Goal: Task Accomplishment & Management: Use online tool/utility

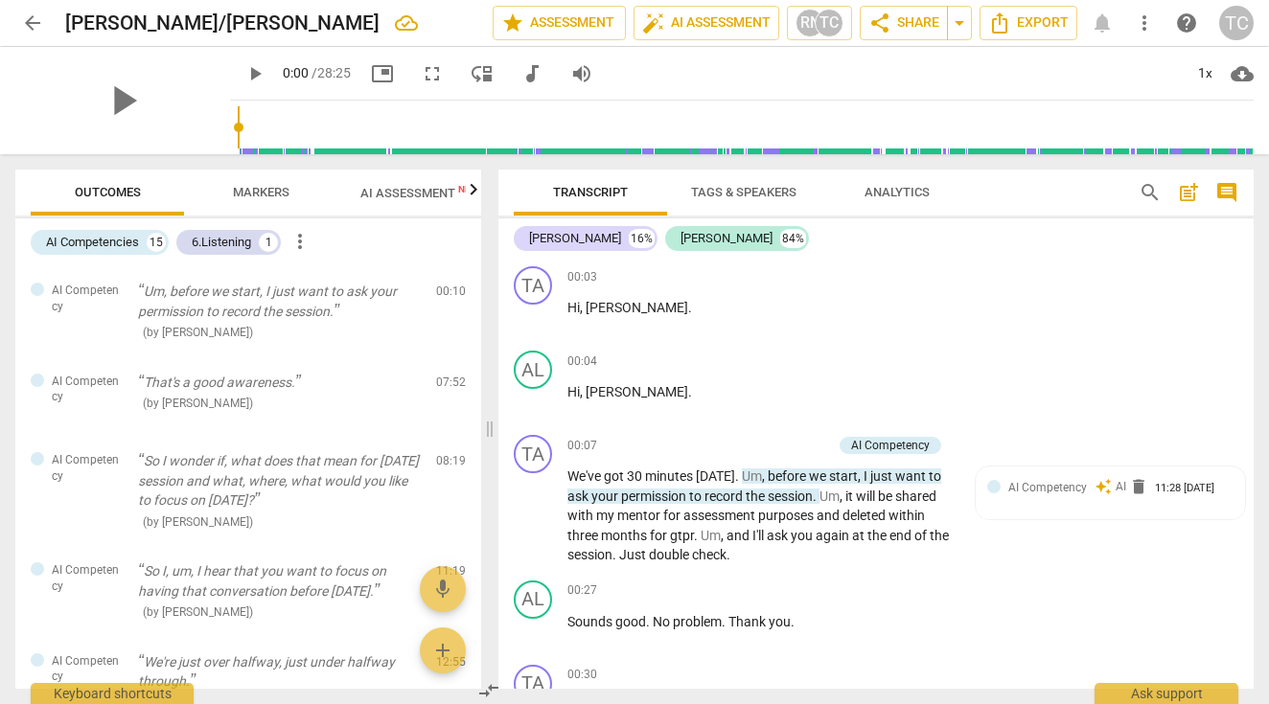
scroll to position [7013, 0]
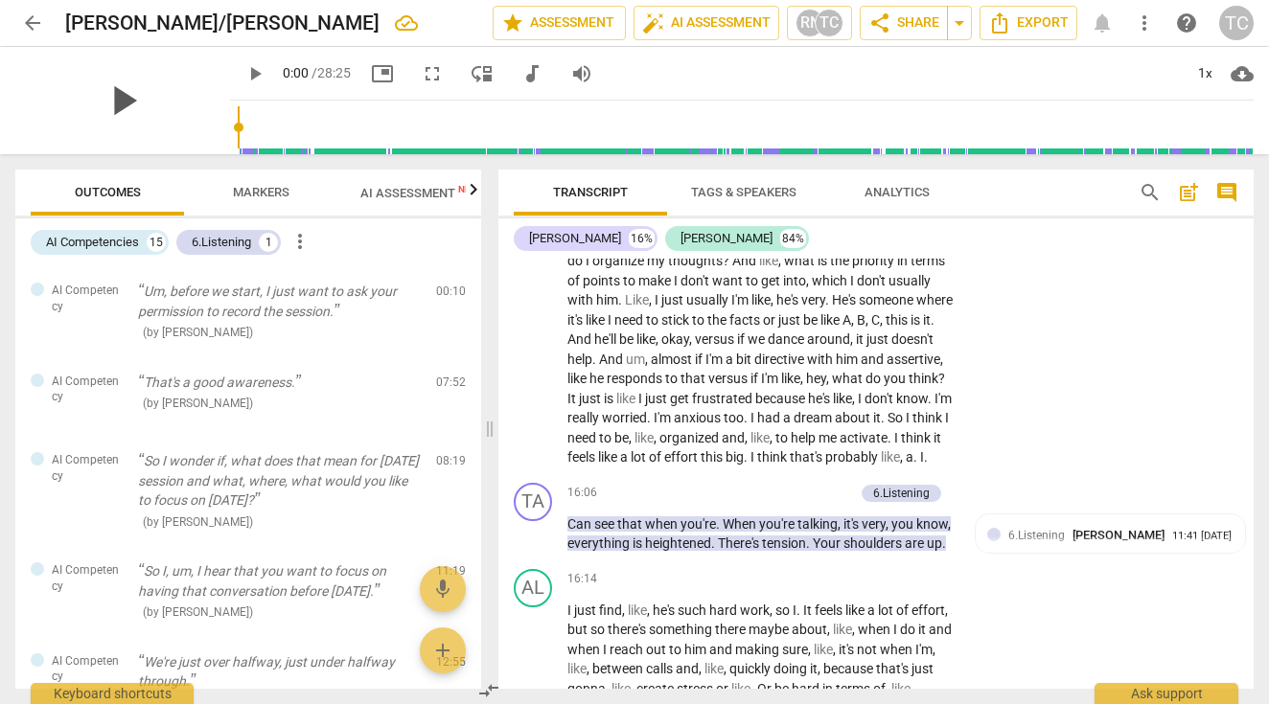
click at [142, 99] on span "play_arrow" at bounding box center [123, 101] width 50 height 50
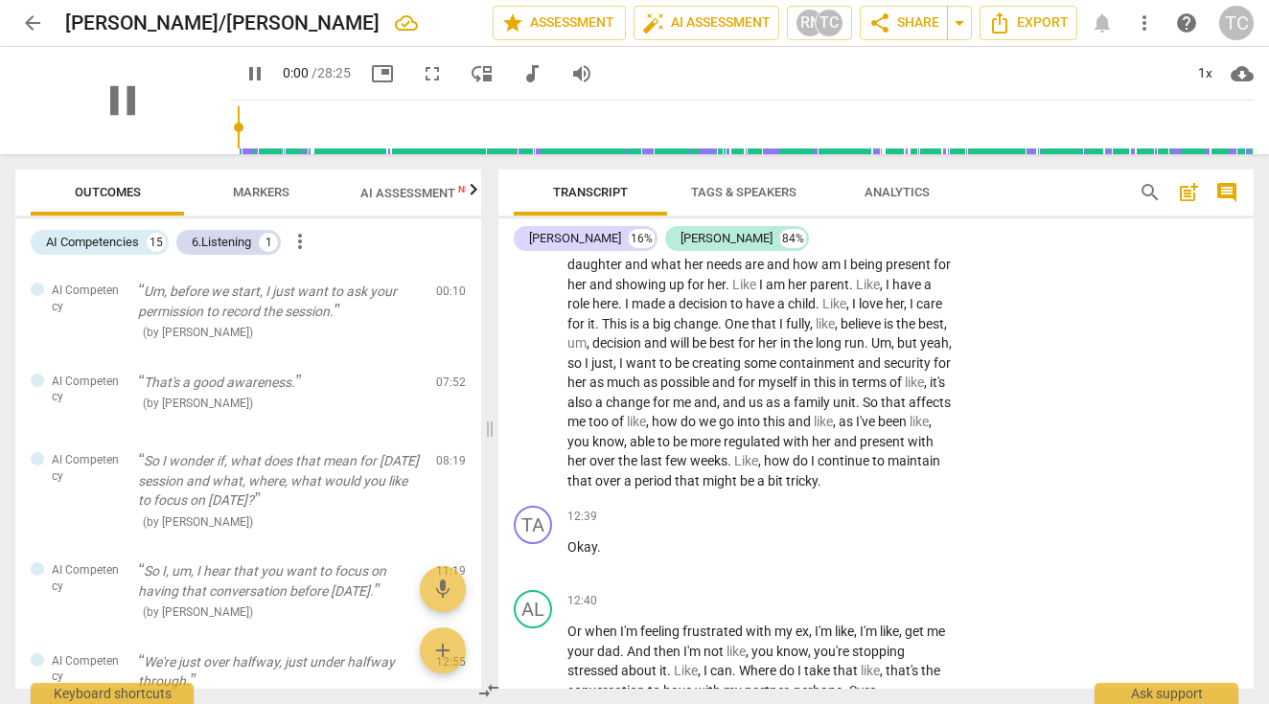
scroll to position [5291, 0]
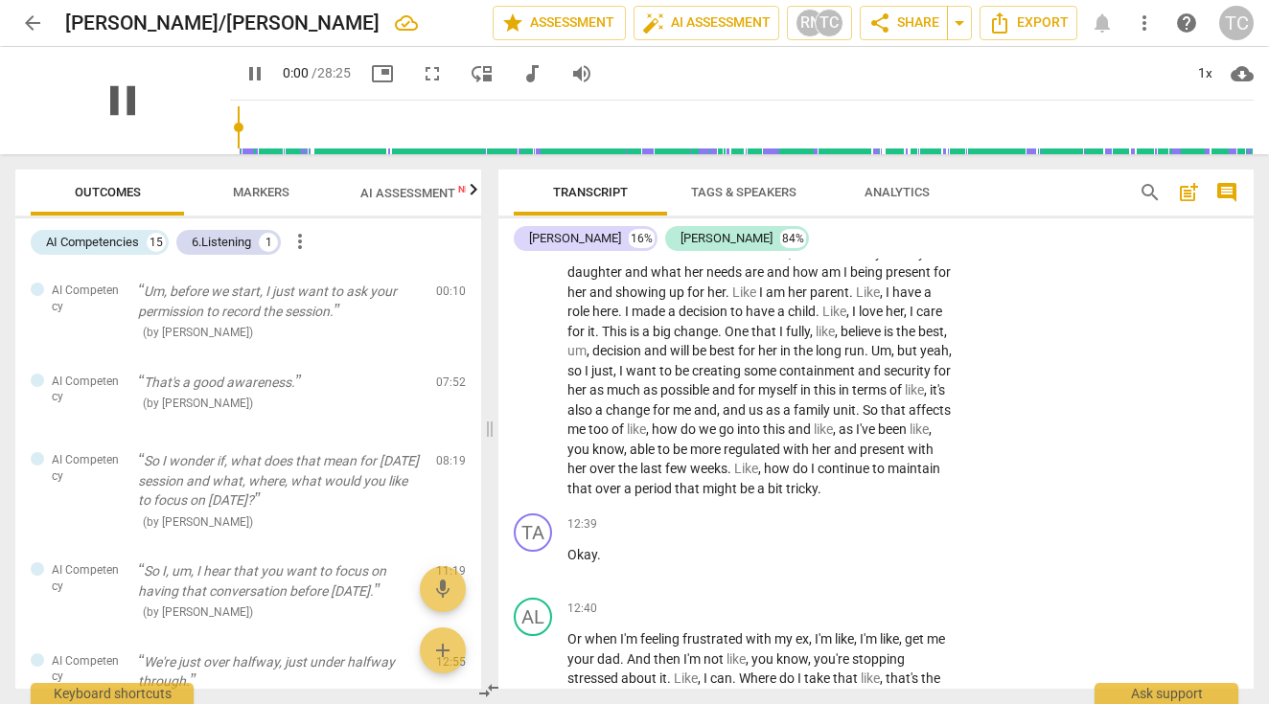
click at [138, 97] on span "pause" at bounding box center [123, 101] width 50 height 50
drag, startPoint x: 321, startPoint y: 5, endPoint x: 139, endPoint y: 103, distance: 207.1
click at [138, 103] on span "play_arrow" at bounding box center [123, 101] width 50 height 50
click at [266, 72] on span "pause" at bounding box center [254, 73] width 23 height 23
click at [608, 189] on span "Transcript" at bounding box center [590, 192] width 75 height 14
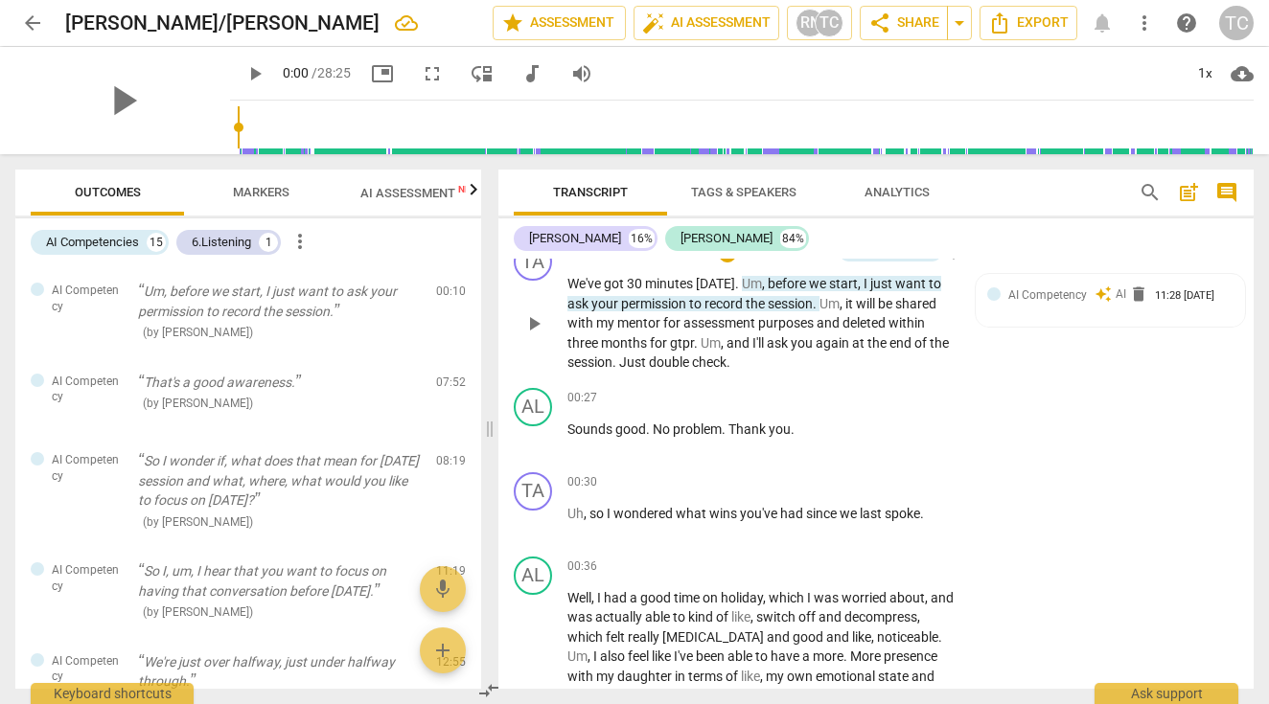
scroll to position [199, 0]
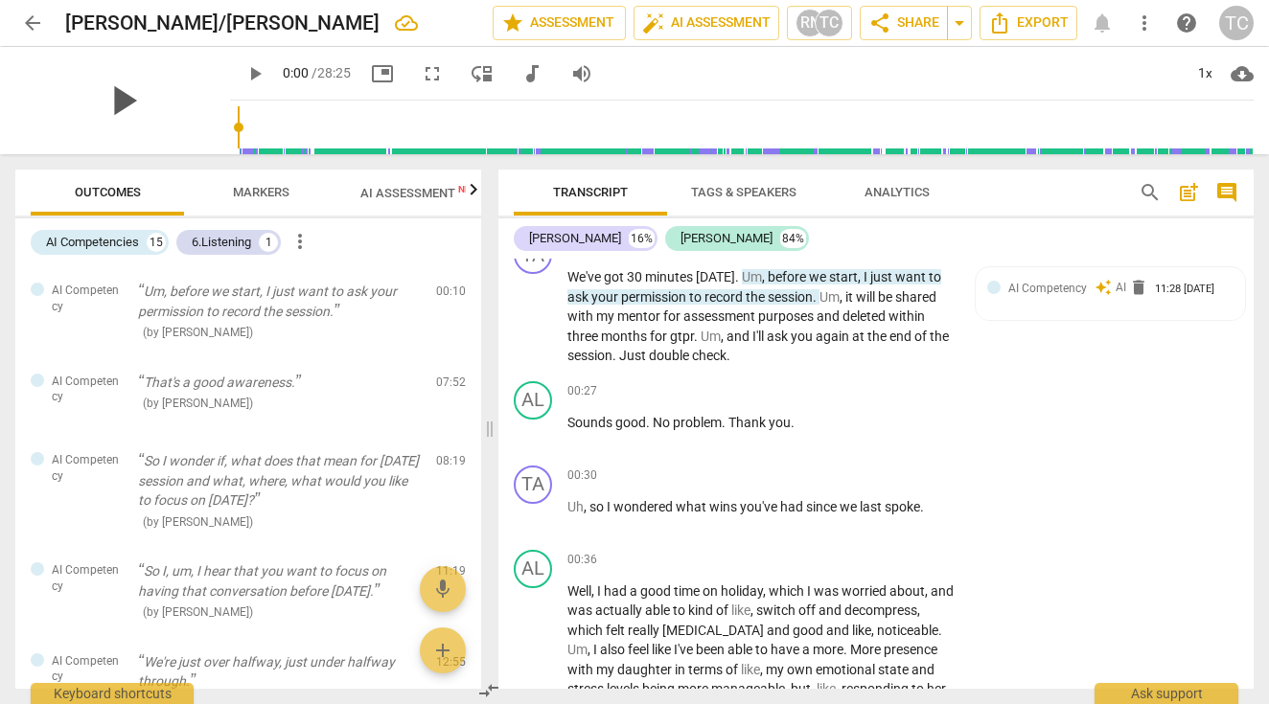
click at [138, 92] on span "play_arrow" at bounding box center [123, 101] width 50 height 50
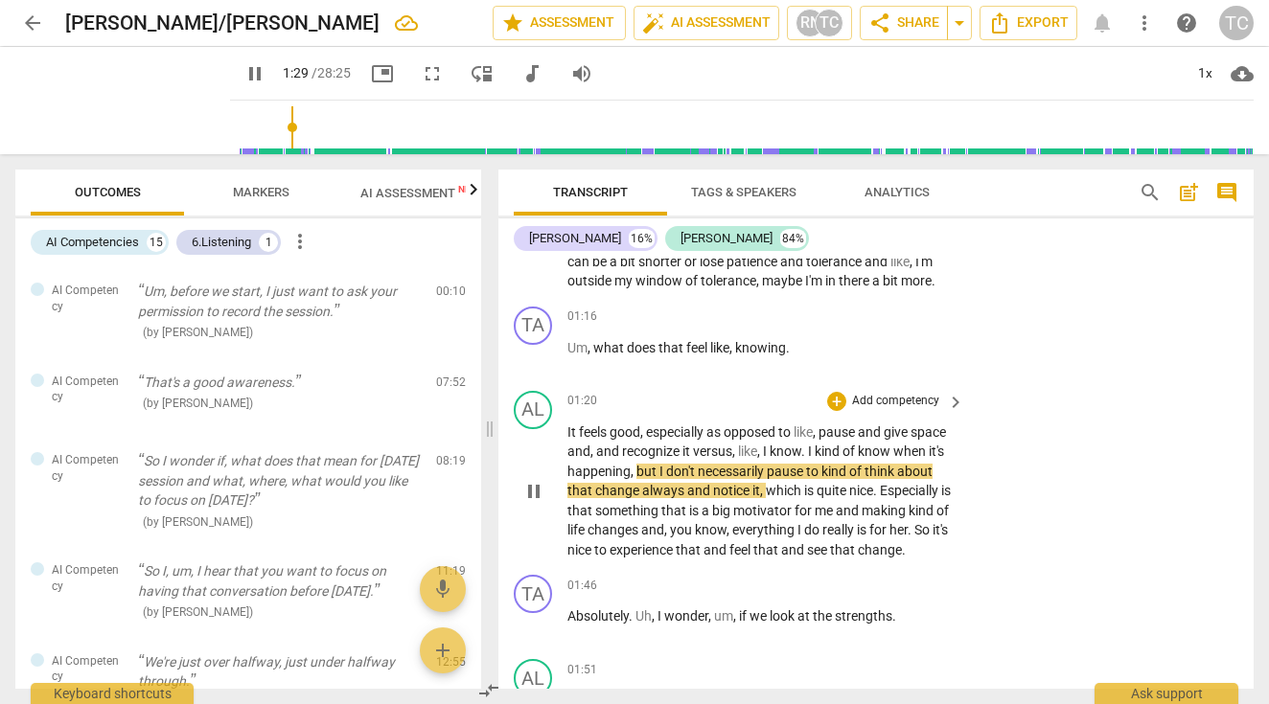
scroll to position [676, 0]
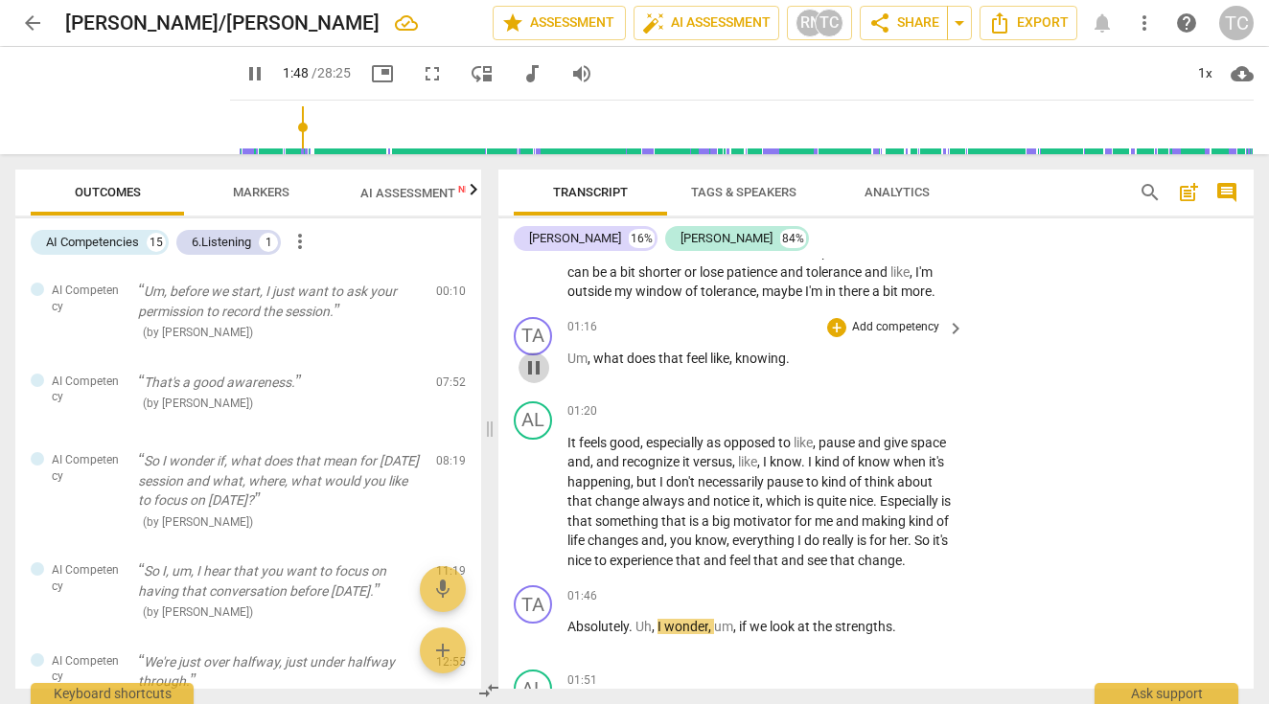
click at [538, 378] on span "pause" at bounding box center [533, 367] width 23 height 23
type input "109"
click at [837, 334] on div "+" at bounding box center [836, 327] width 19 height 19
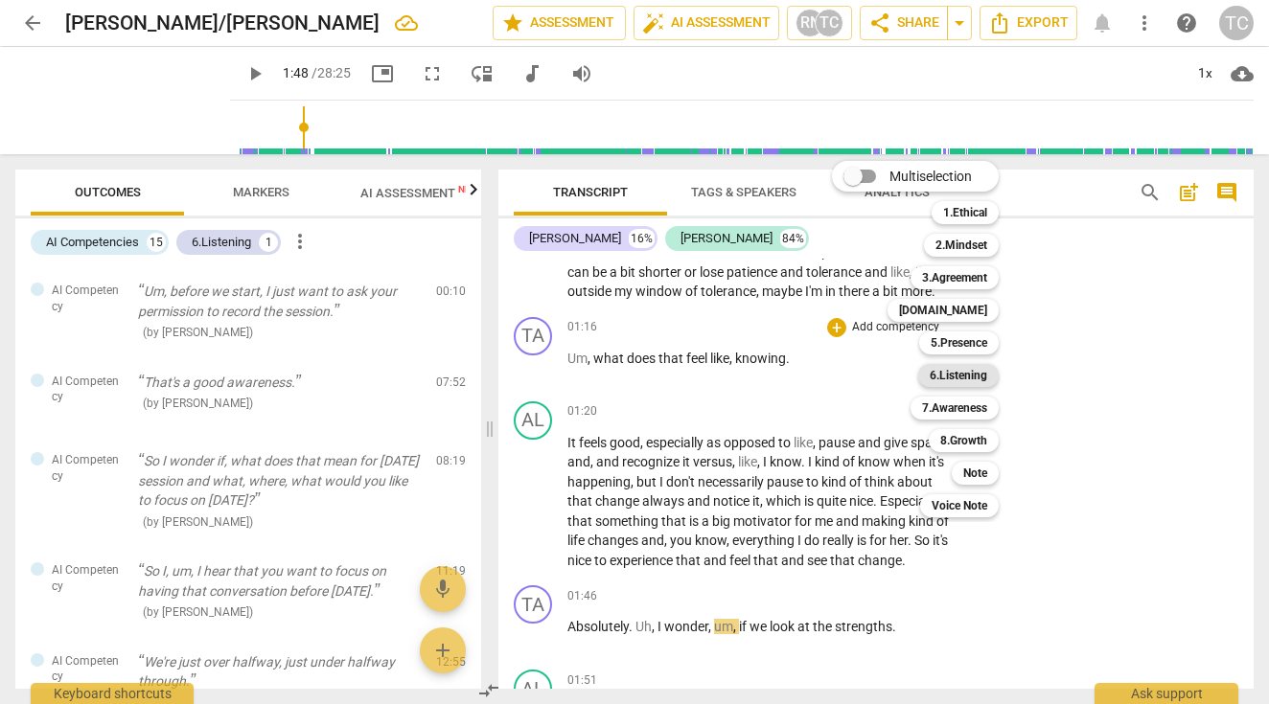
click at [961, 374] on b "6.Listening" at bounding box center [957, 375] width 57 height 23
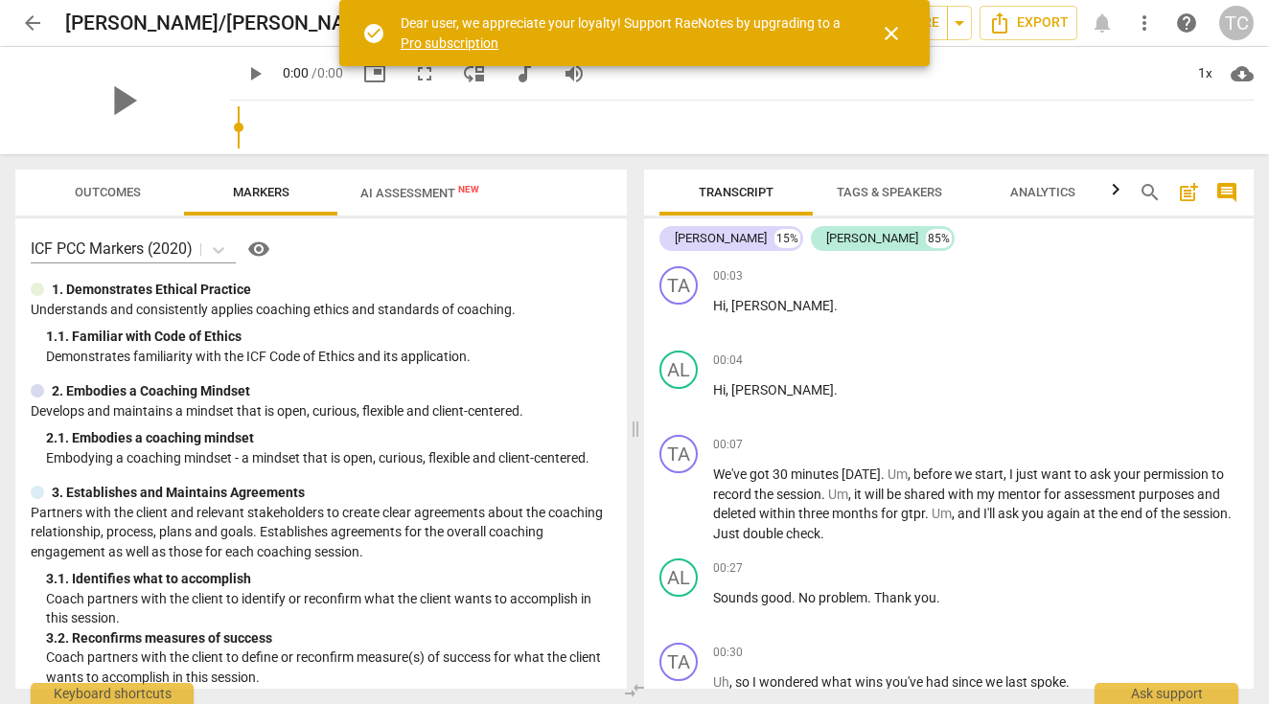
click at [891, 32] on span "close" at bounding box center [891, 33] width 23 height 23
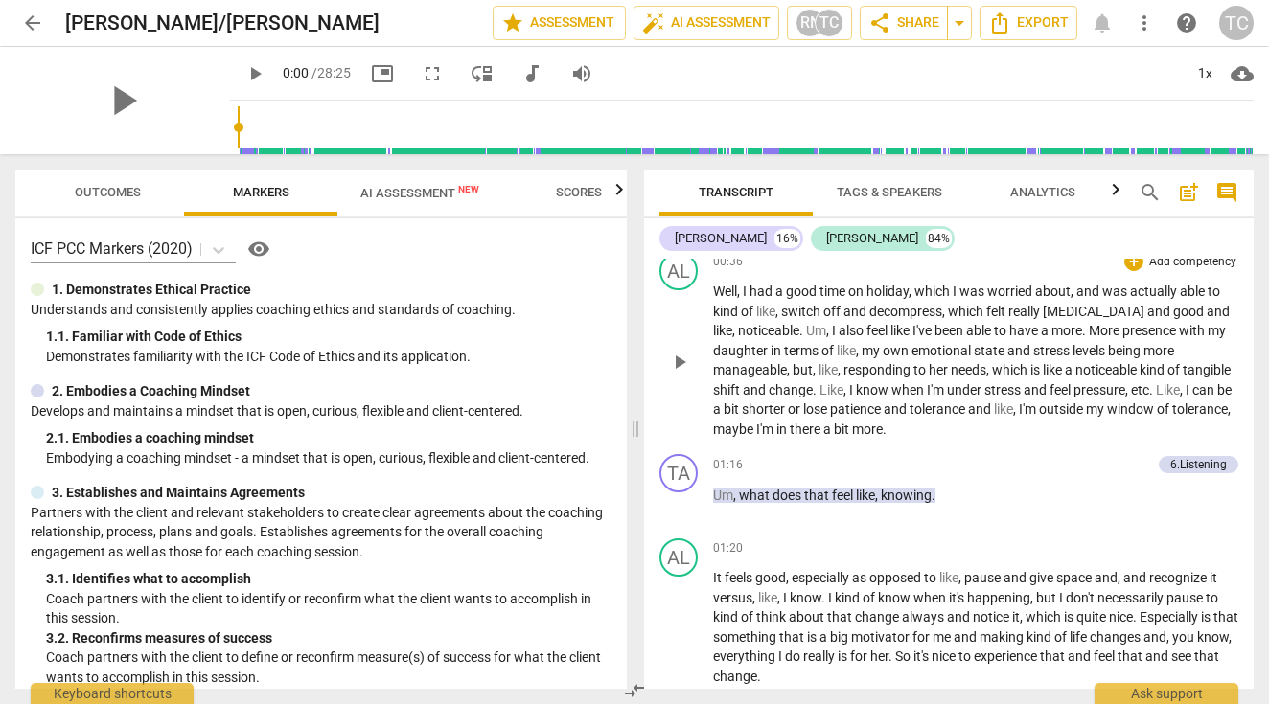
scroll to position [486, 0]
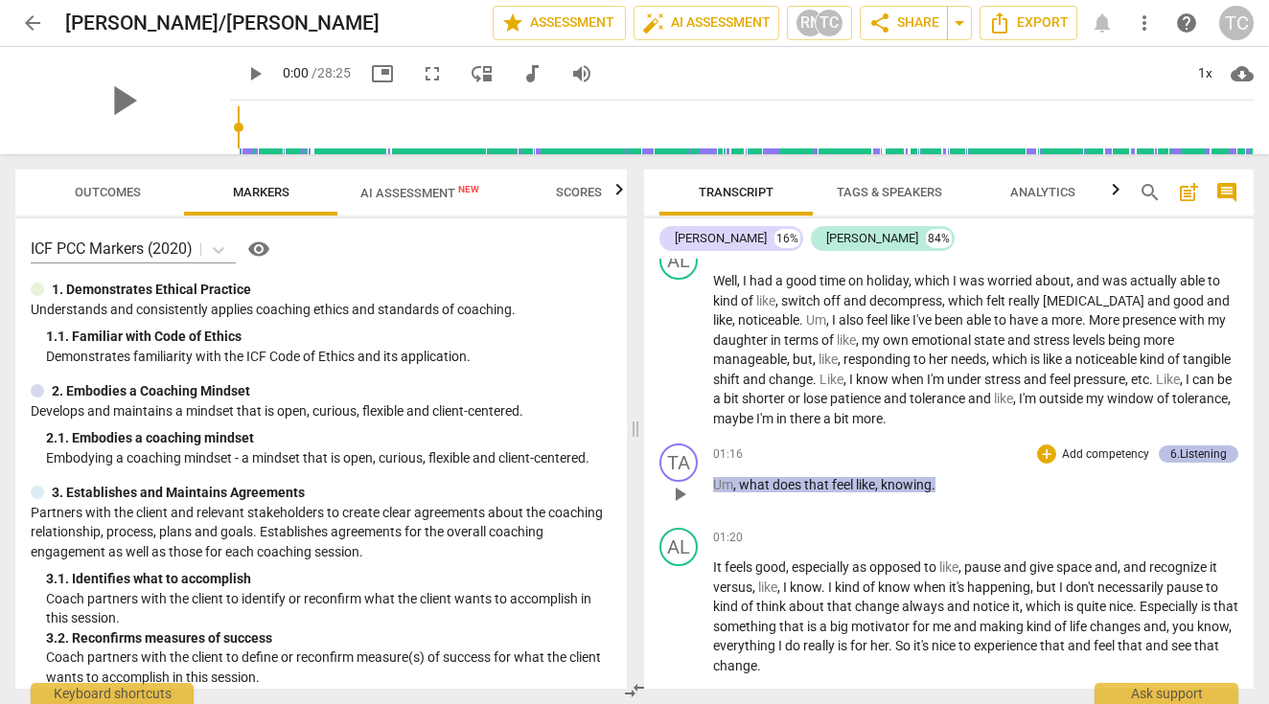
click at [1170, 446] on div "6.Listening" at bounding box center [1198, 454] width 57 height 17
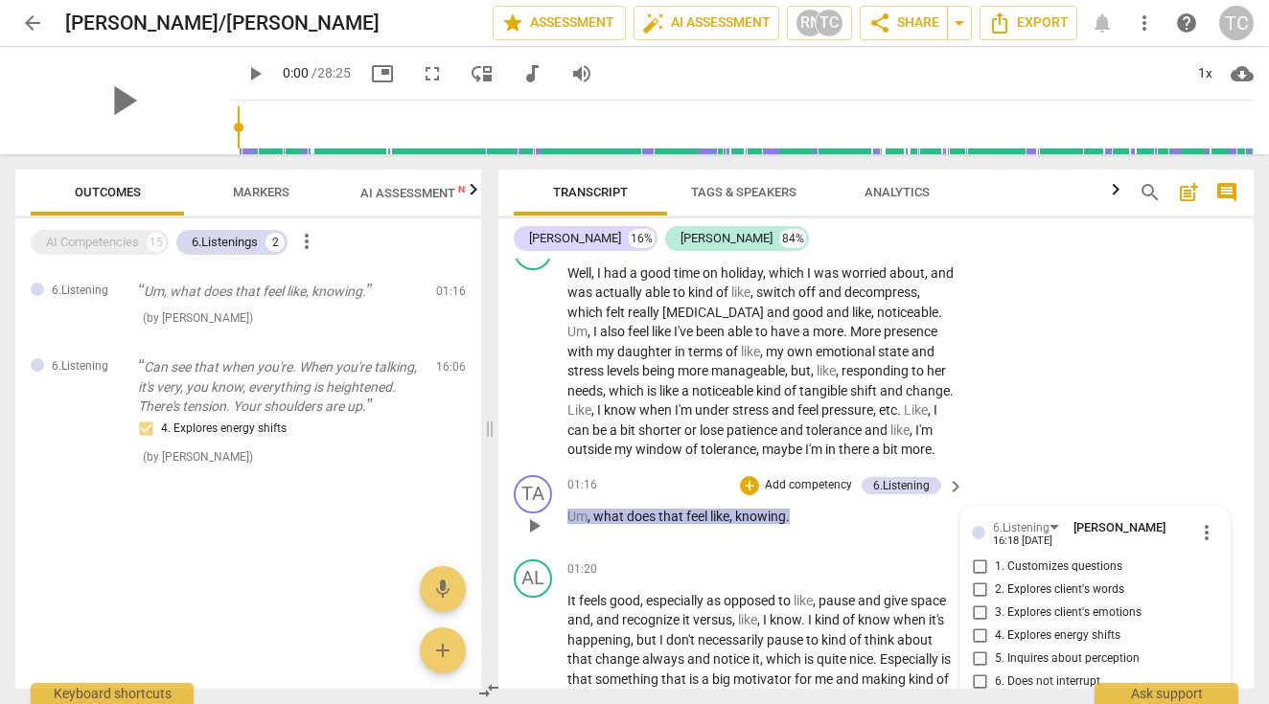
scroll to position [516, 0]
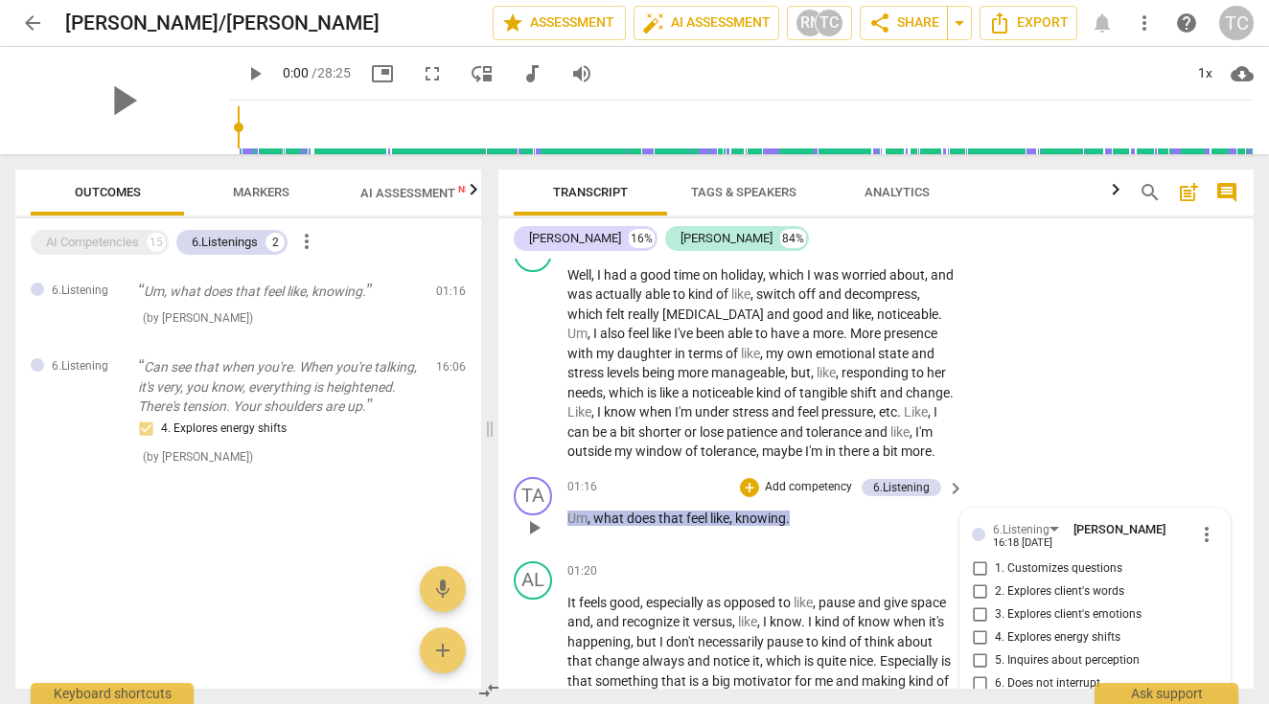
click at [975, 624] on input "3. Explores client's emotions" at bounding box center [979, 615] width 31 height 23
checkbox input "true"
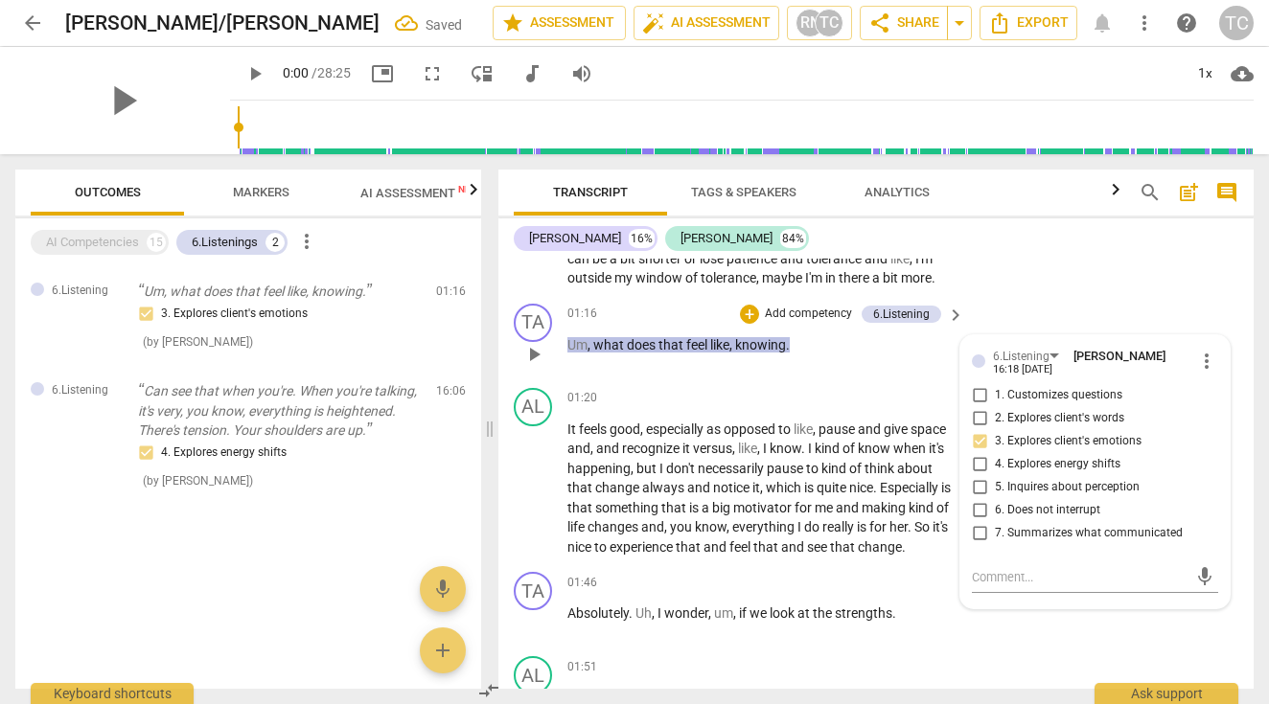
scroll to position [698, 0]
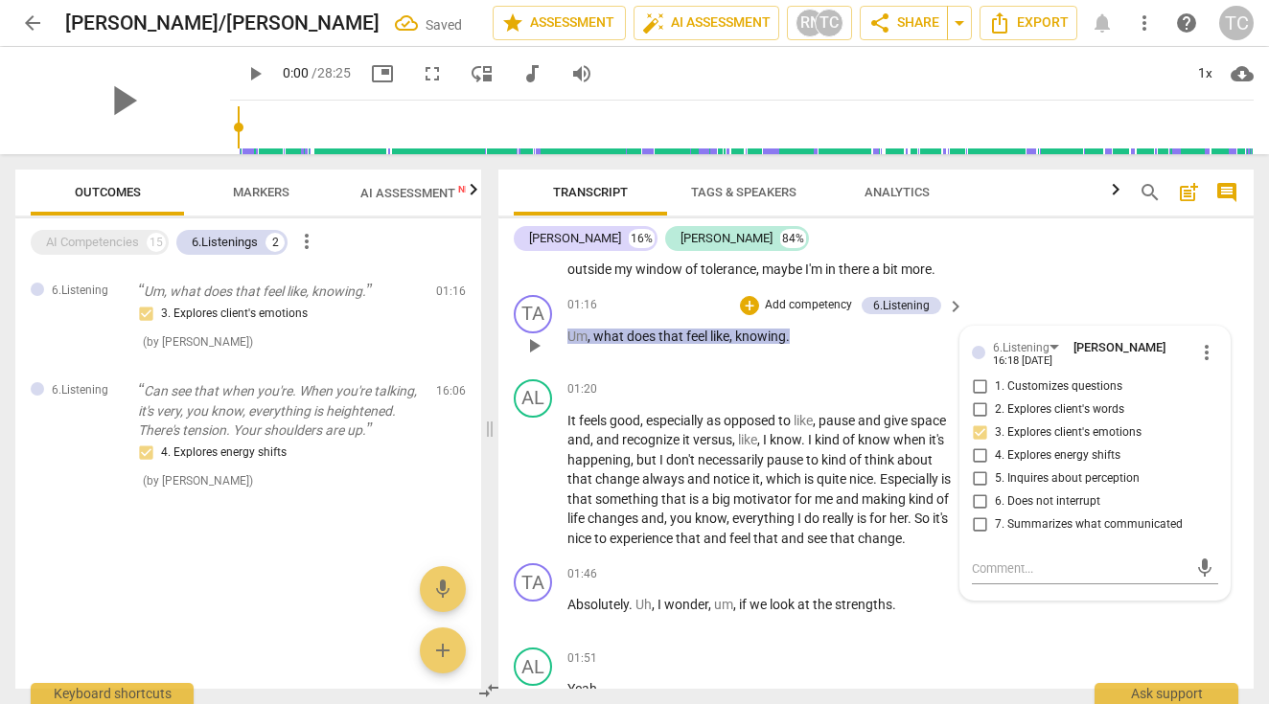
click at [1018, 308] on div "TA play_arrow pause 01:16 + Add competency 6.Listening keyboard_arrow_right Um …" at bounding box center [875, 329] width 755 height 84
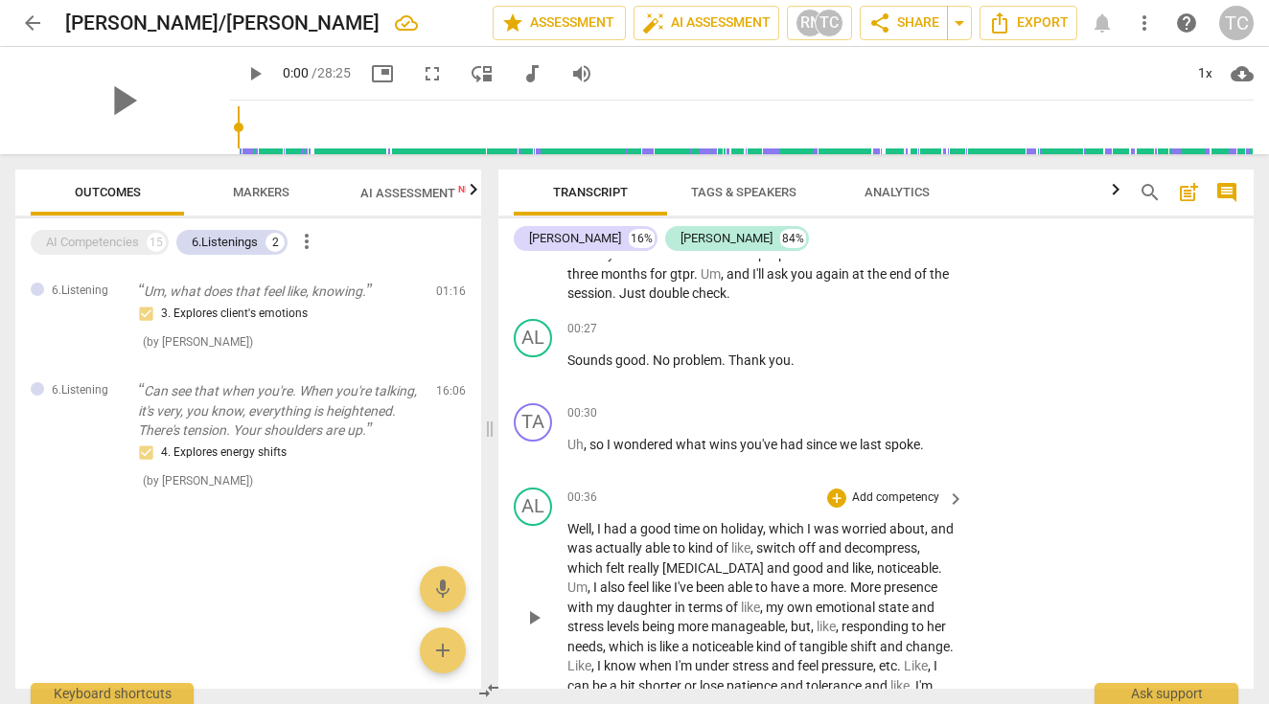
scroll to position [256, 0]
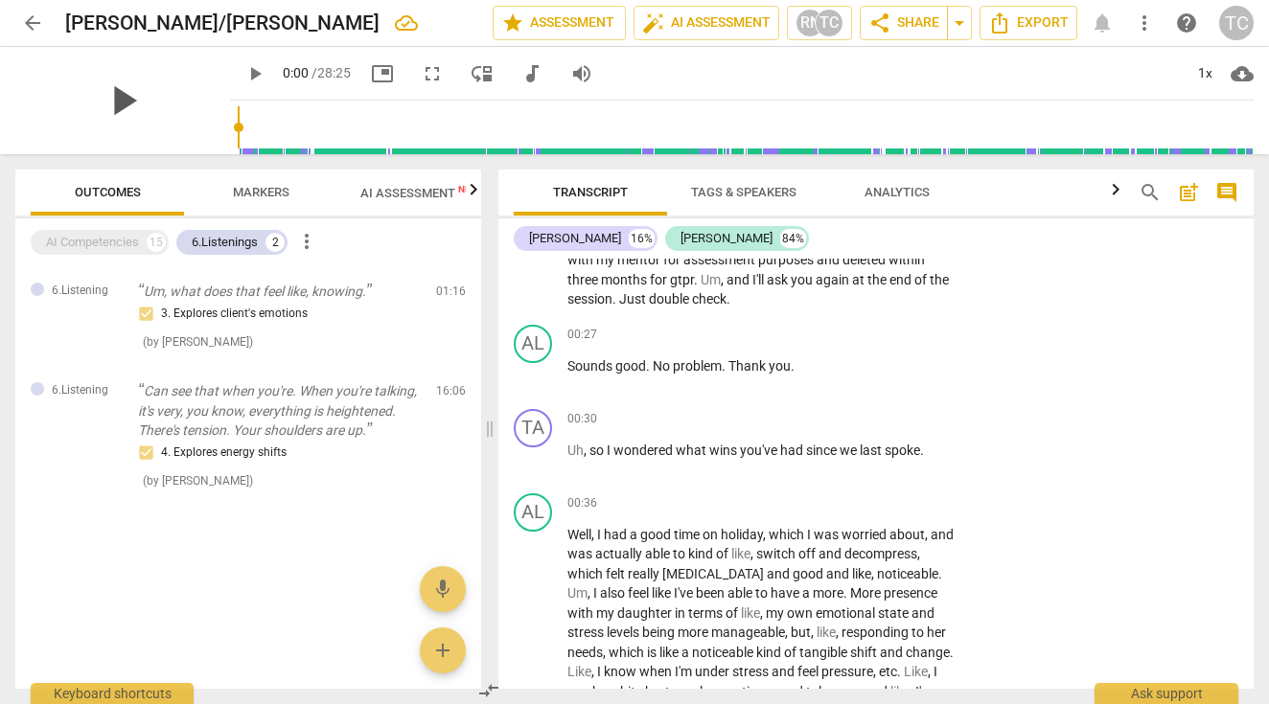
click at [136, 103] on span "play_arrow" at bounding box center [123, 101] width 50 height 50
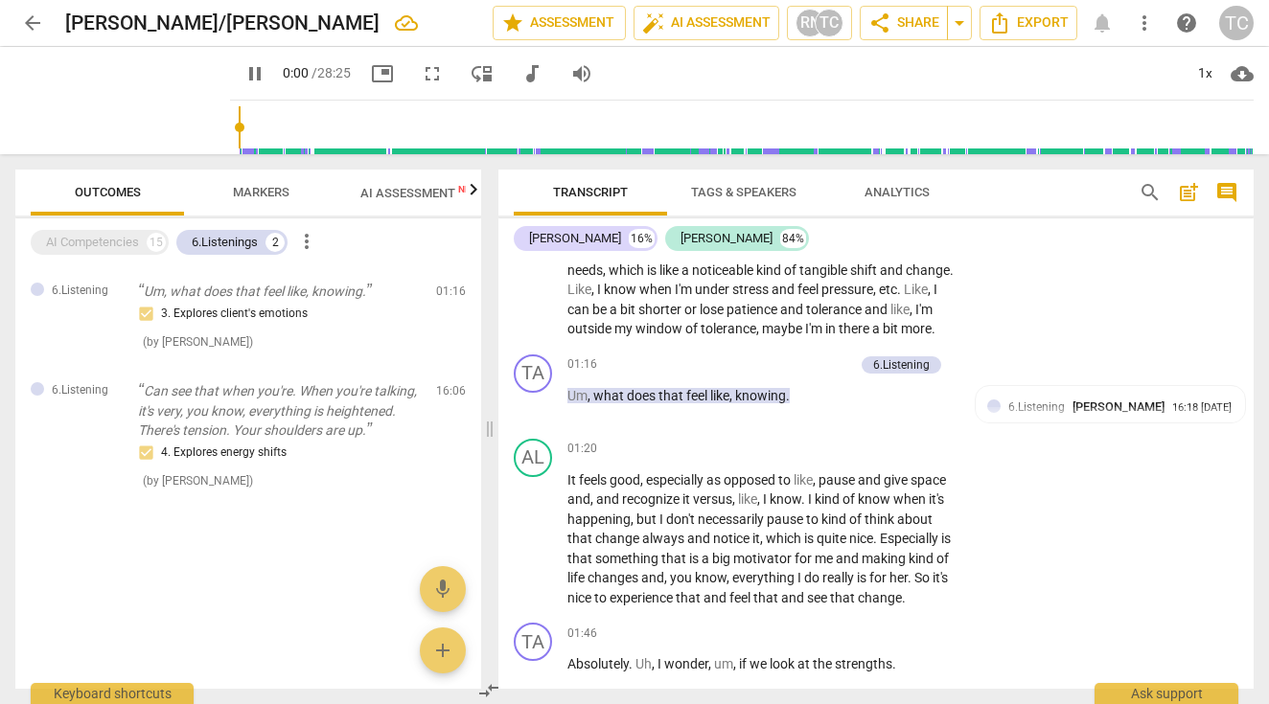
scroll to position [643, 0]
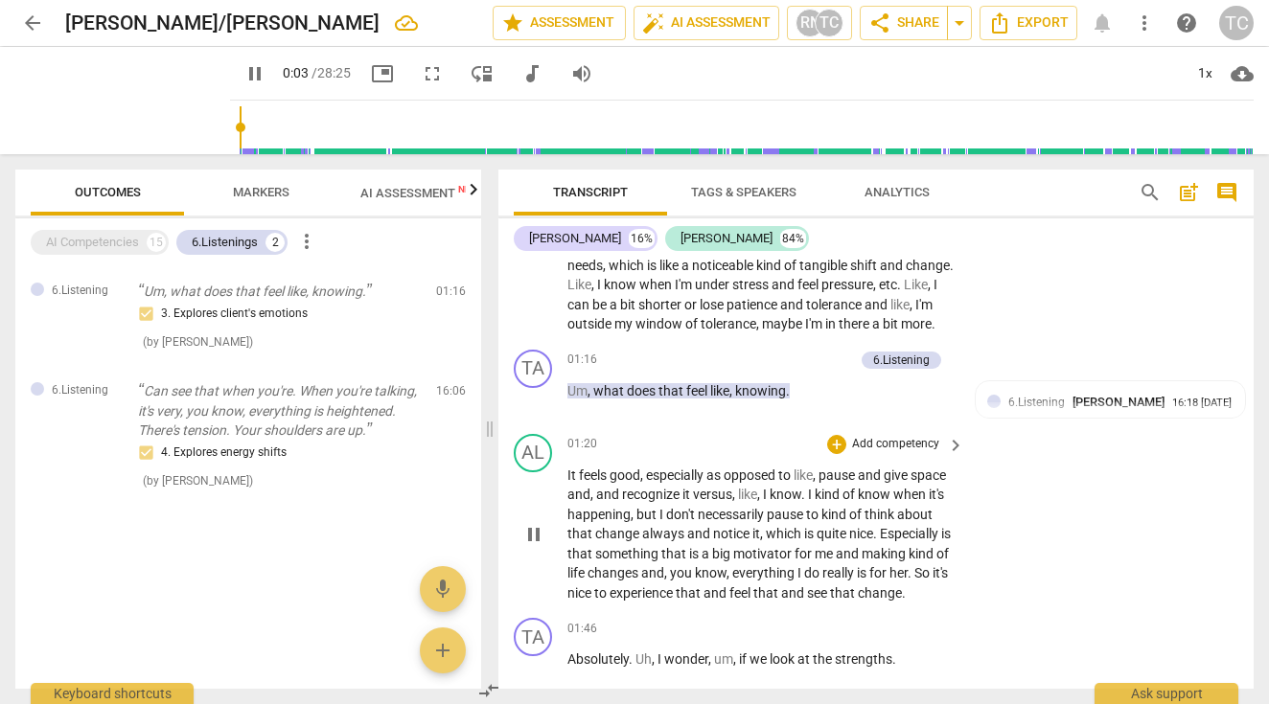
click at [534, 546] on span "pause" at bounding box center [533, 534] width 23 height 23
click at [535, 546] on span "play_arrow" at bounding box center [533, 534] width 23 height 23
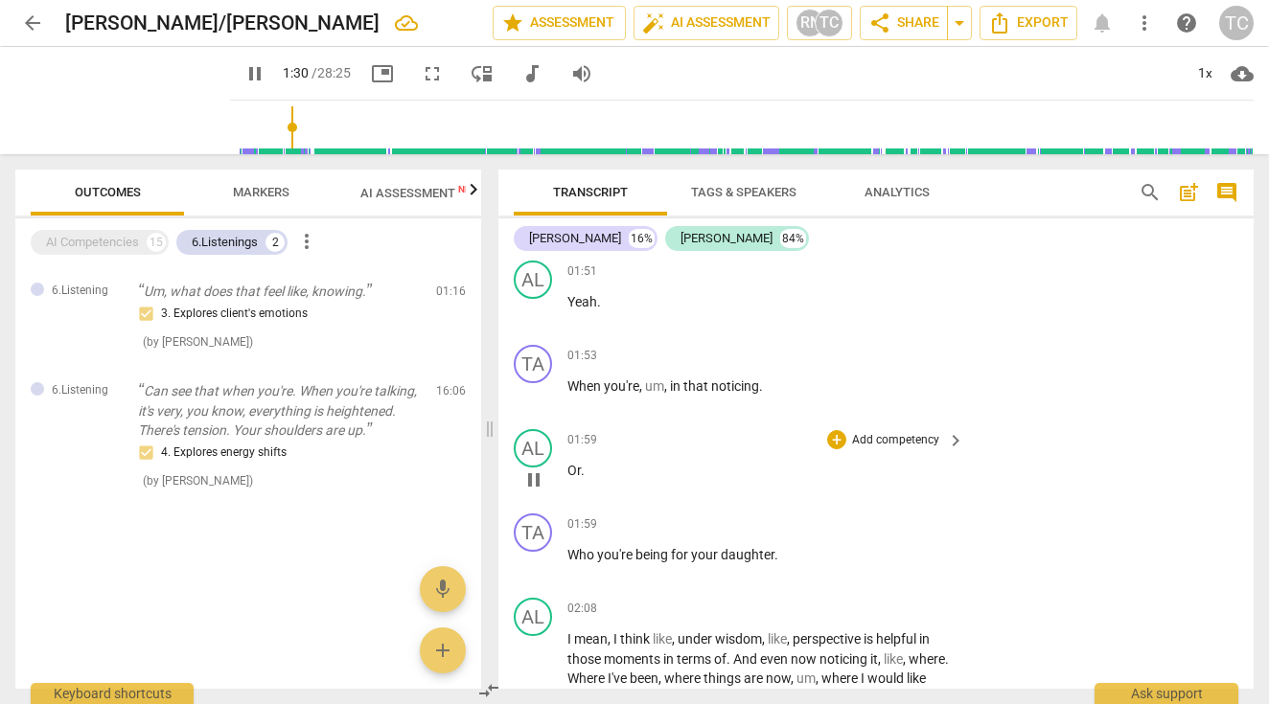
scroll to position [1092, 0]
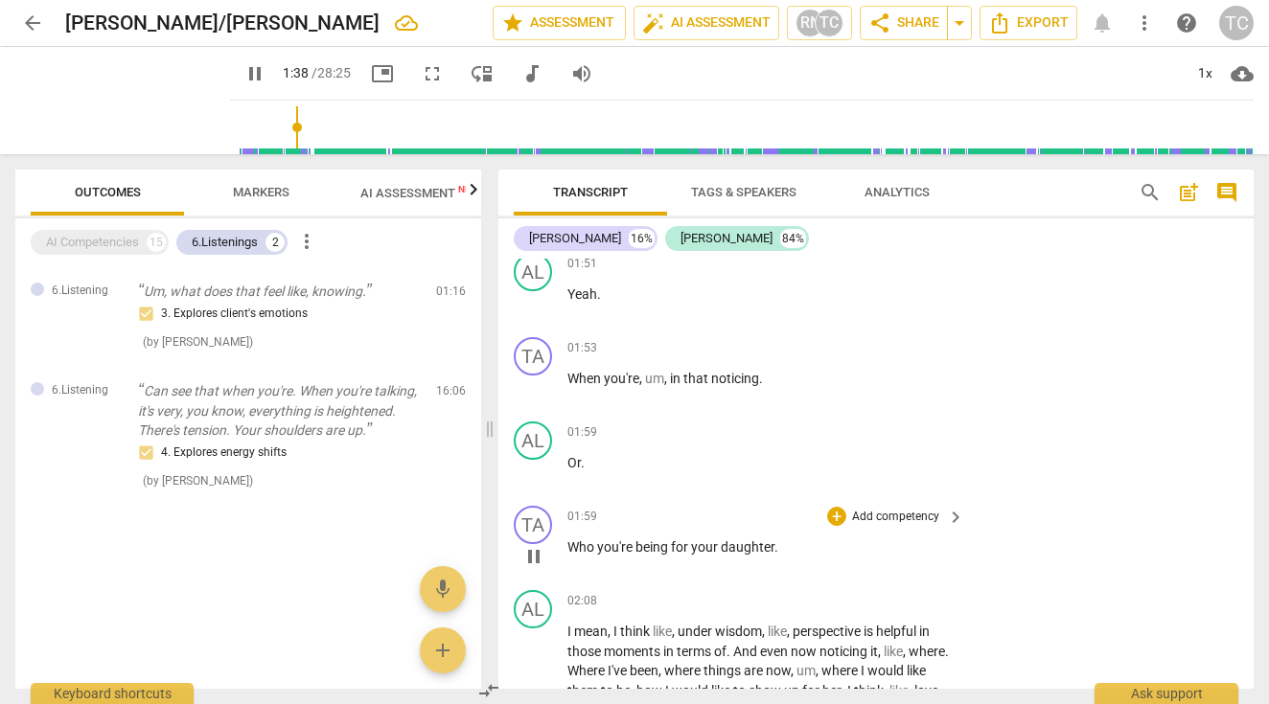
click at [850, 526] on p "Add competency" at bounding box center [895, 517] width 91 height 17
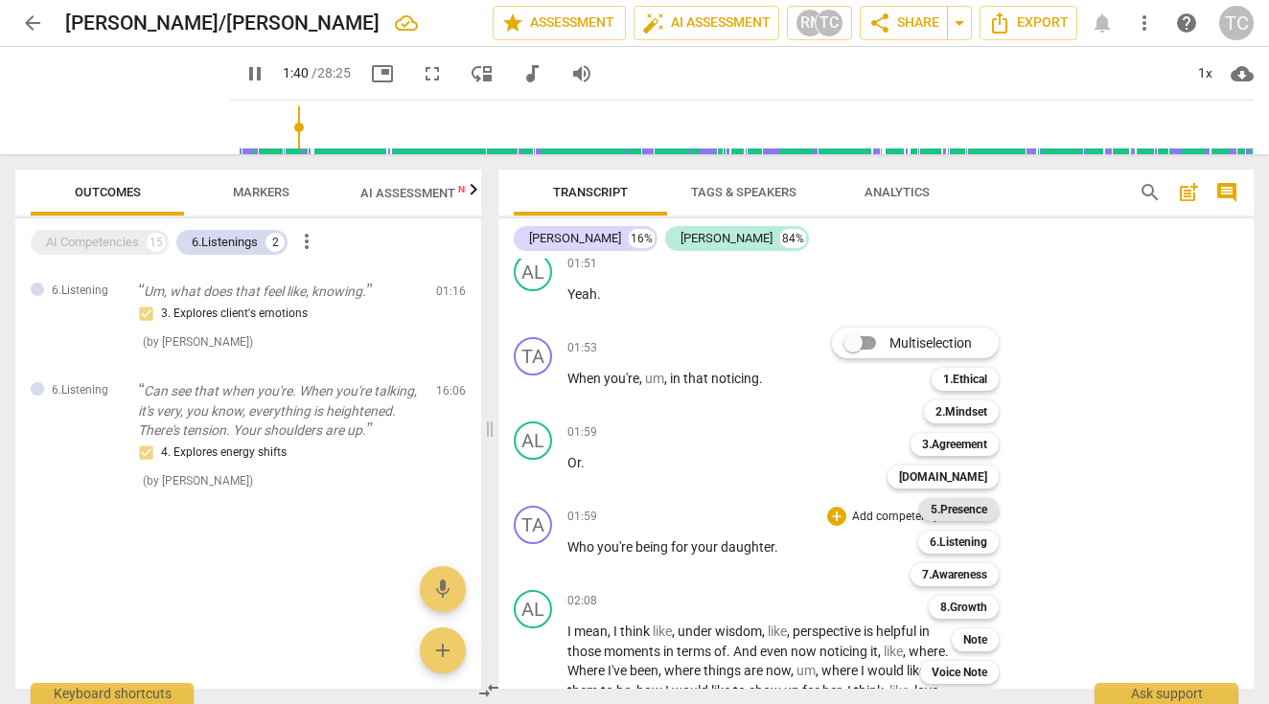
click at [937, 513] on b "5.Presence" at bounding box center [958, 509] width 57 height 23
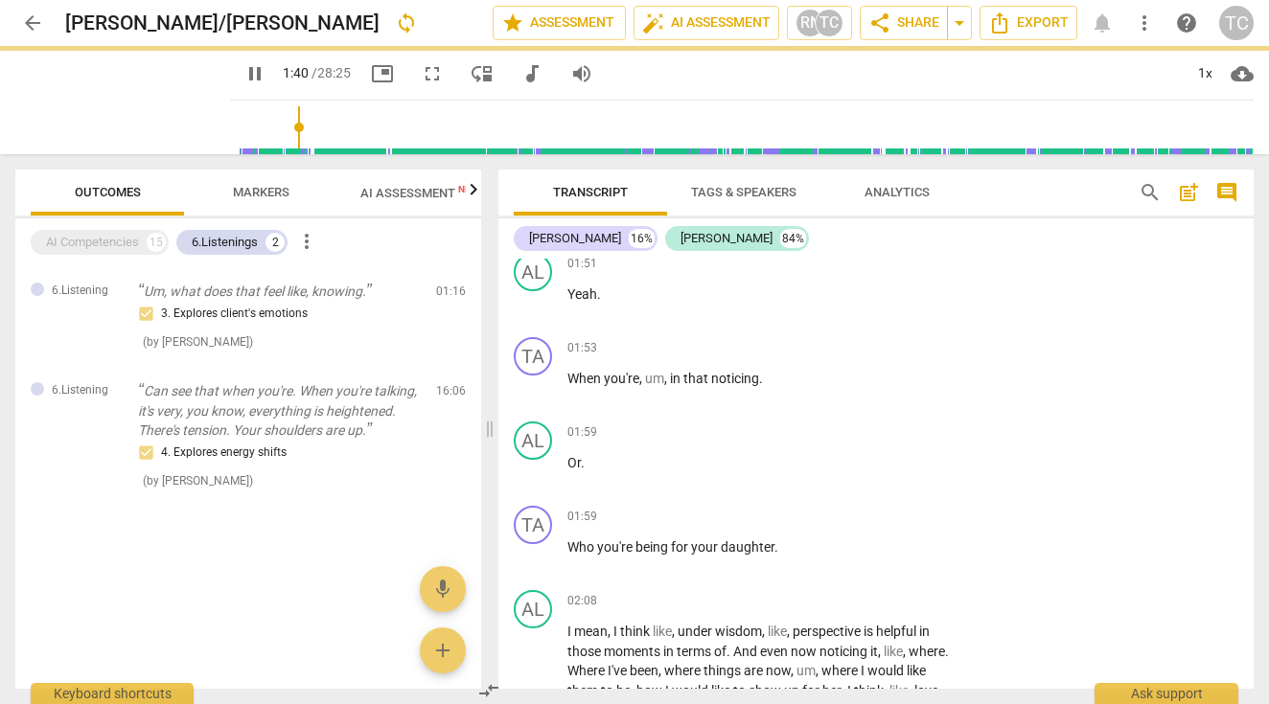
type input "101"
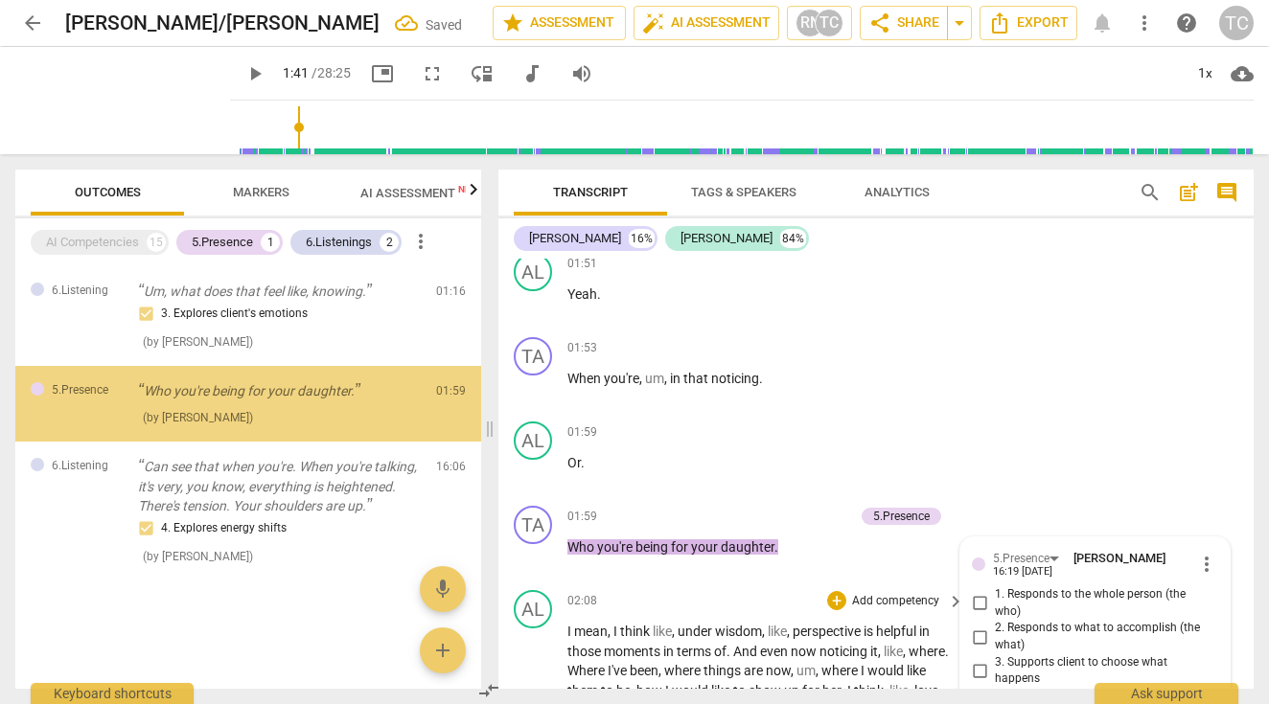
scroll to position [1408, 0]
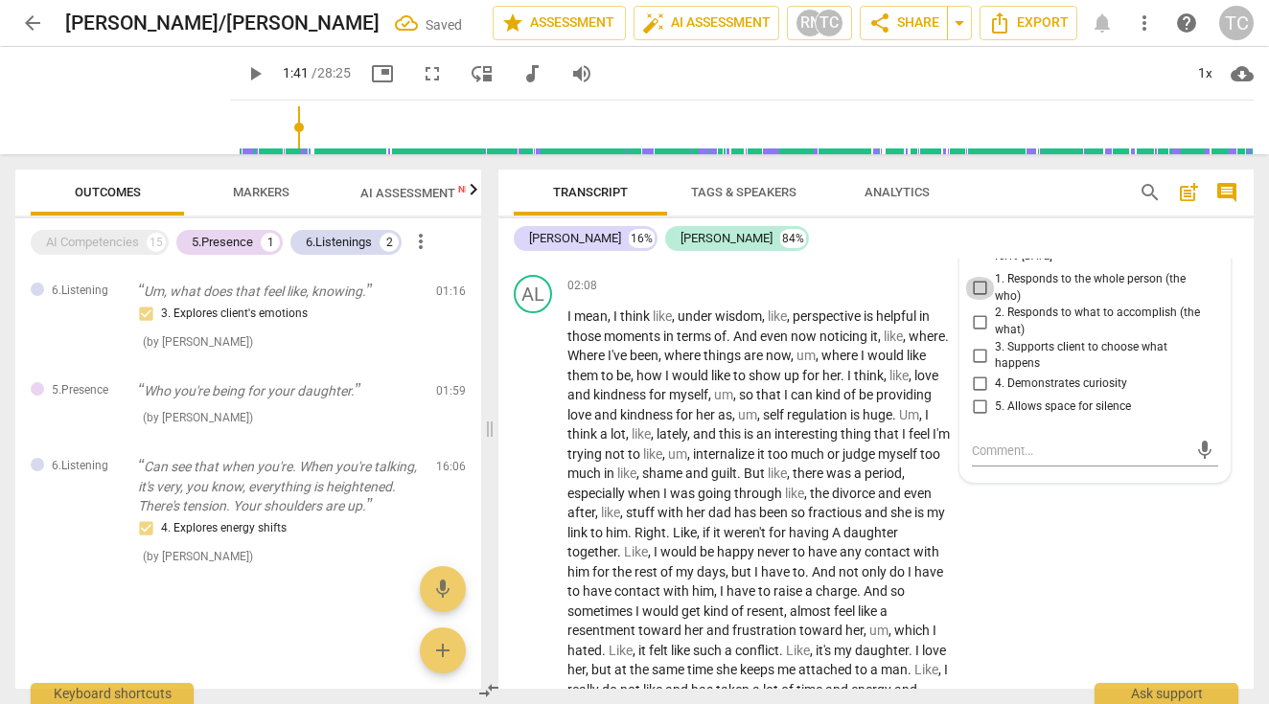
click at [976, 300] on input "1. Responds to the whole person (the who)" at bounding box center [979, 288] width 31 height 23
checkbox input "true"
click at [1046, 561] on div "AL play_arrow pause 02:08 + Add competency keyboard_arrow_right I mean , I thin…" at bounding box center [875, 575] width 755 height 617
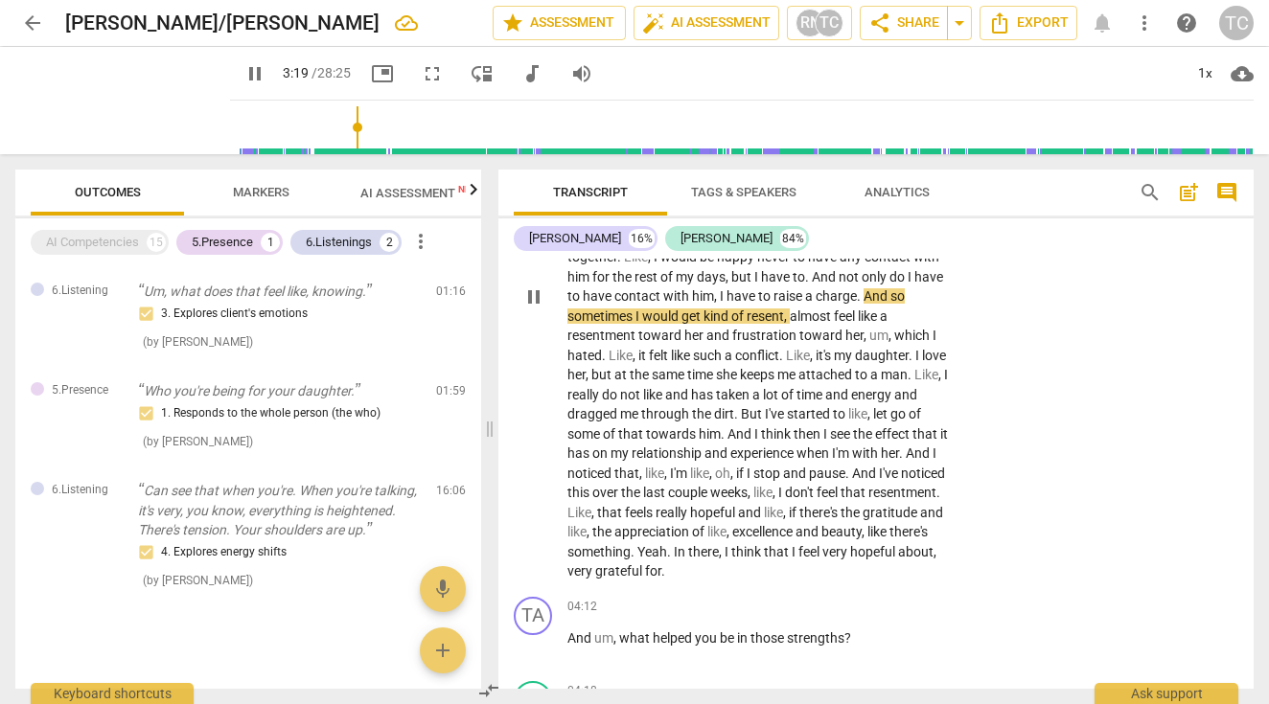
scroll to position [1713, 0]
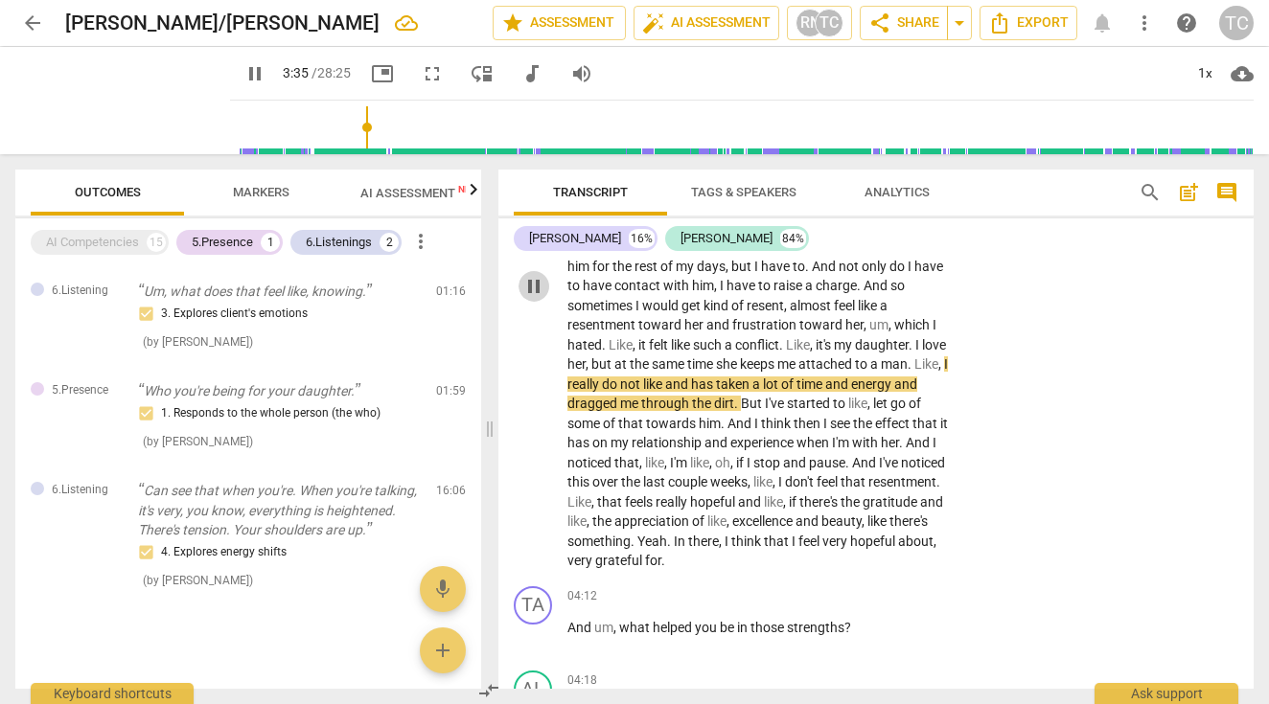
click at [539, 298] on span "pause" at bounding box center [533, 286] width 23 height 23
type input "216"
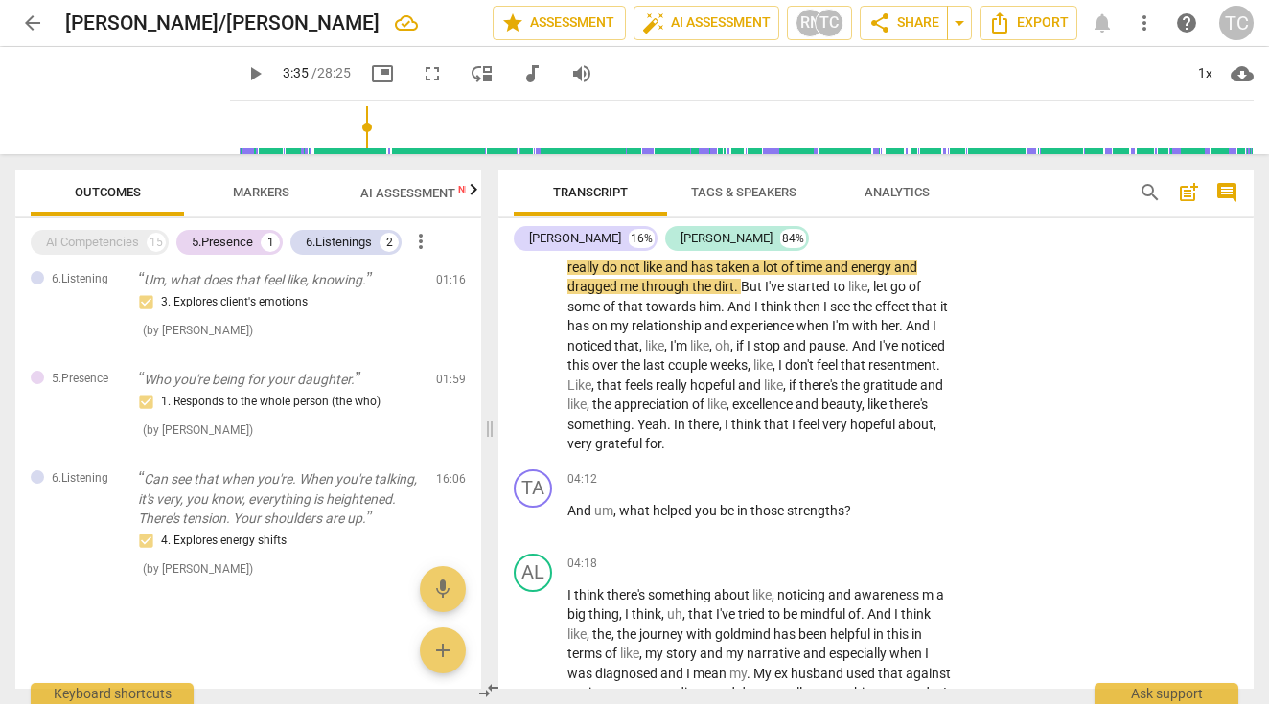
scroll to position [1842, 0]
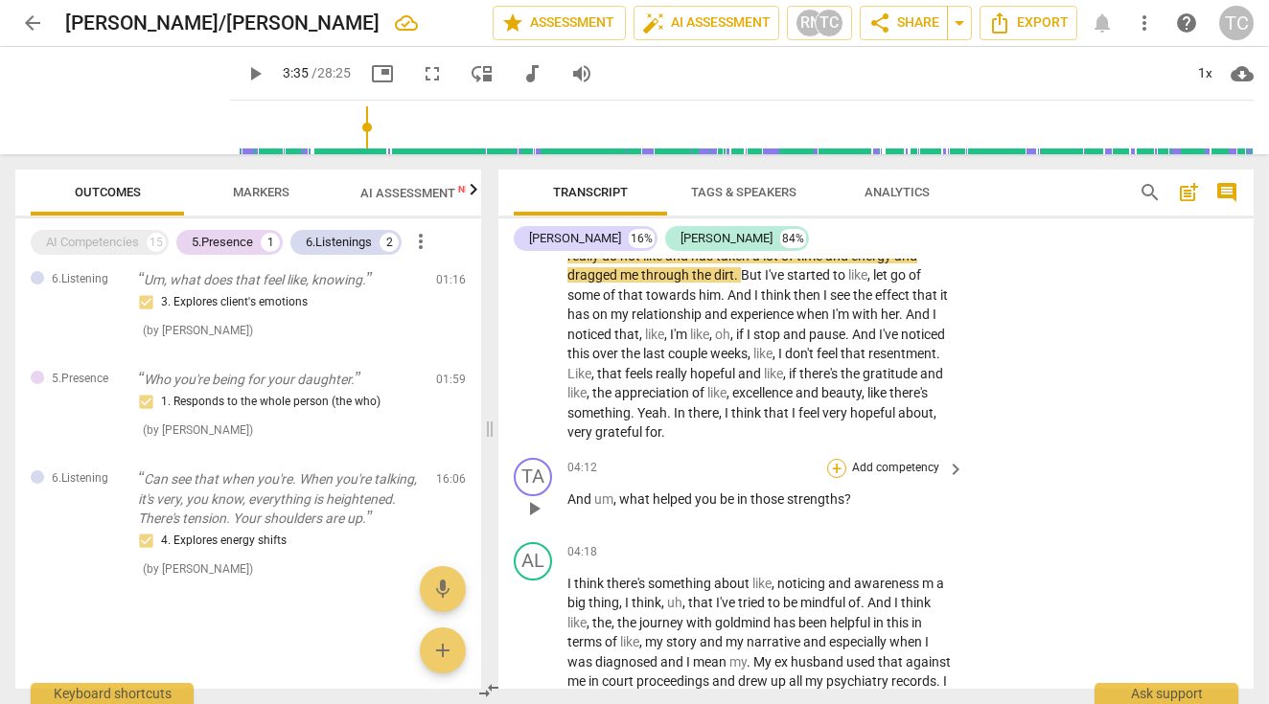
click at [836, 478] on div "+" at bounding box center [836, 468] width 19 height 19
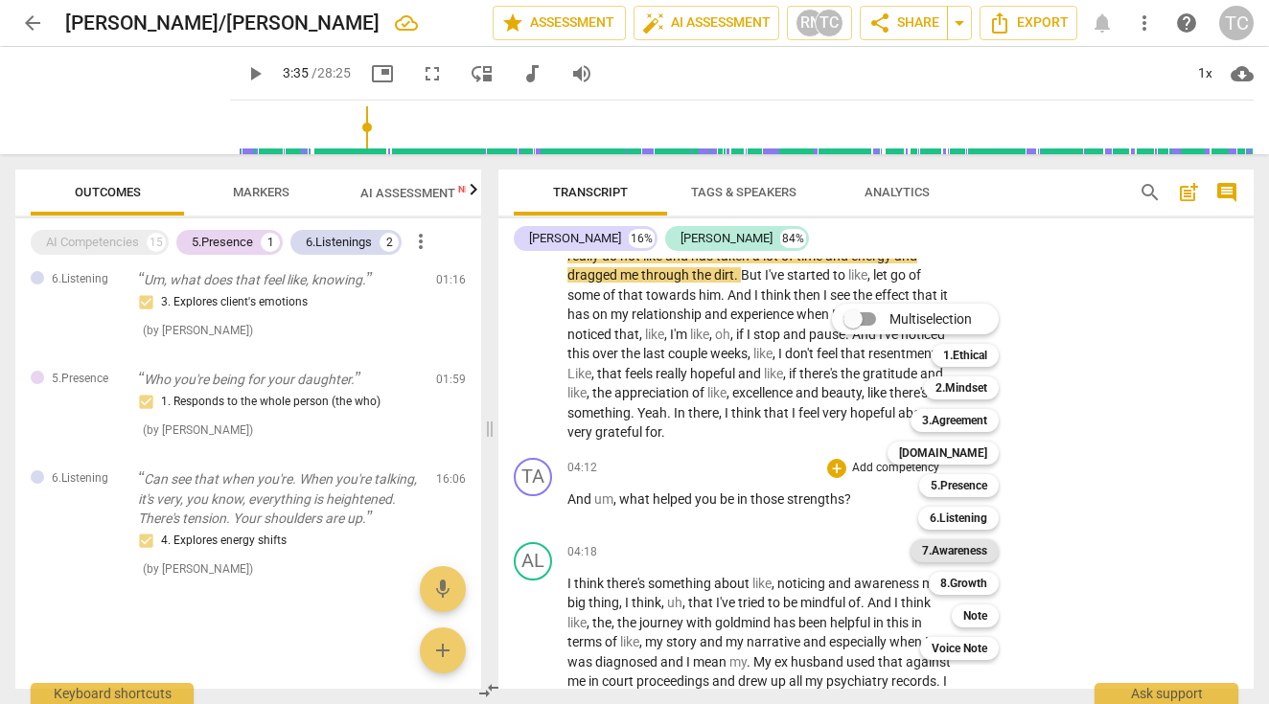
click at [963, 559] on b "7.Awareness" at bounding box center [954, 550] width 65 height 23
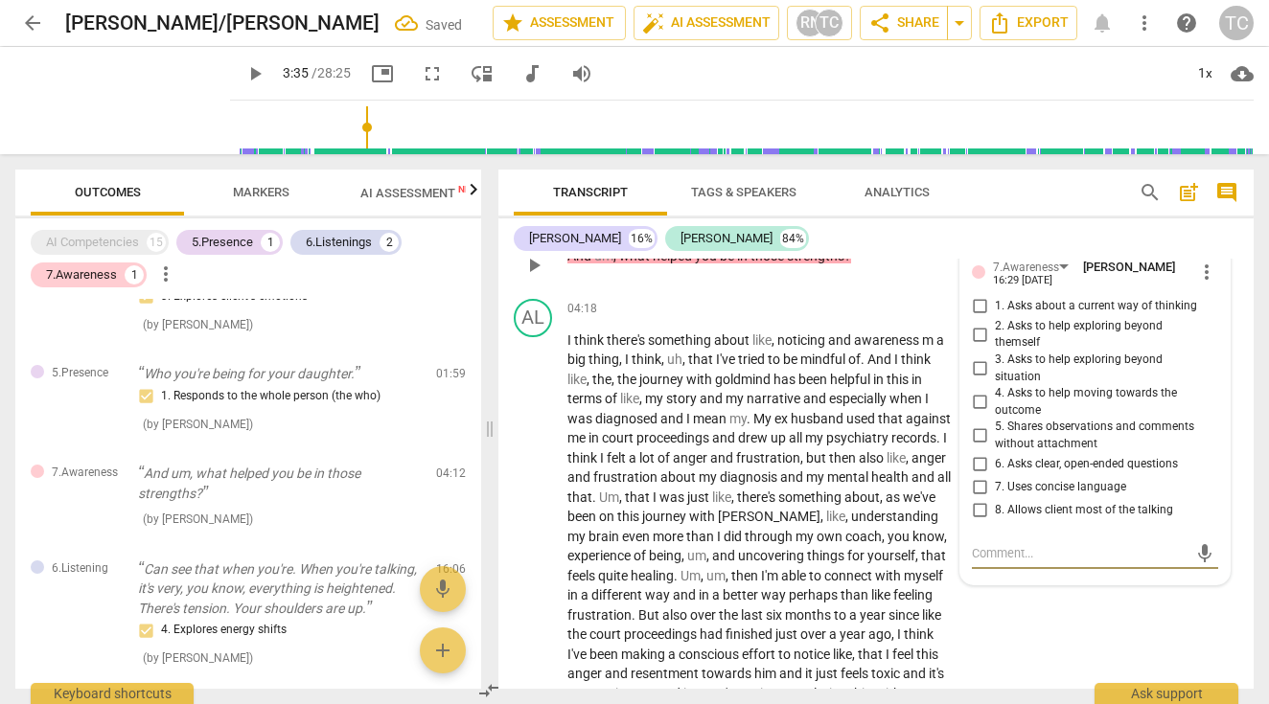
scroll to position [2074, 0]
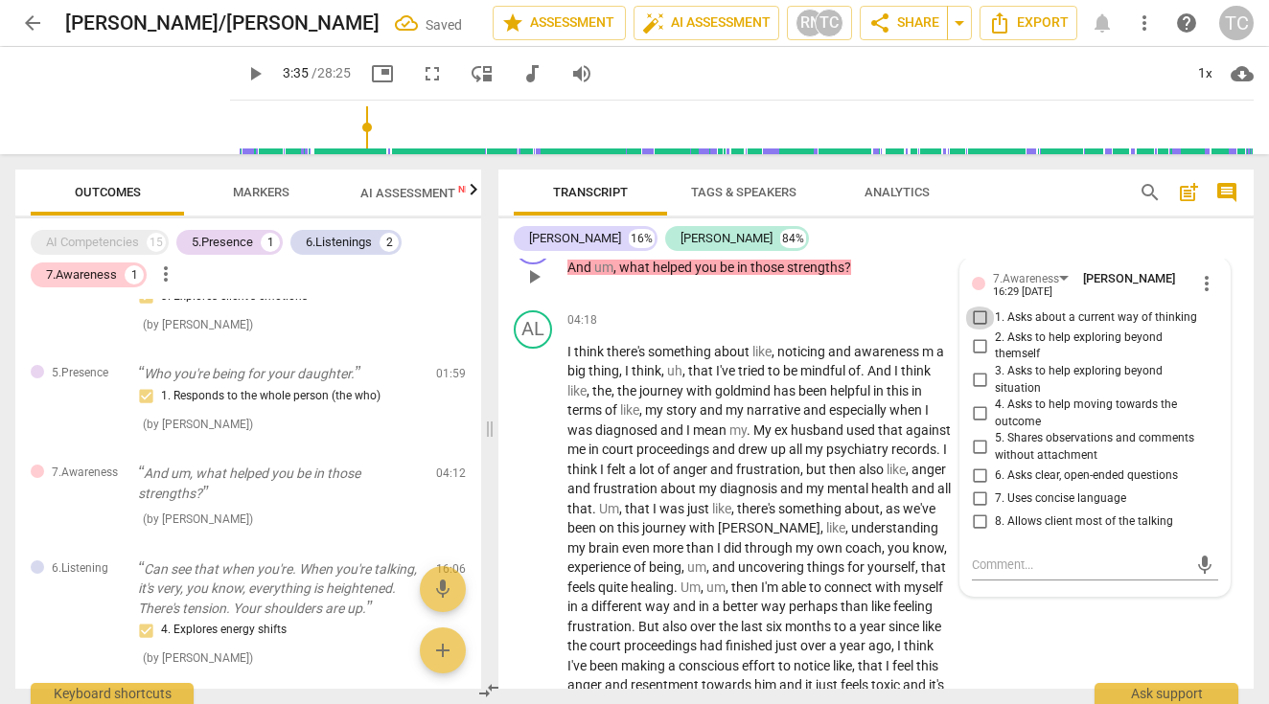
click at [979, 330] on input "1. Asks about a current way of thinking" at bounding box center [979, 318] width 31 height 23
checkbox input "true"
click at [982, 483] on input "6. Asks clear, open-ended questions" at bounding box center [979, 475] width 31 height 23
checkbox input "true"
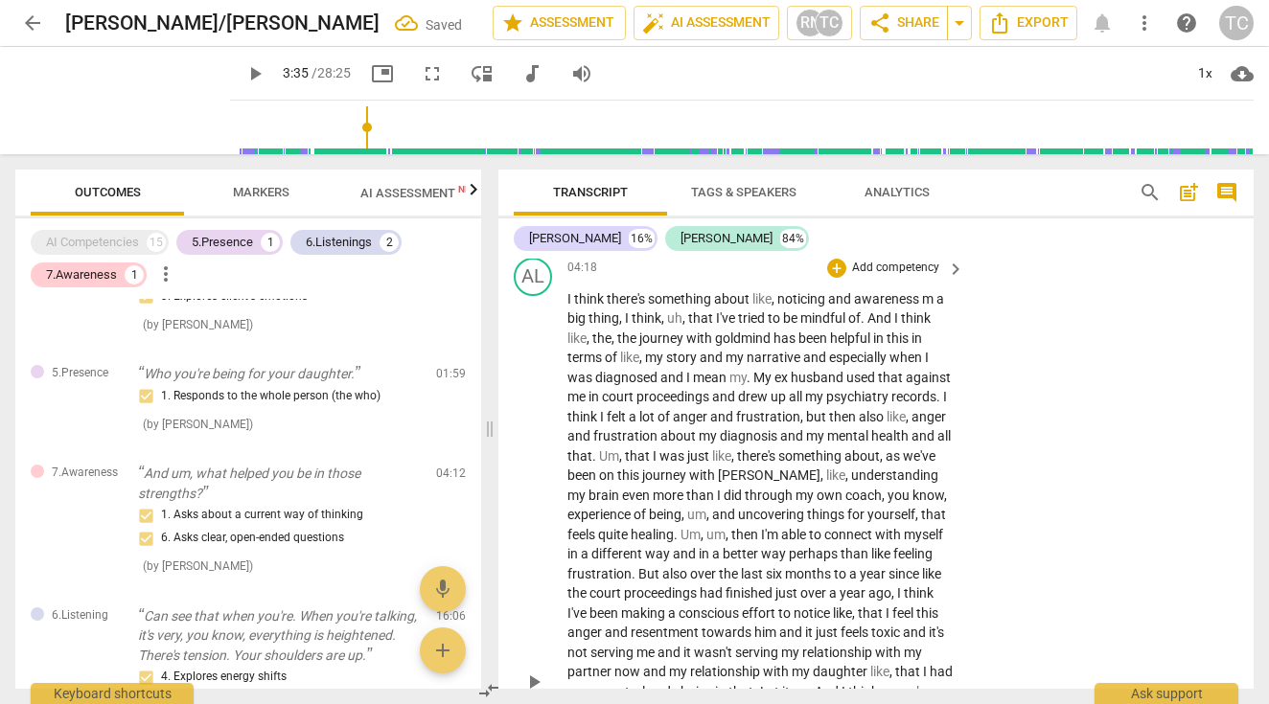
scroll to position [2125, 0]
click at [524, 598] on div "play_arrow pause" at bounding box center [542, 683] width 49 height 773
click at [542, 628] on div "play_arrow pause" at bounding box center [542, 683] width 49 height 773
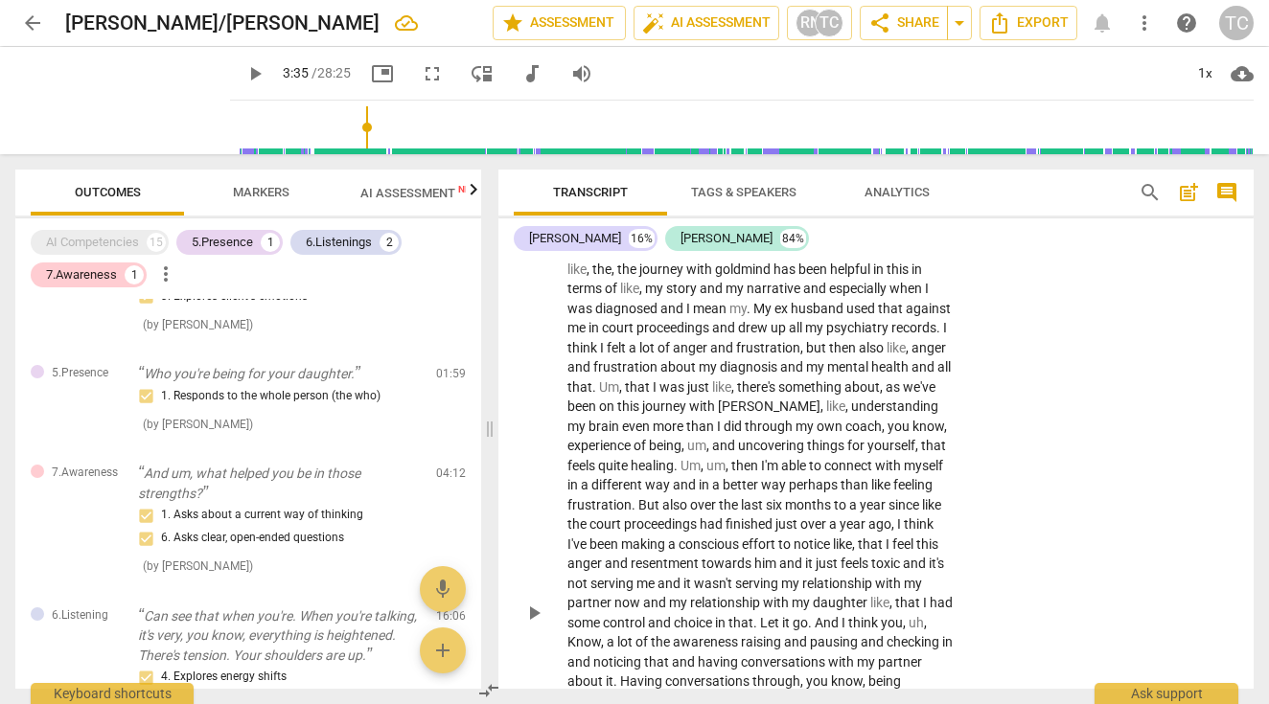
scroll to position [2196, 0]
click at [532, 622] on span "play_arrow" at bounding box center [533, 612] width 23 height 23
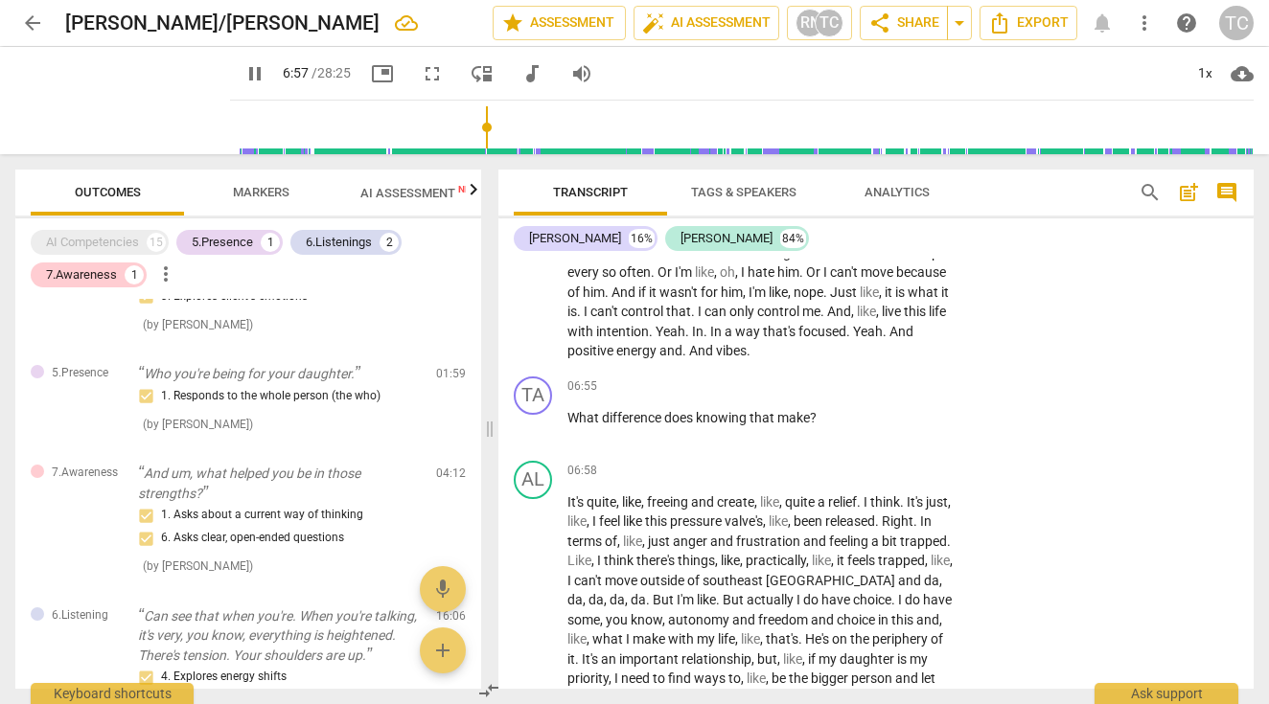
scroll to position [2856, 0]
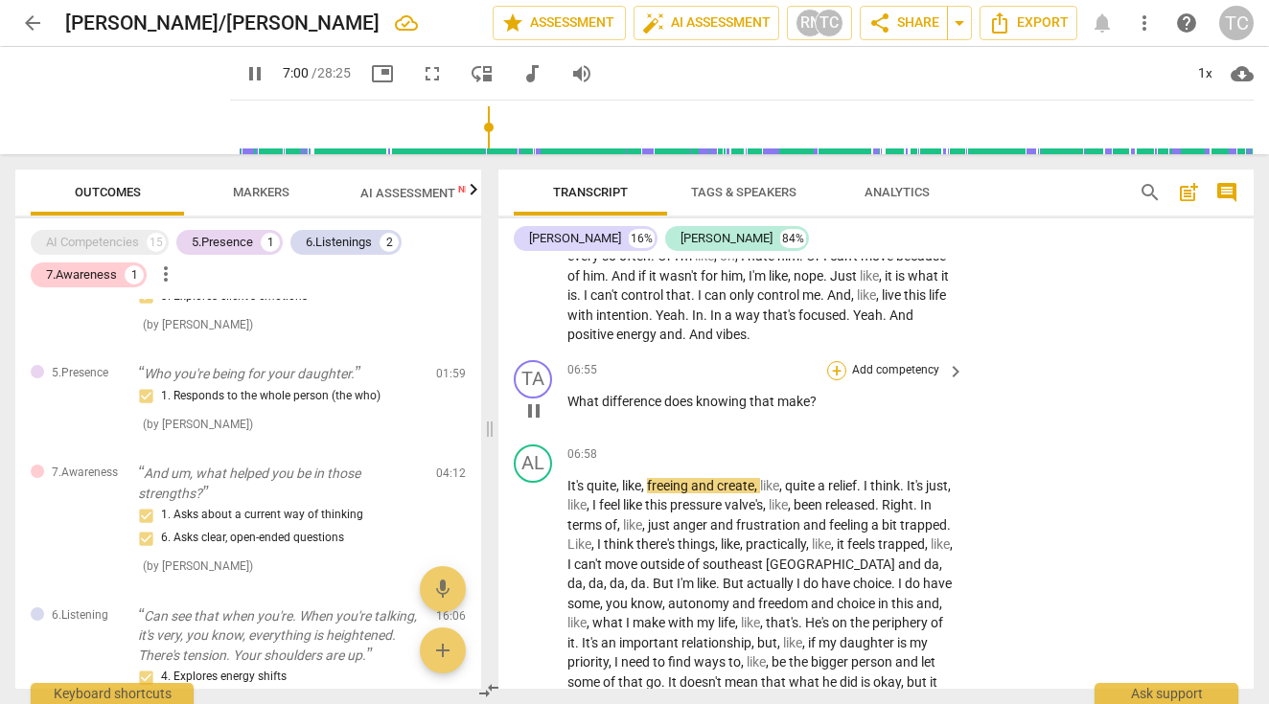
click at [836, 377] on div "+" at bounding box center [836, 370] width 19 height 19
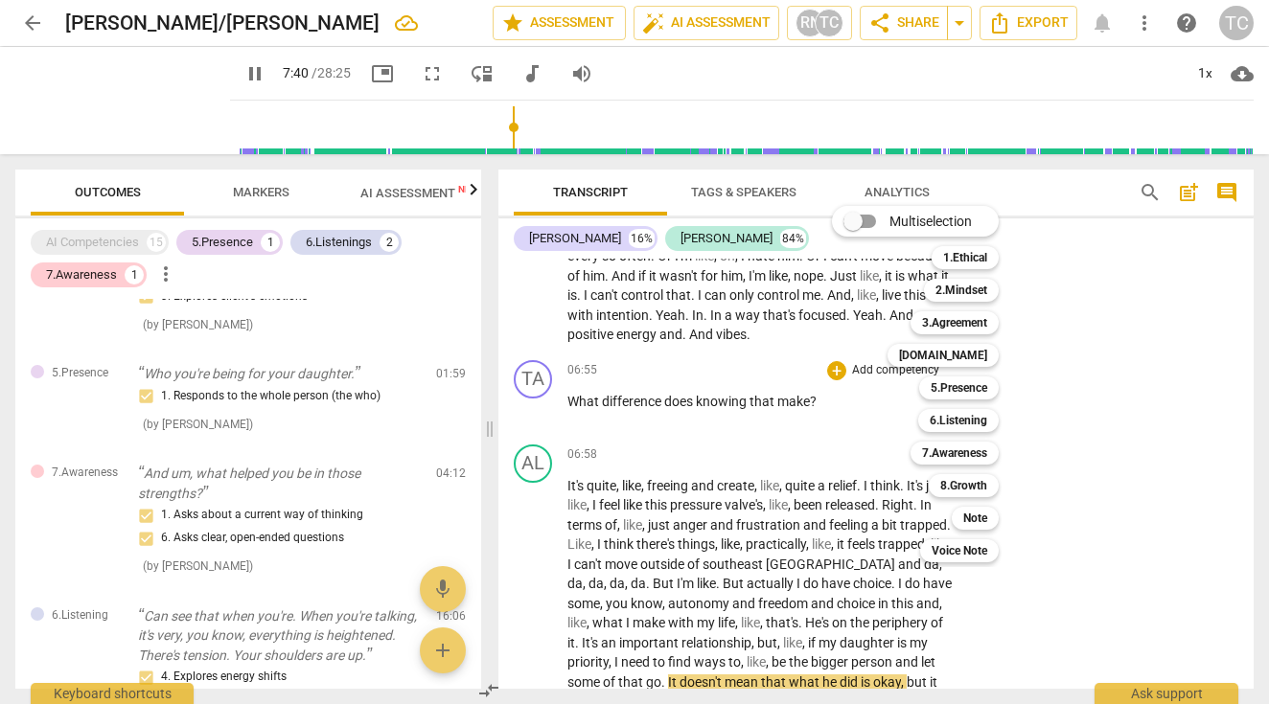
scroll to position [3300, 0]
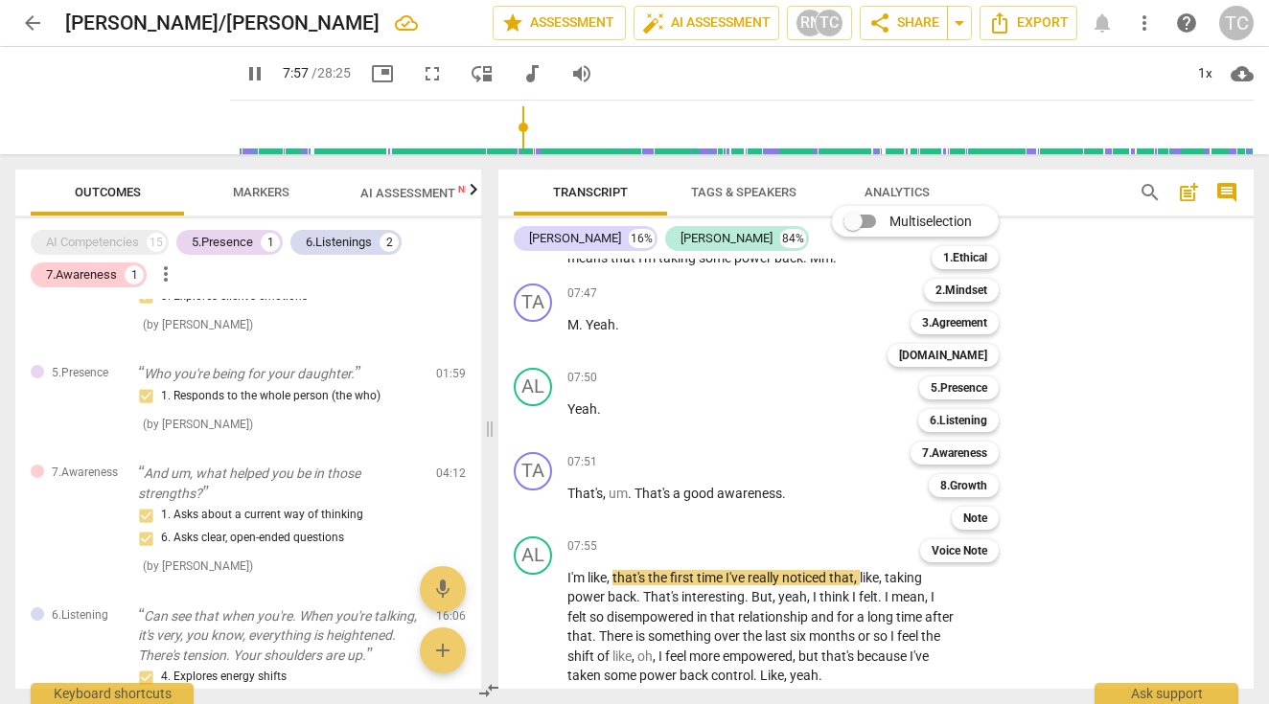
click at [286, 74] on div at bounding box center [634, 352] width 1269 height 704
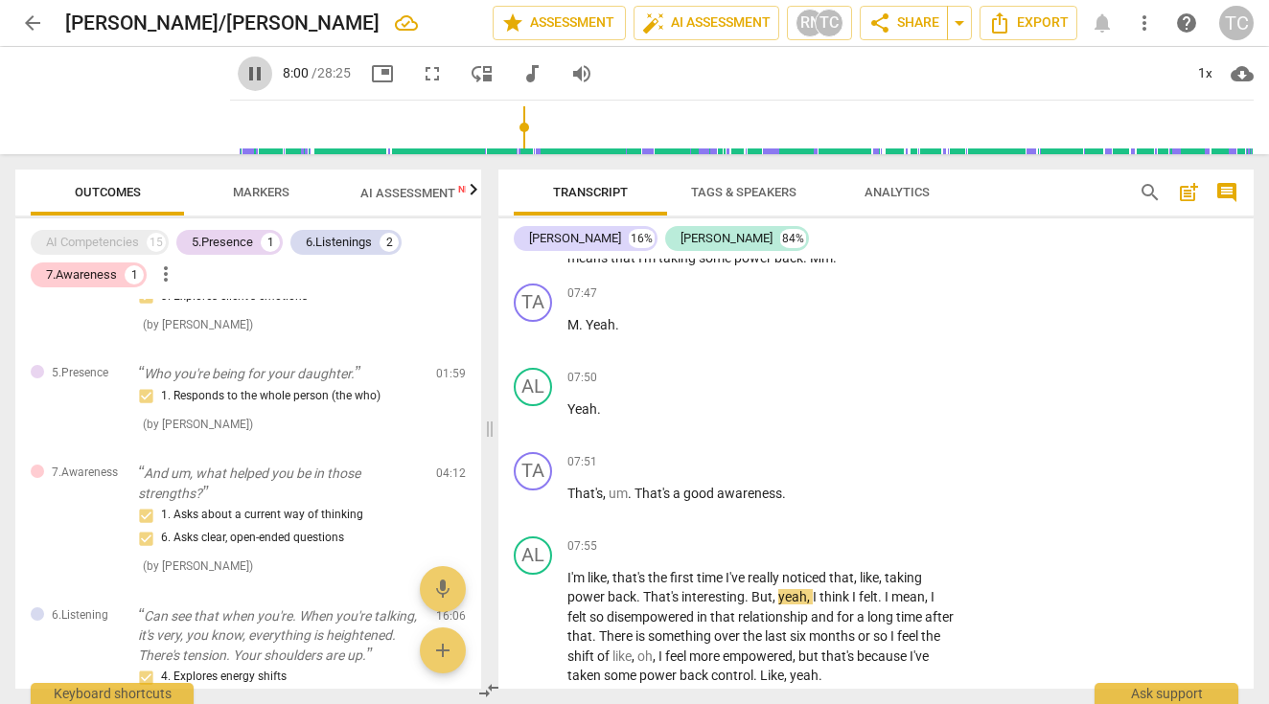
click at [266, 74] on span "pause" at bounding box center [254, 73] width 23 height 23
type input "480"
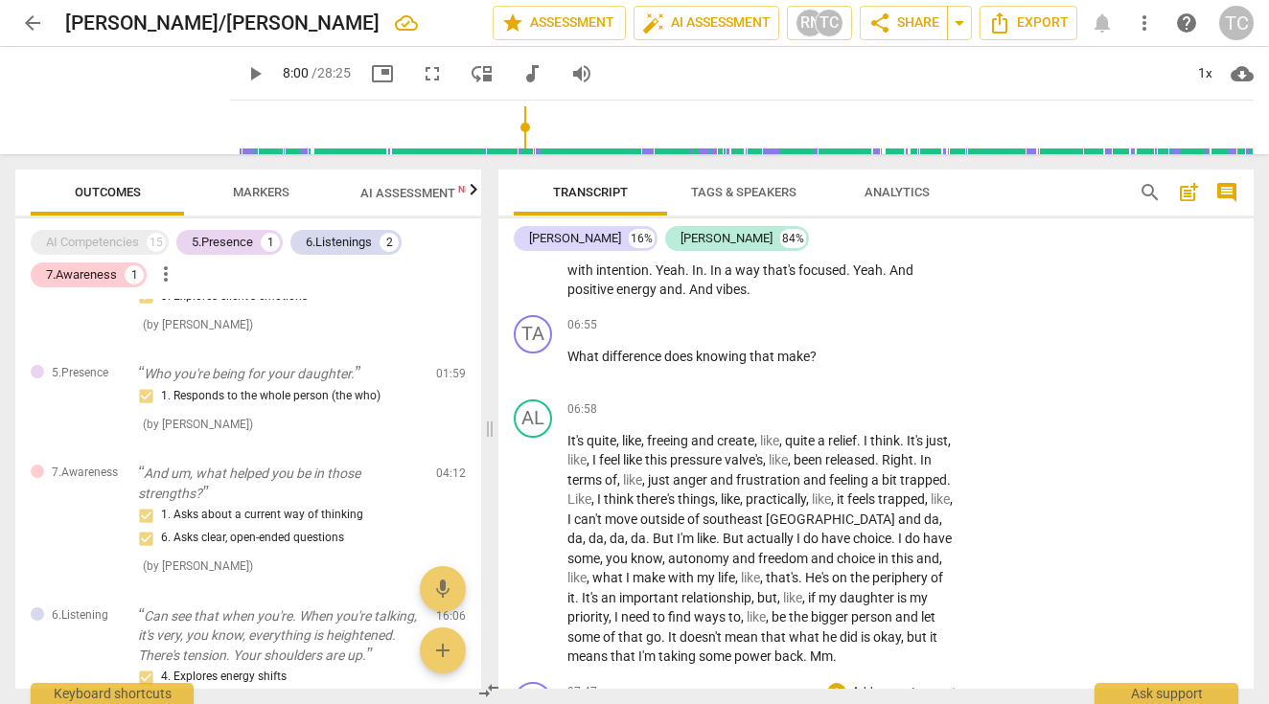
scroll to position [2896, 0]
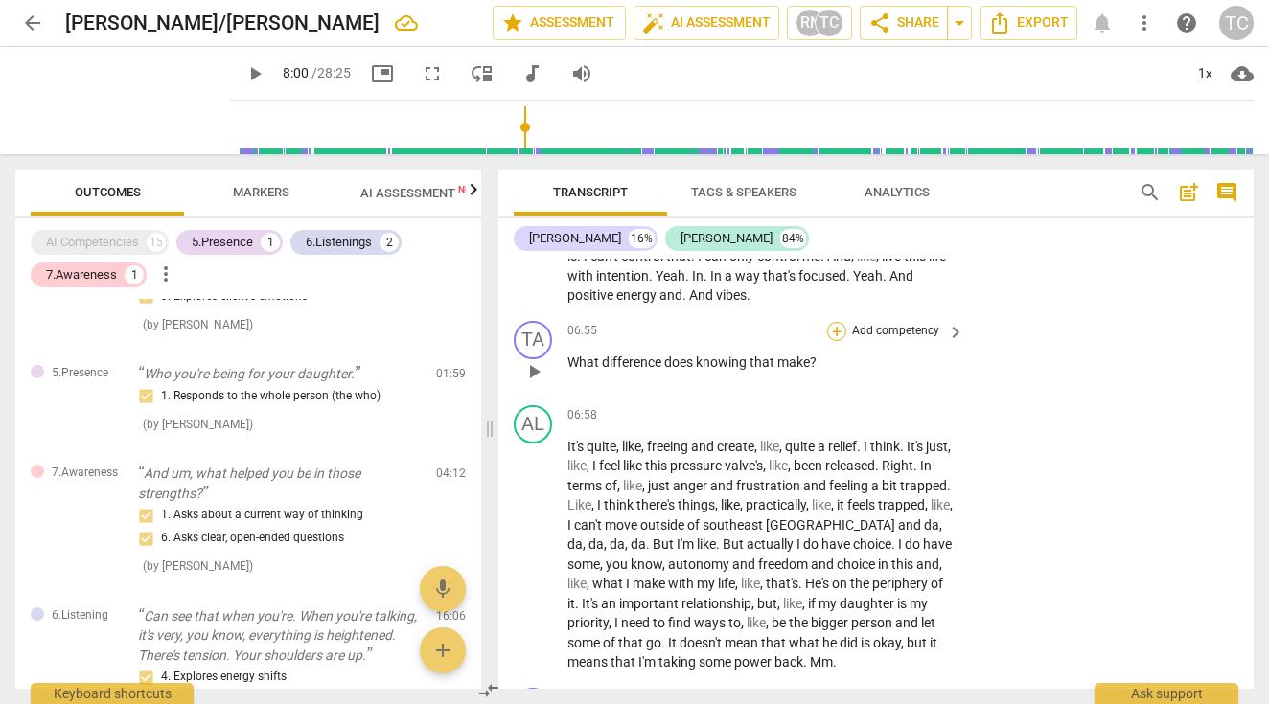
click at [831, 341] on div "+" at bounding box center [836, 331] width 19 height 19
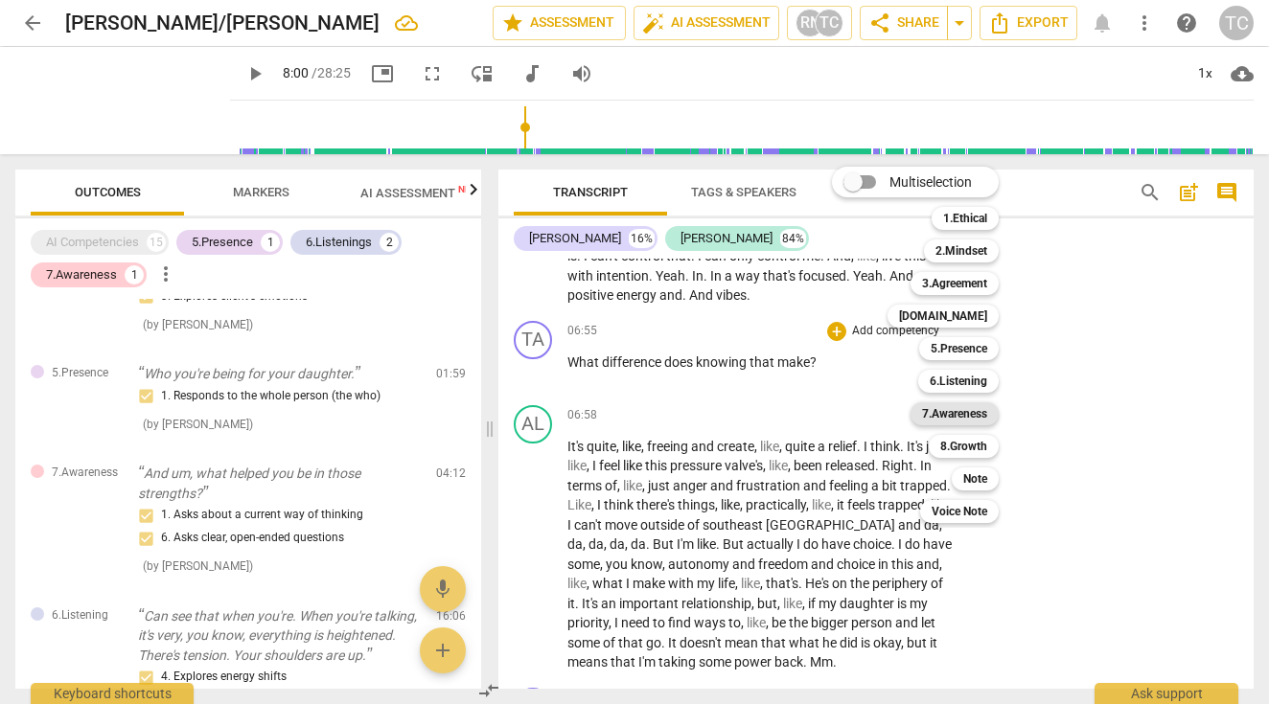
click at [968, 414] on b "7.Awareness" at bounding box center [954, 413] width 65 height 23
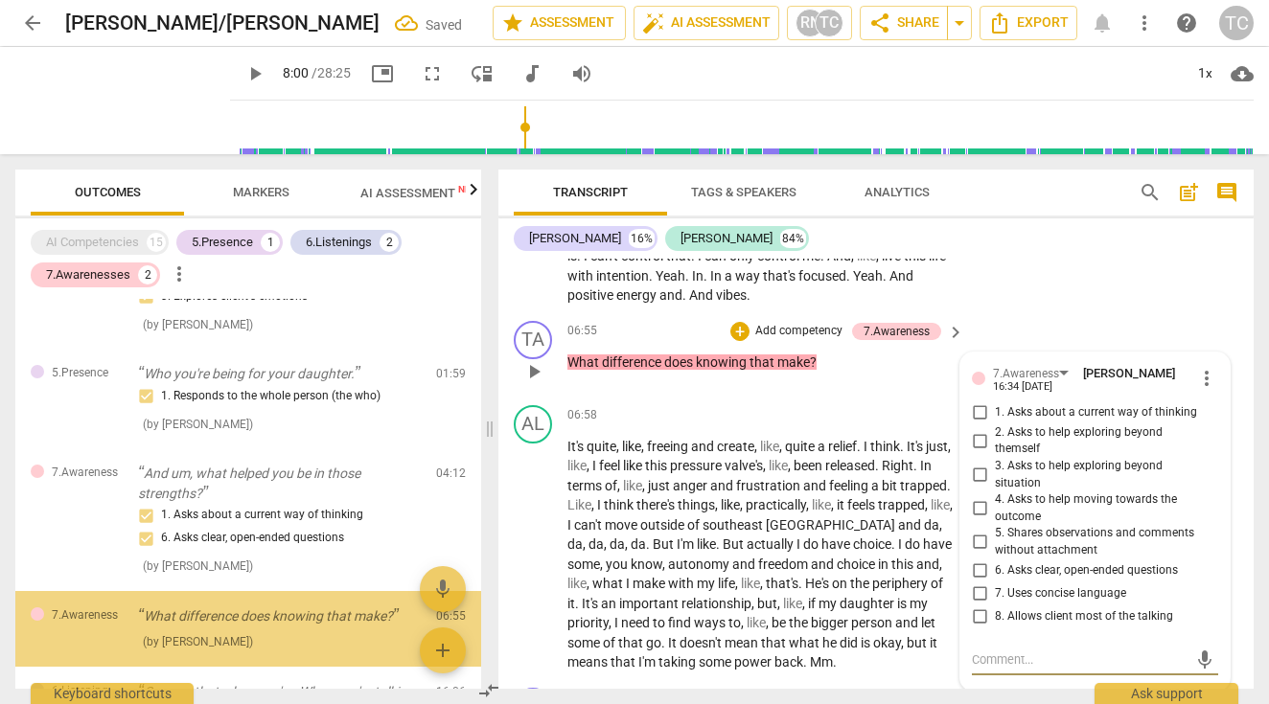
scroll to position [181, 0]
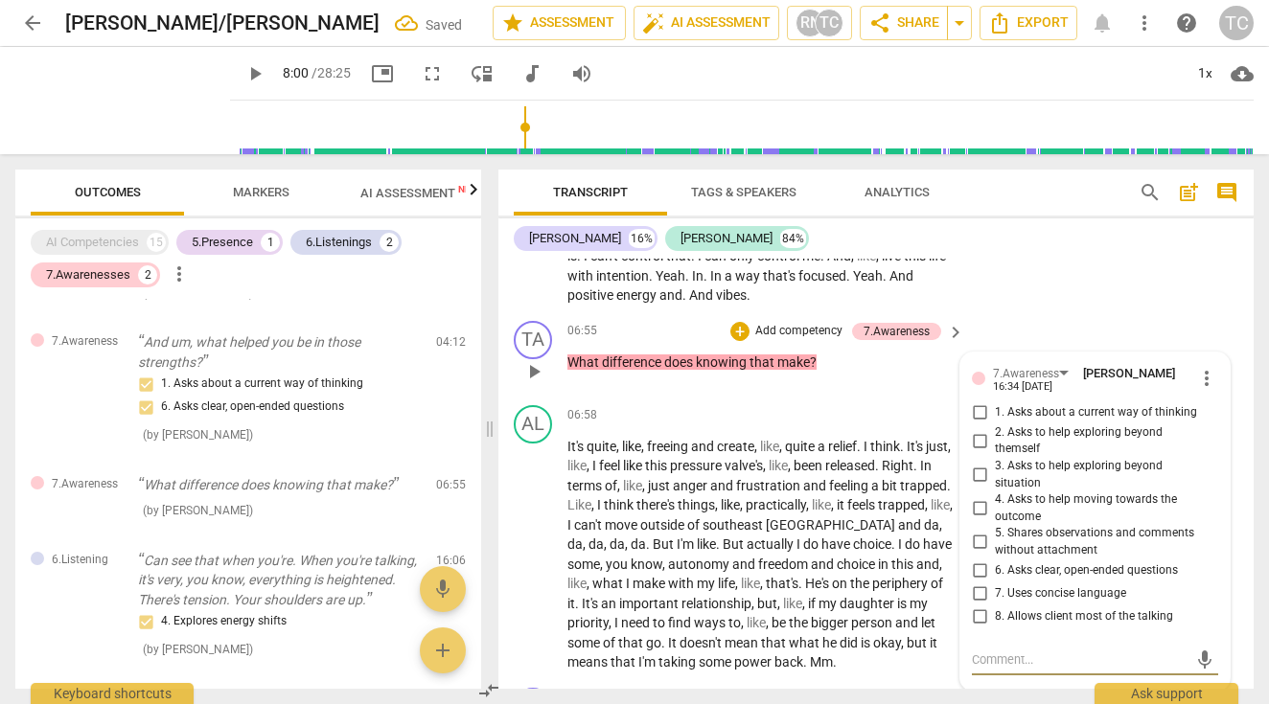
click at [976, 520] on input "4. Asks to help moving towards the outcome" at bounding box center [979, 508] width 31 height 23
checkbox input "true"
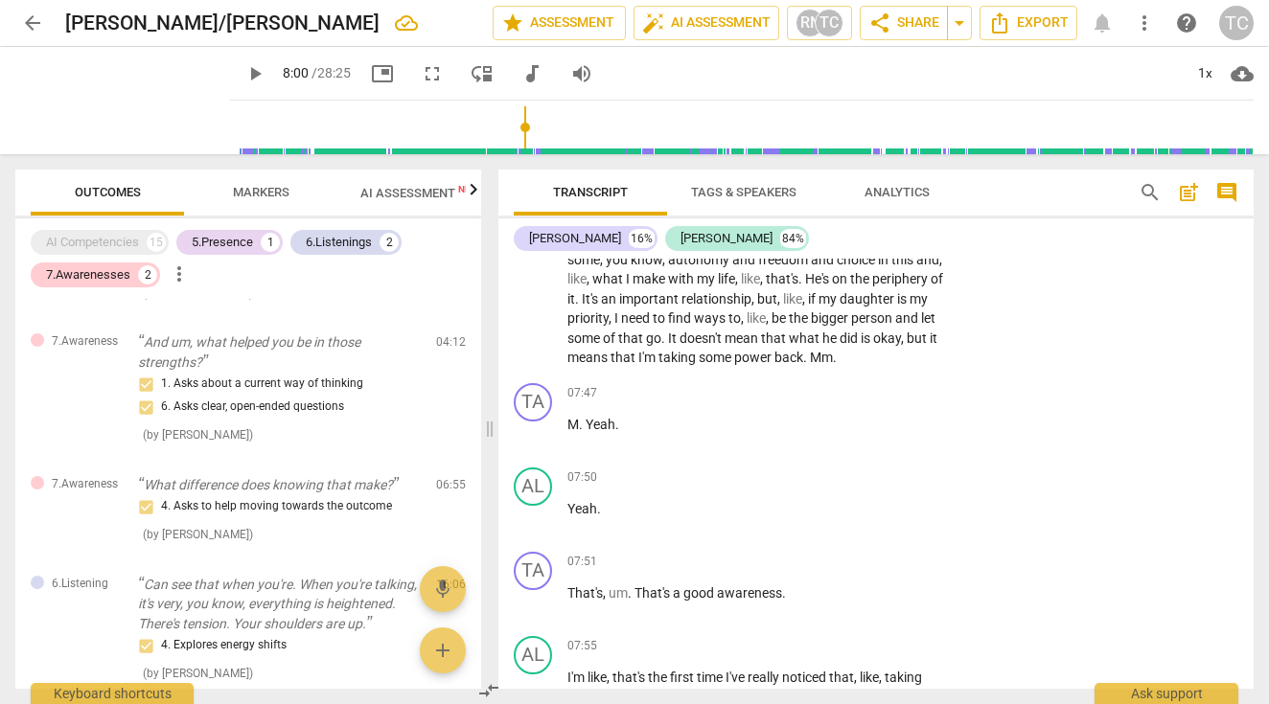
scroll to position [3215, 0]
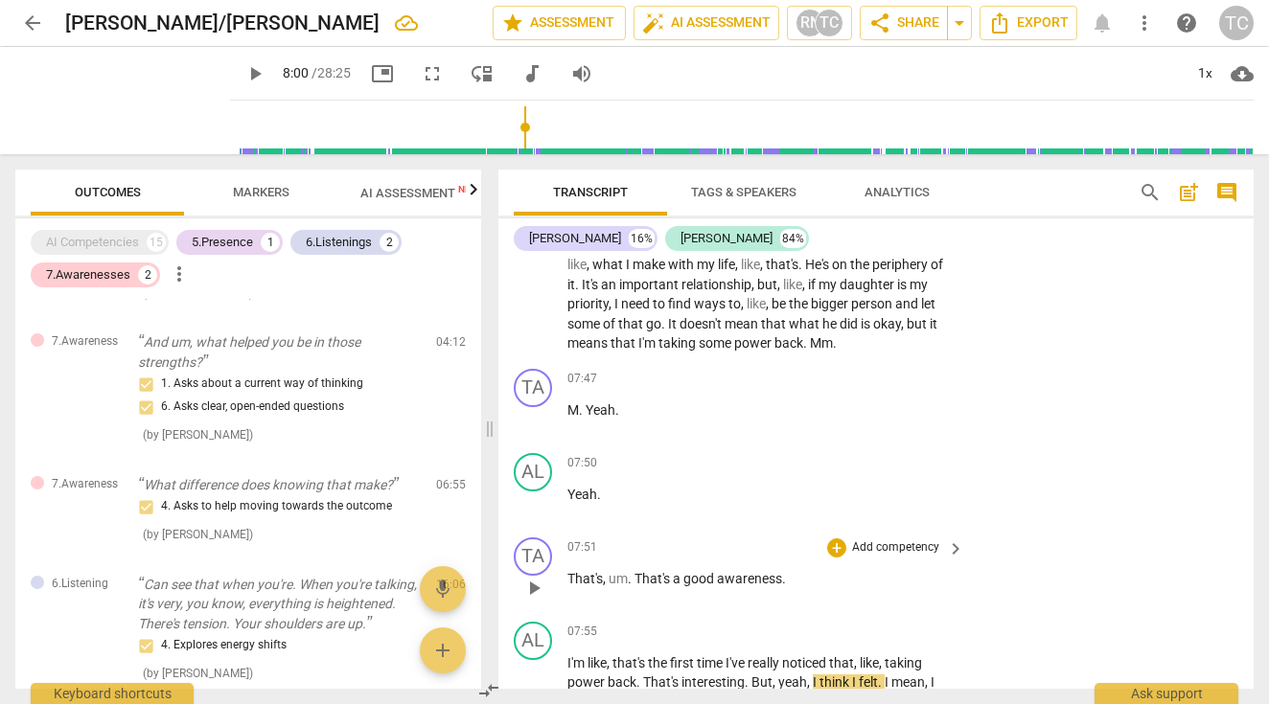
click at [897, 554] on p "Add competency" at bounding box center [895, 547] width 91 height 17
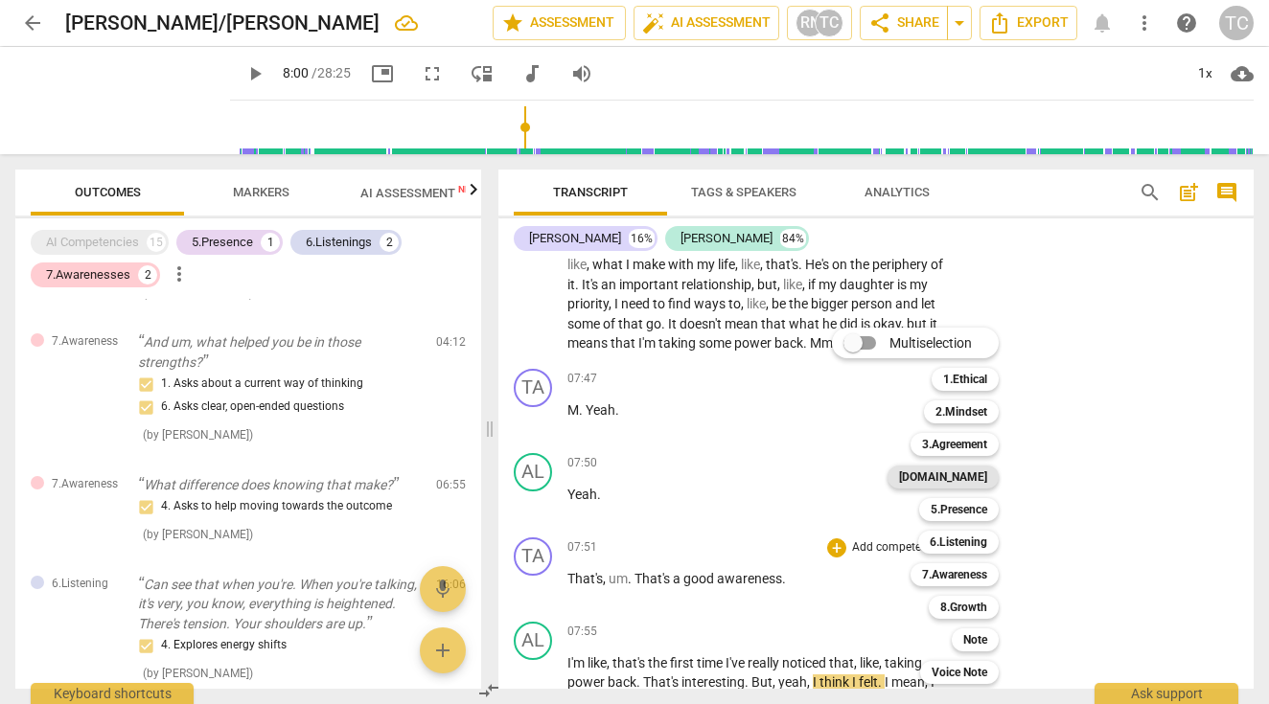
click at [967, 473] on b "[DOMAIN_NAME]" at bounding box center [943, 477] width 88 height 23
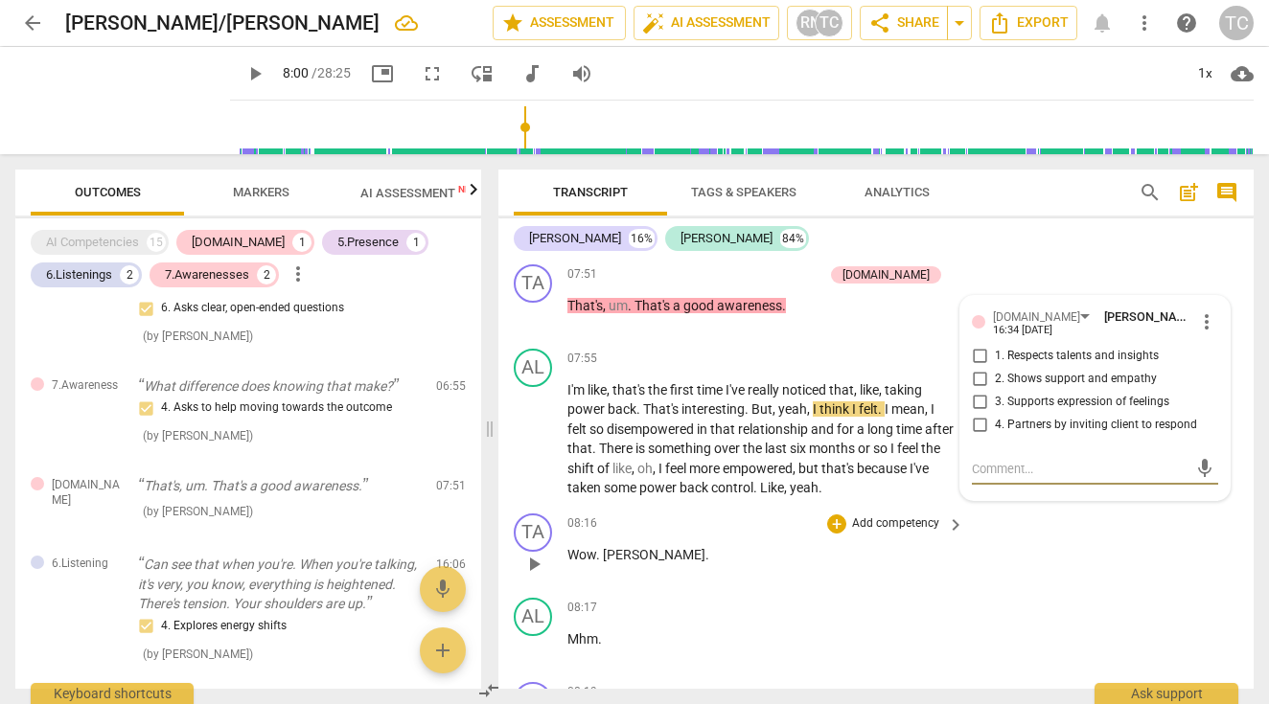
scroll to position [3452, 0]
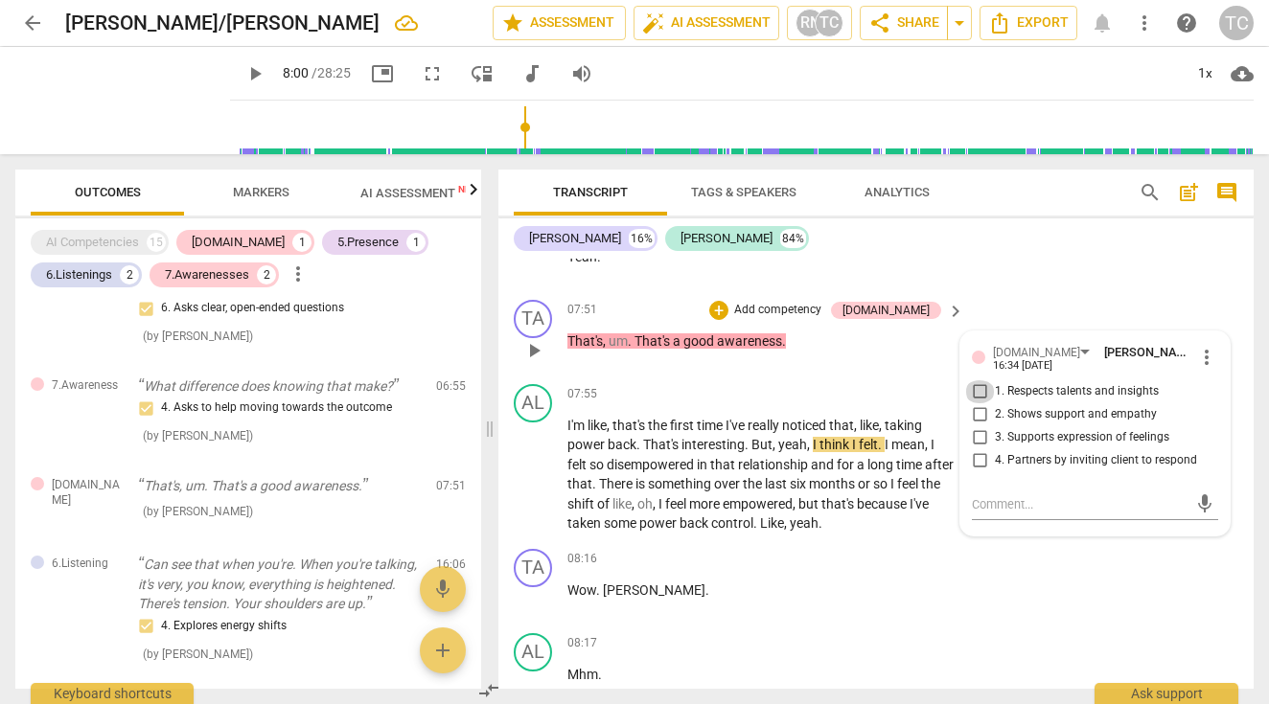
click at [977, 395] on input "1. Respects talents and insights" at bounding box center [979, 391] width 31 height 23
checkbox input "true"
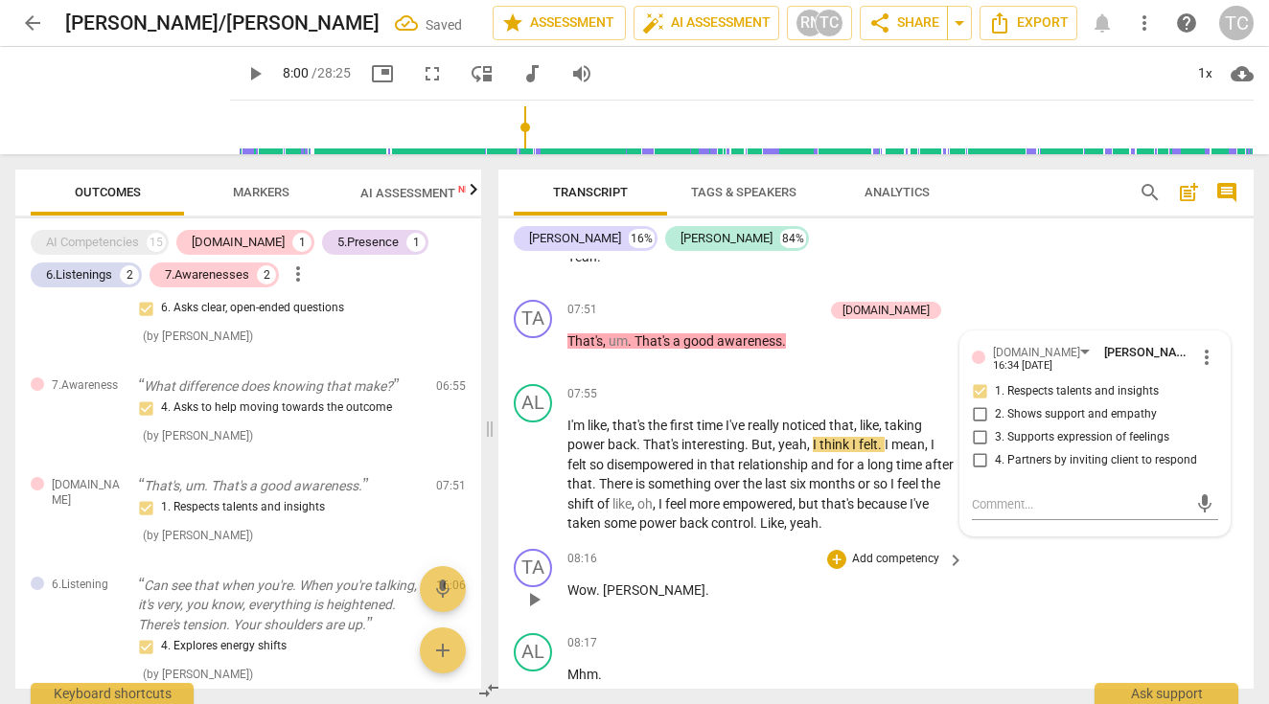
click at [1018, 588] on div "TA play_arrow pause 08:16 + Add competency keyboard_arrow_right Wow . [PERSON_N…" at bounding box center [875, 583] width 755 height 84
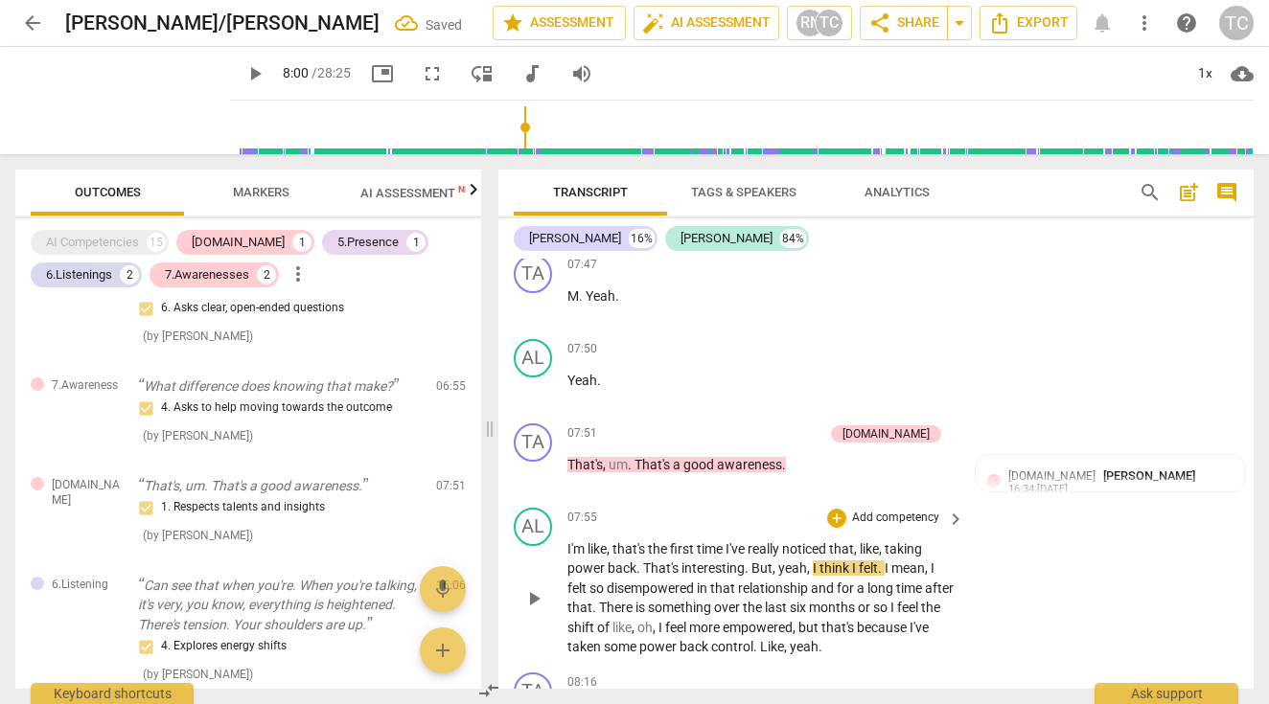
scroll to position [3306, 0]
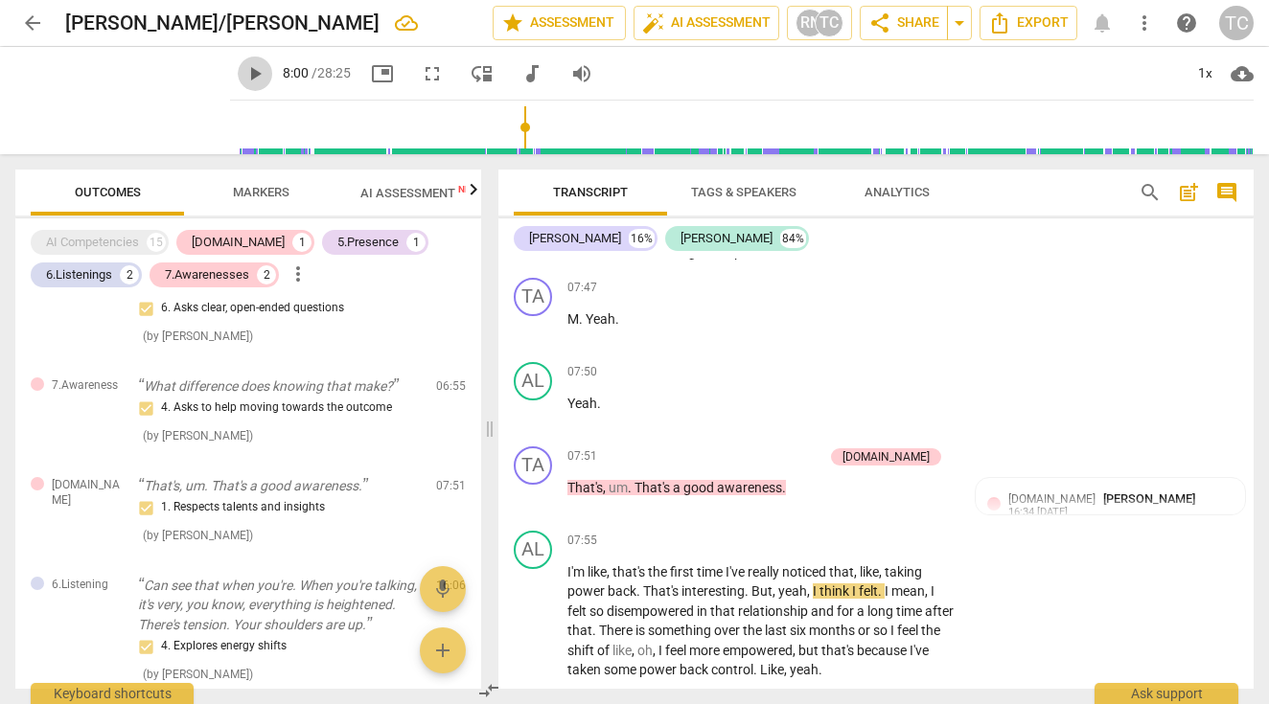
click at [266, 74] on span "play_arrow" at bounding box center [254, 73] width 23 height 23
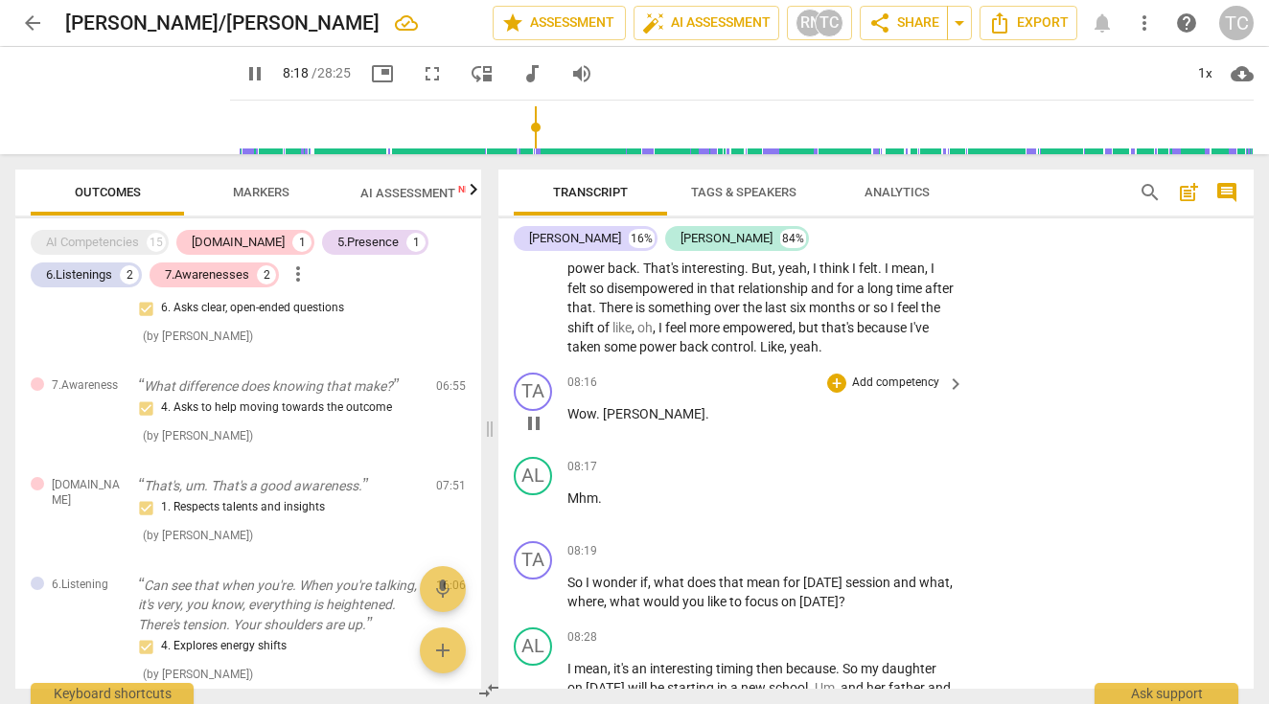
scroll to position [3652, 0]
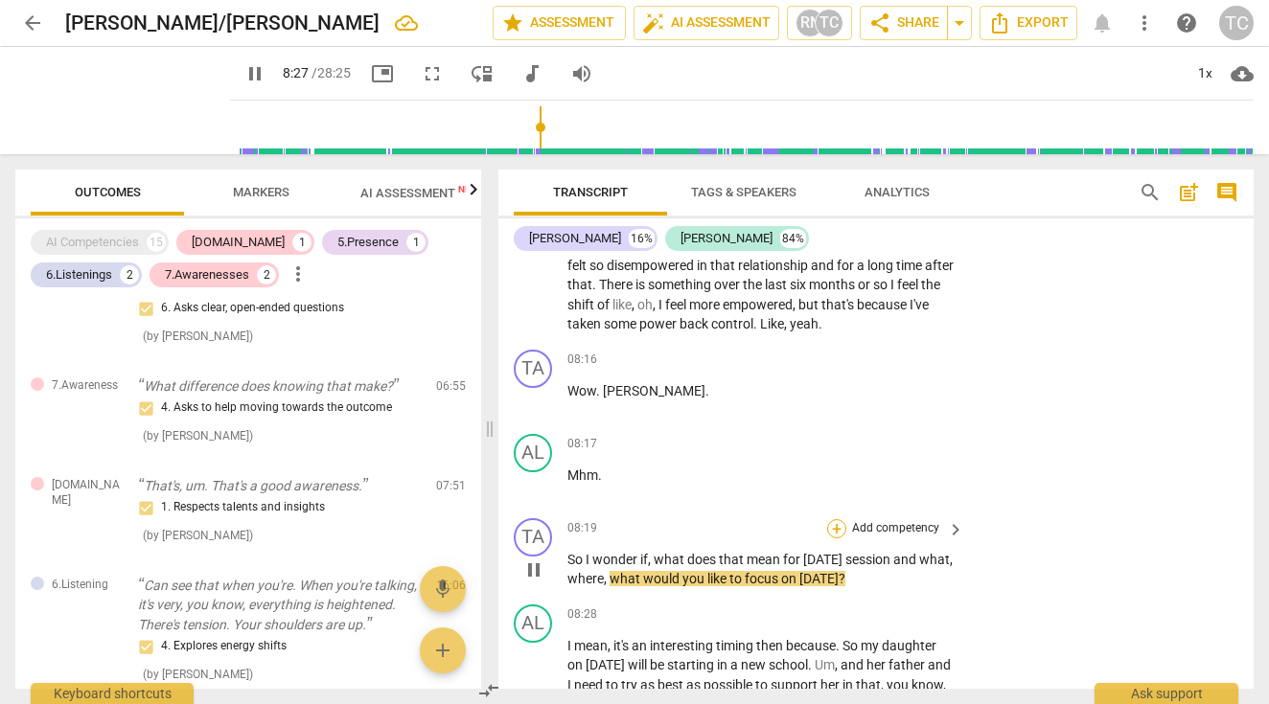
click at [841, 529] on div "+" at bounding box center [836, 528] width 19 height 19
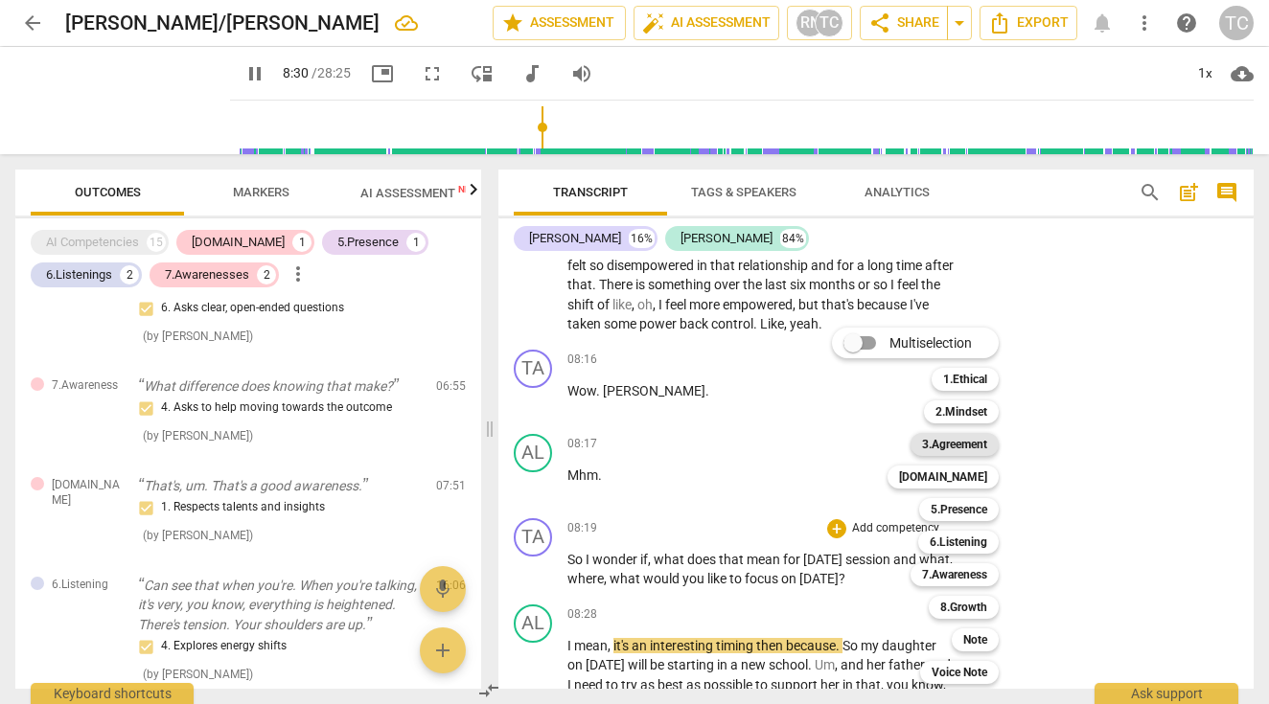
click at [967, 446] on b "3.Agreement" at bounding box center [954, 444] width 65 height 23
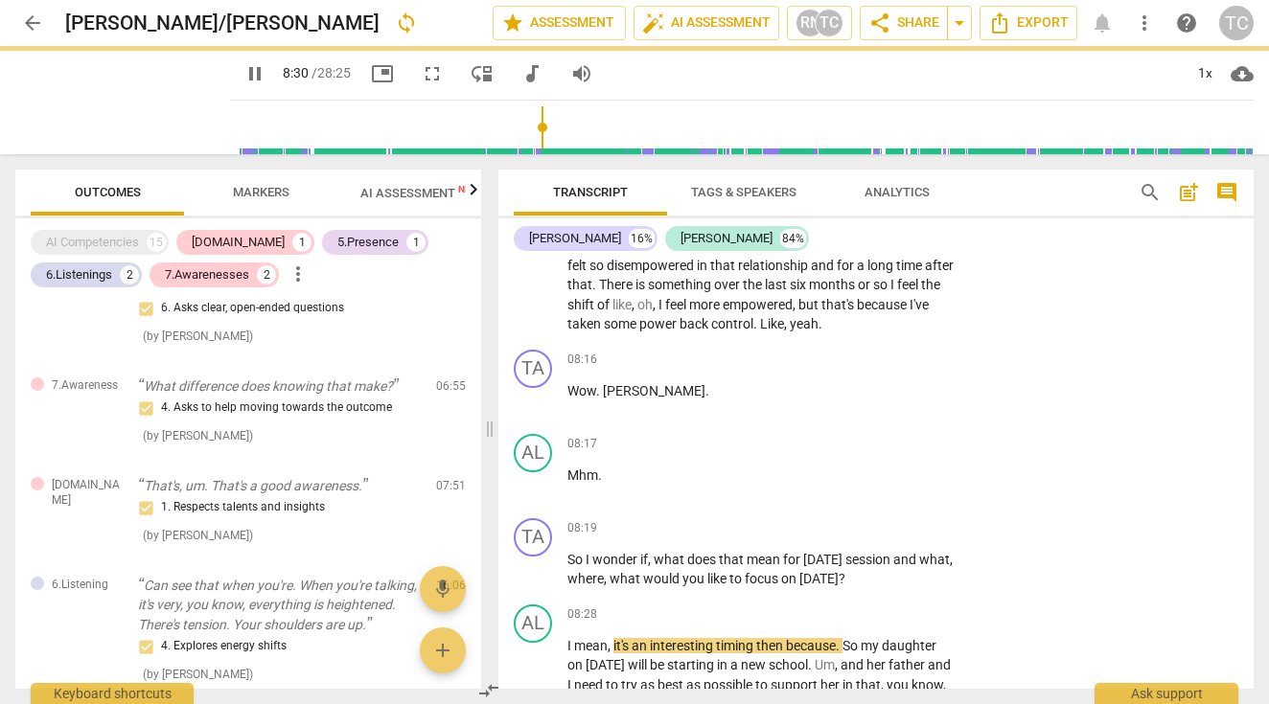
type input "511"
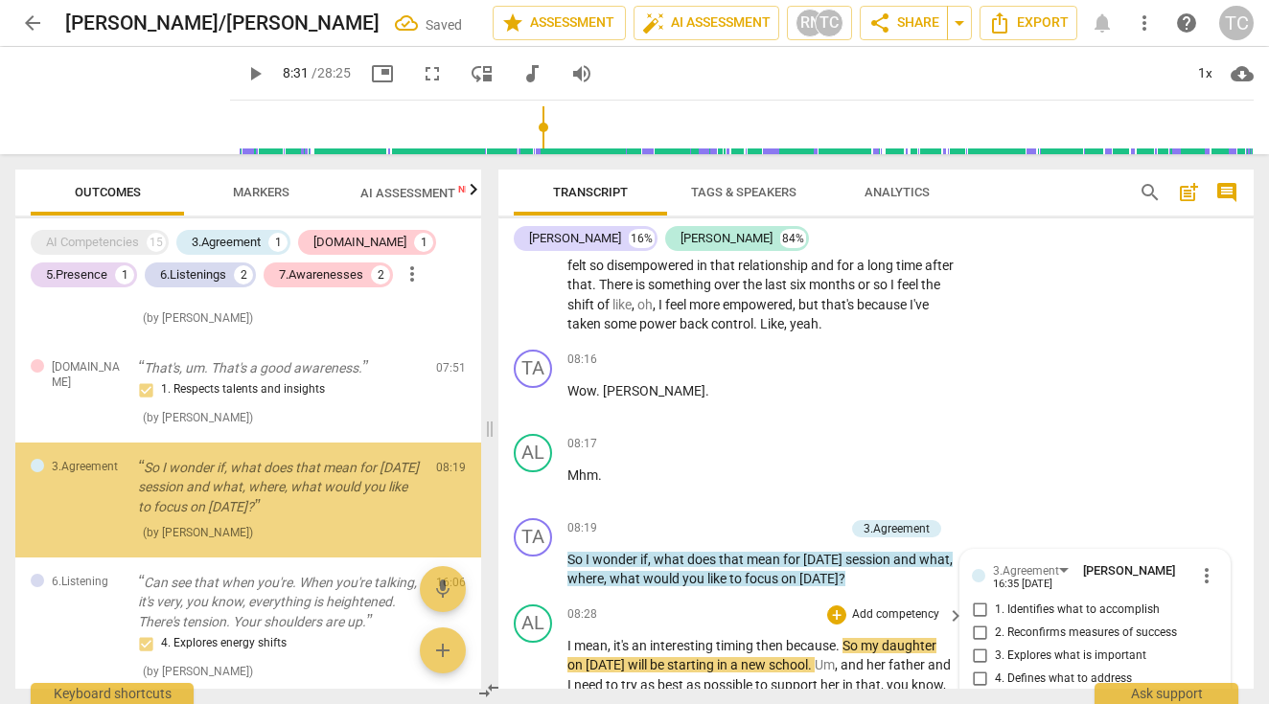
scroll to position [3905, 0]
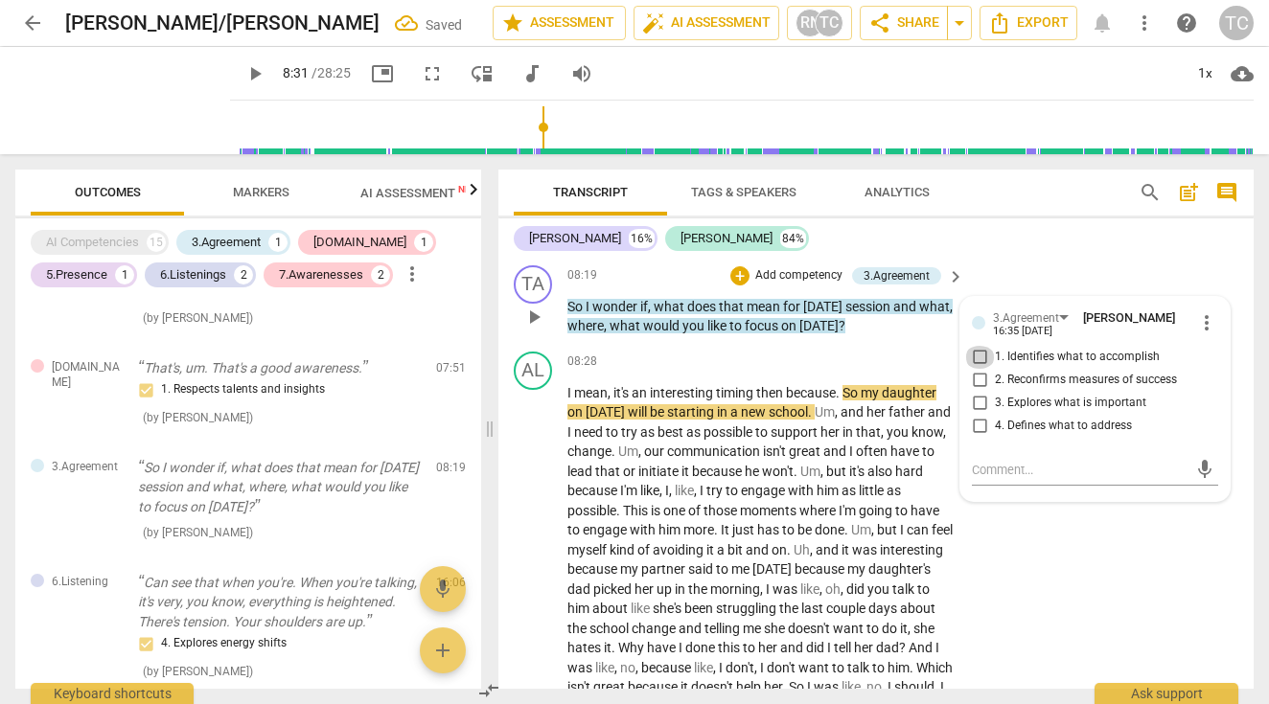
click at [978, 361] on input "1. Identifies what to accomplish" at bounding box center [979, 357] width 31 height 23
checkbox input "true"
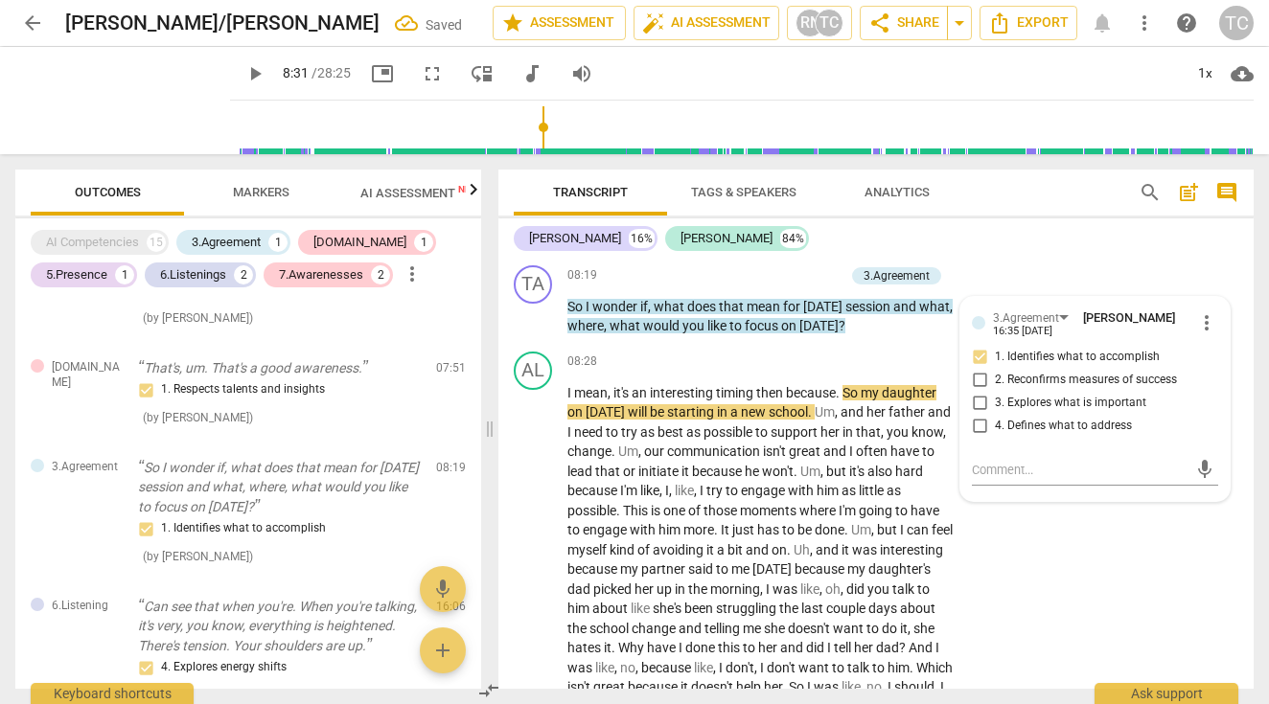
click at [266, 63] on span "play_arrow" at bounding box center [254, 73] width 23 height 23
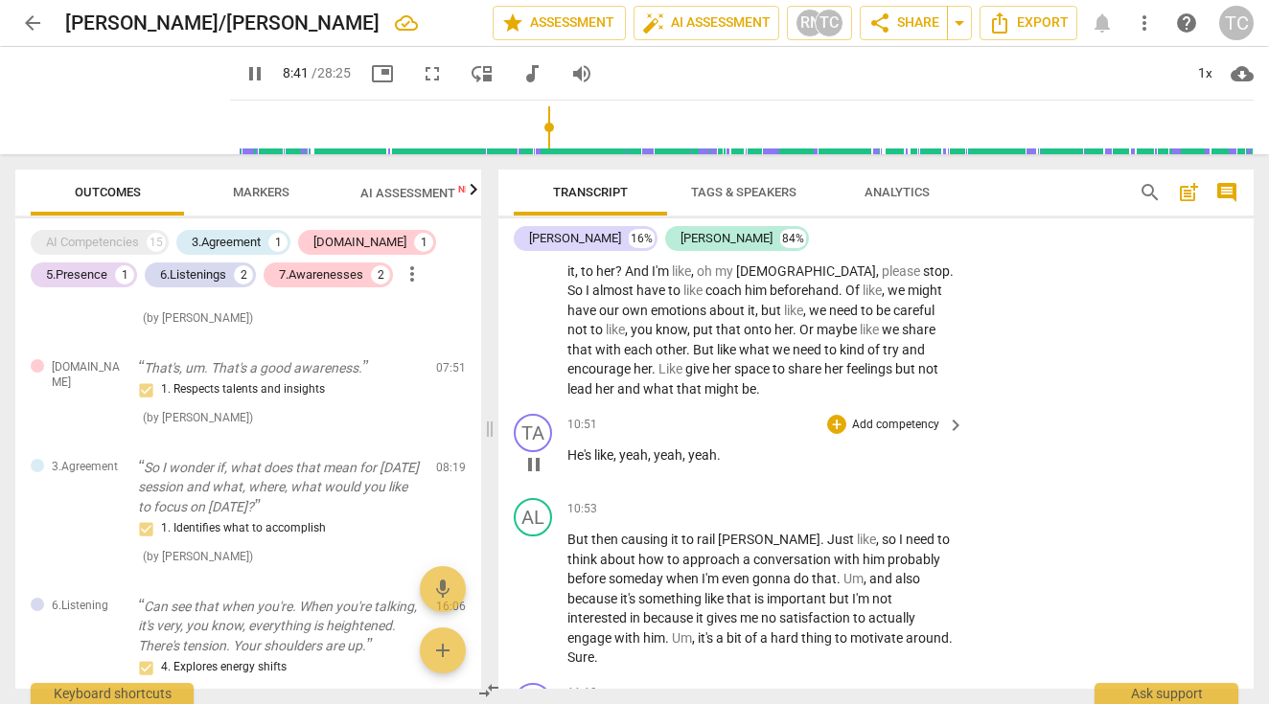
scroll to position [4696, 0]
click at [799, 334] on span "Or" at bounding box center [807, 327] width 17 height 15
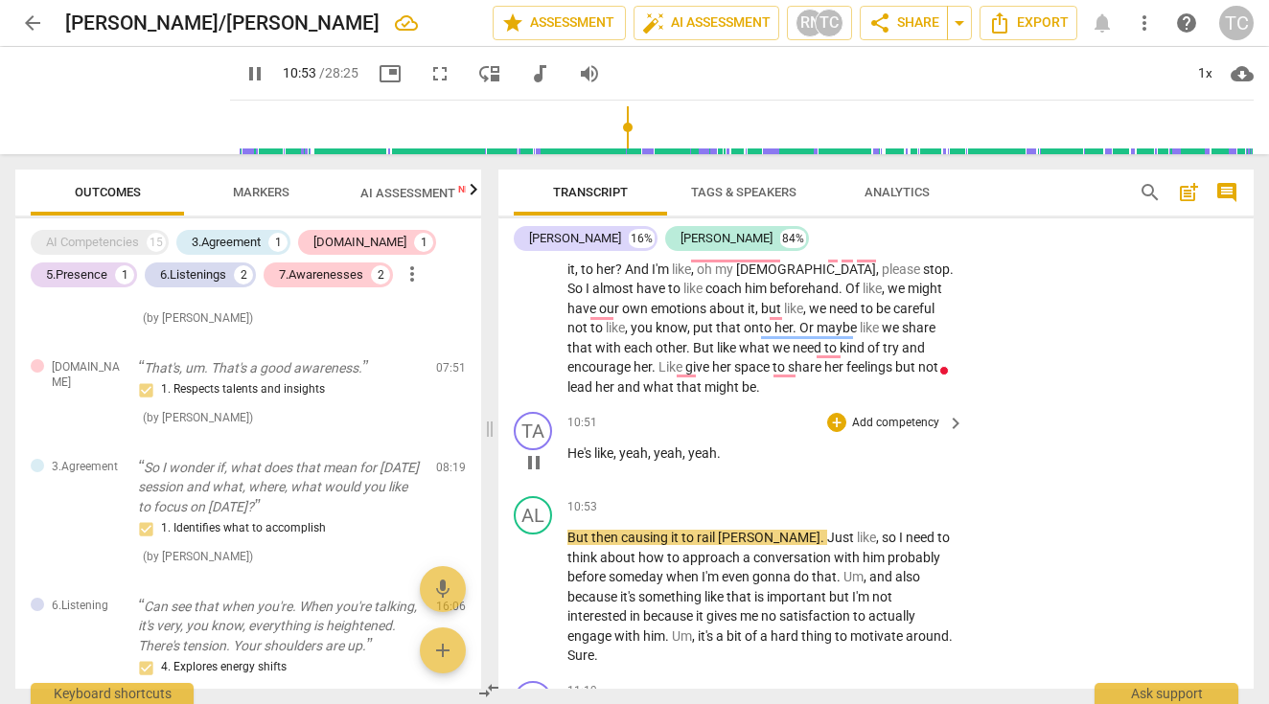
click at [538, 454] on span "pause" at bounding box center [533, 462] width 23 height 23
click at [551, 412] on div "TA play_arrow pause" at bounding box center [541, 446] width 54 height 69
click at [535, 415] on div "TA" at bounding box center [533, 431] width 38 height 38
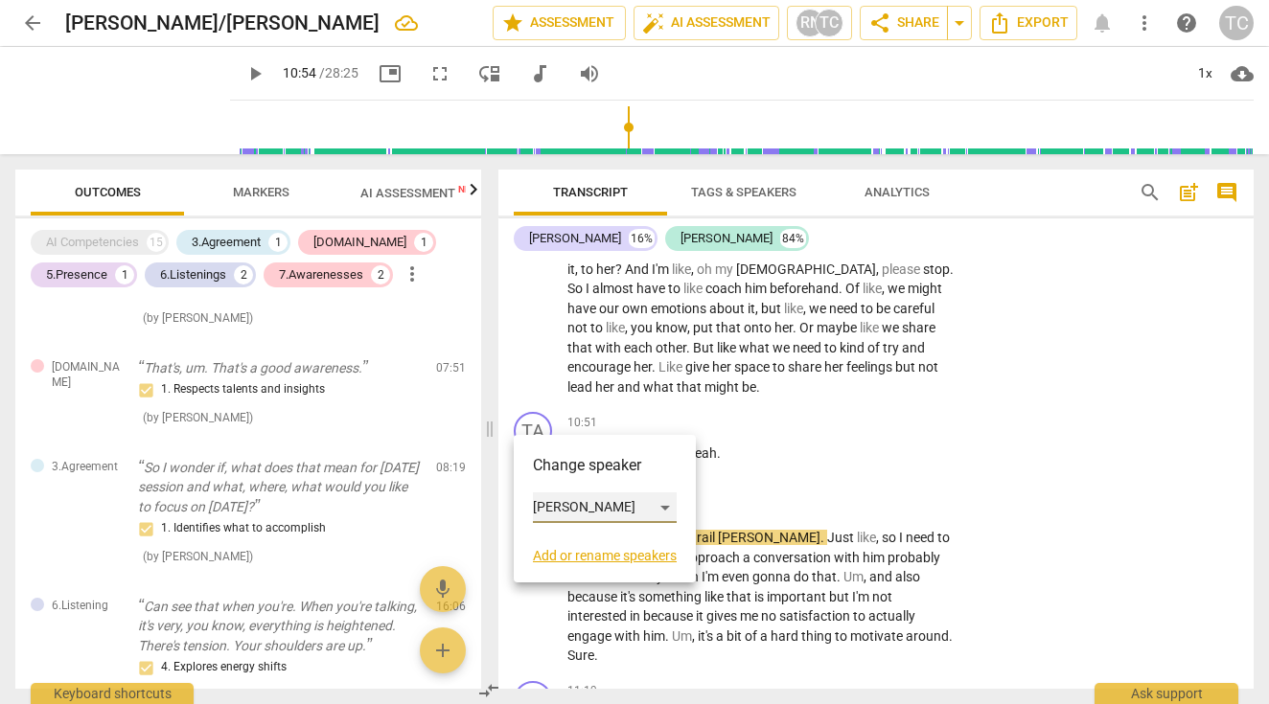
click at [662, 507] on div "[PERSON_NAME]" at bounding box center [605, 508] width 144 height 31
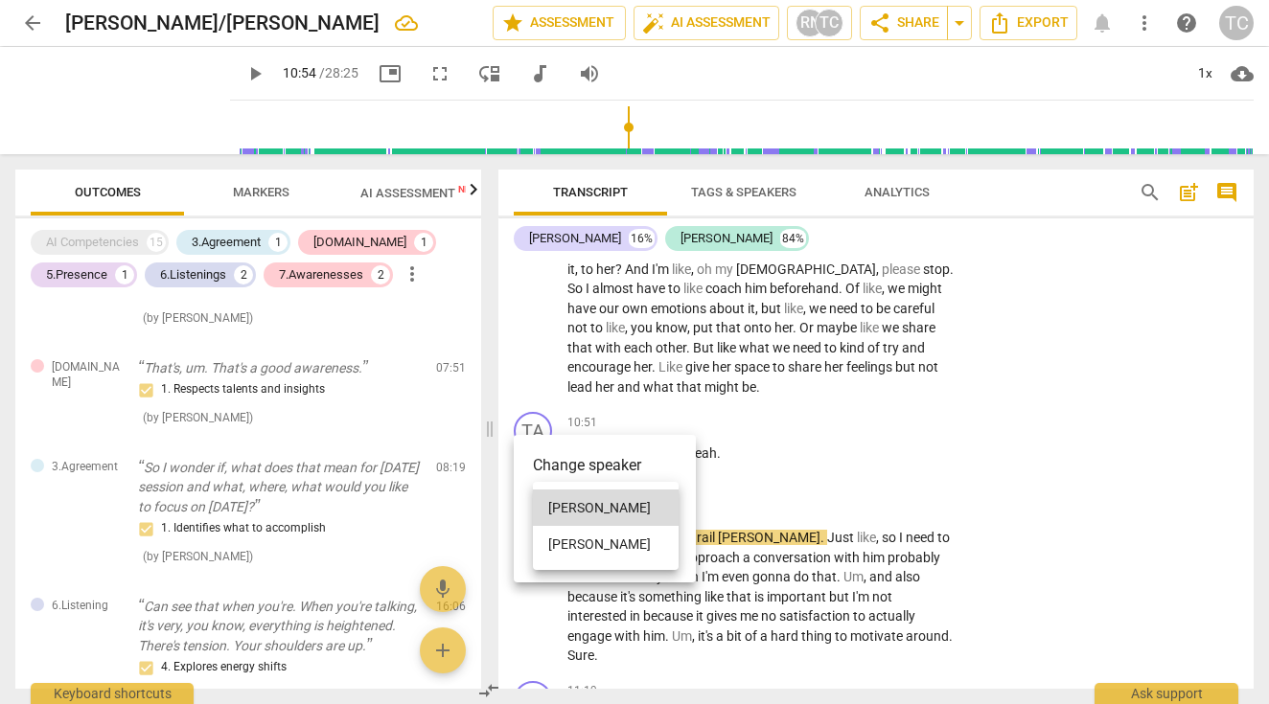
click at [583, 541] on li "[PERSON_NAME]" at bounding box center [606, 544] width 146 height 36
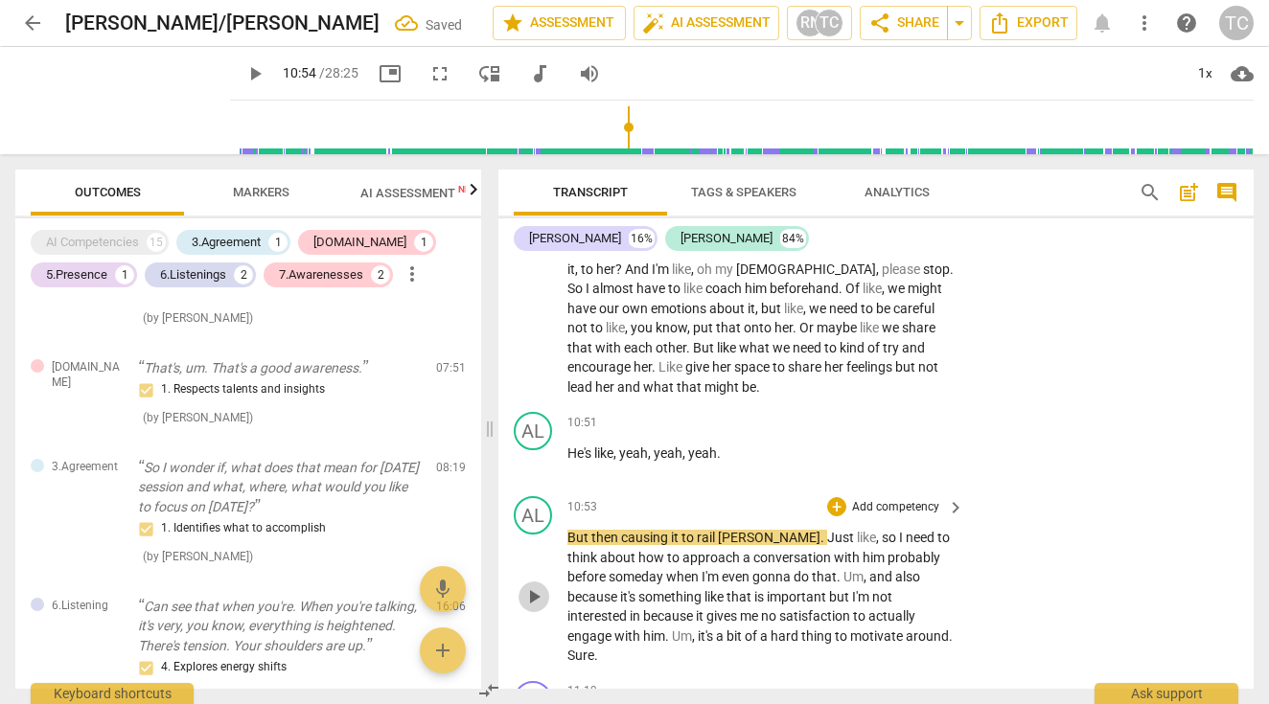
click at [534, 585] on span "play_arrow" at bounding box center [533, 596] width 23 height 23
click at [582, 530] on span "But" at bounding box center [579, 537] width 24 height 15
click at [576, 530] on span "But" at bounding box center [579, 537] width 24 height 15
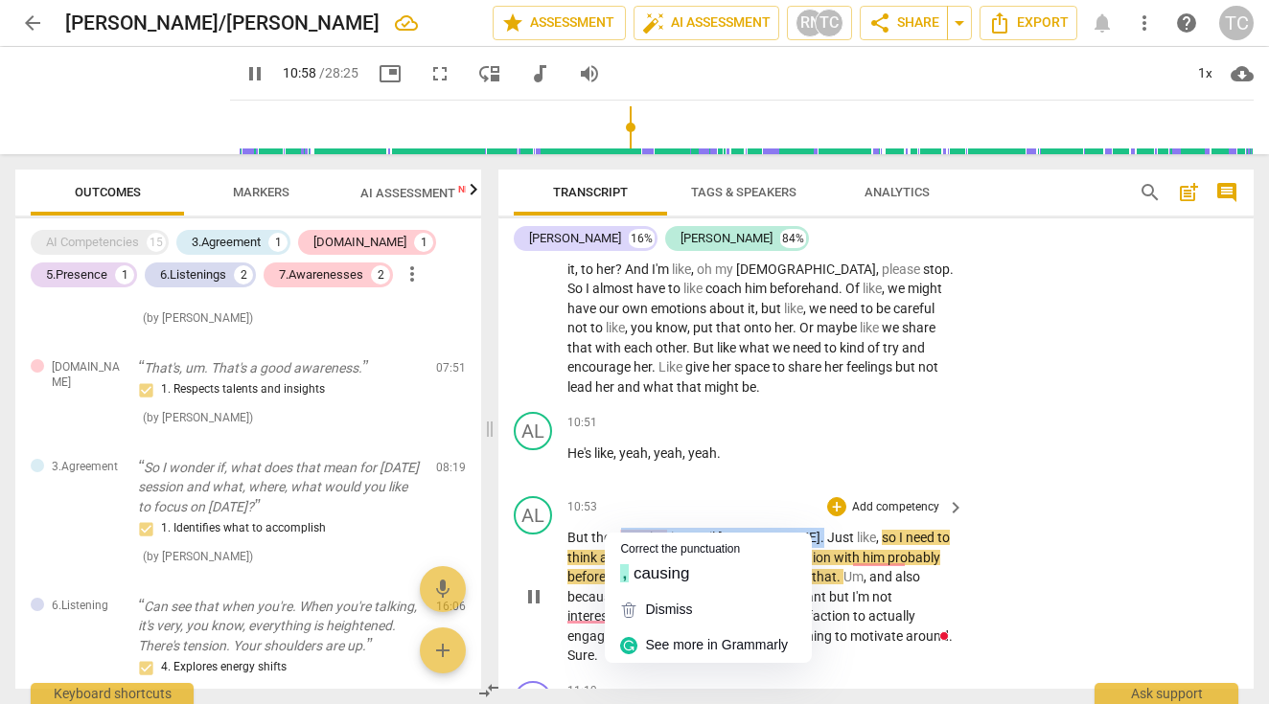
drag, startPoint x: 766, startPoint y: 521, endPoint x: 619, endPoint y: 524, distance: 146.6
click at [619, 528] on p "But then causing it to rail [PERSON_NAME] . Just like , so I need to think abou…" at bounding box center [760, 597] width 387 height 138
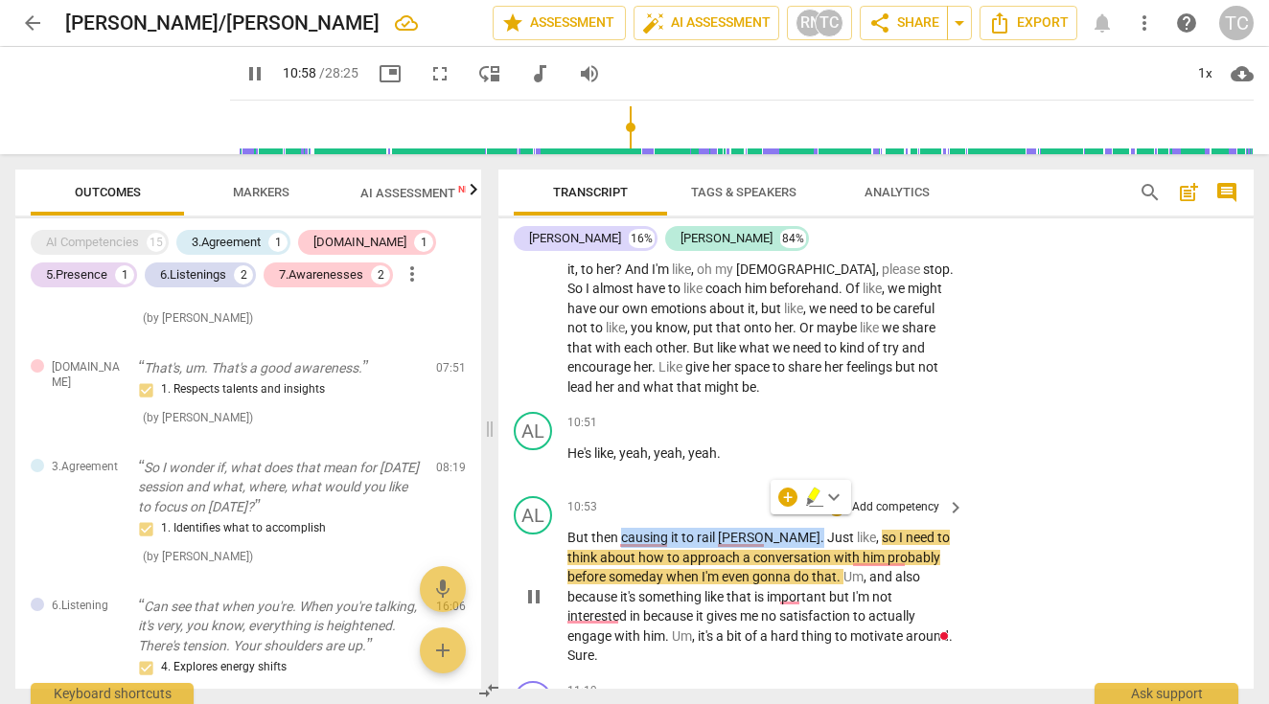
type input "659"
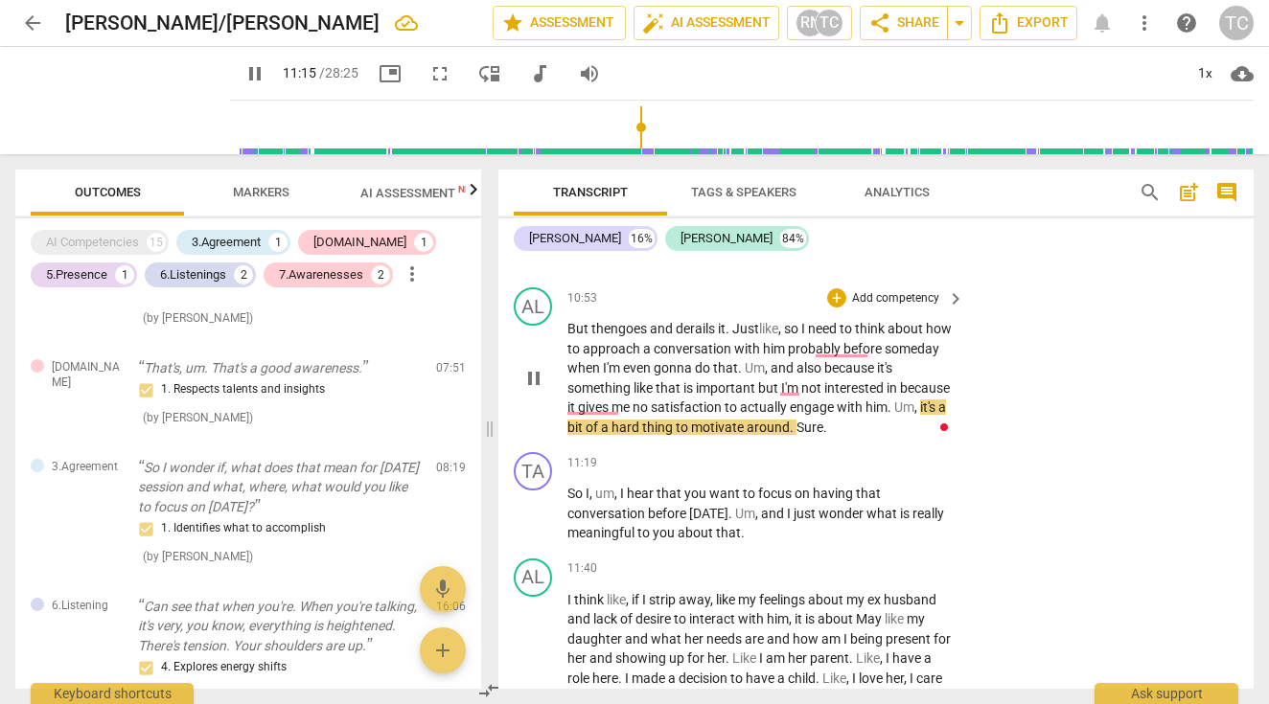
scroll to position [4924, 0]
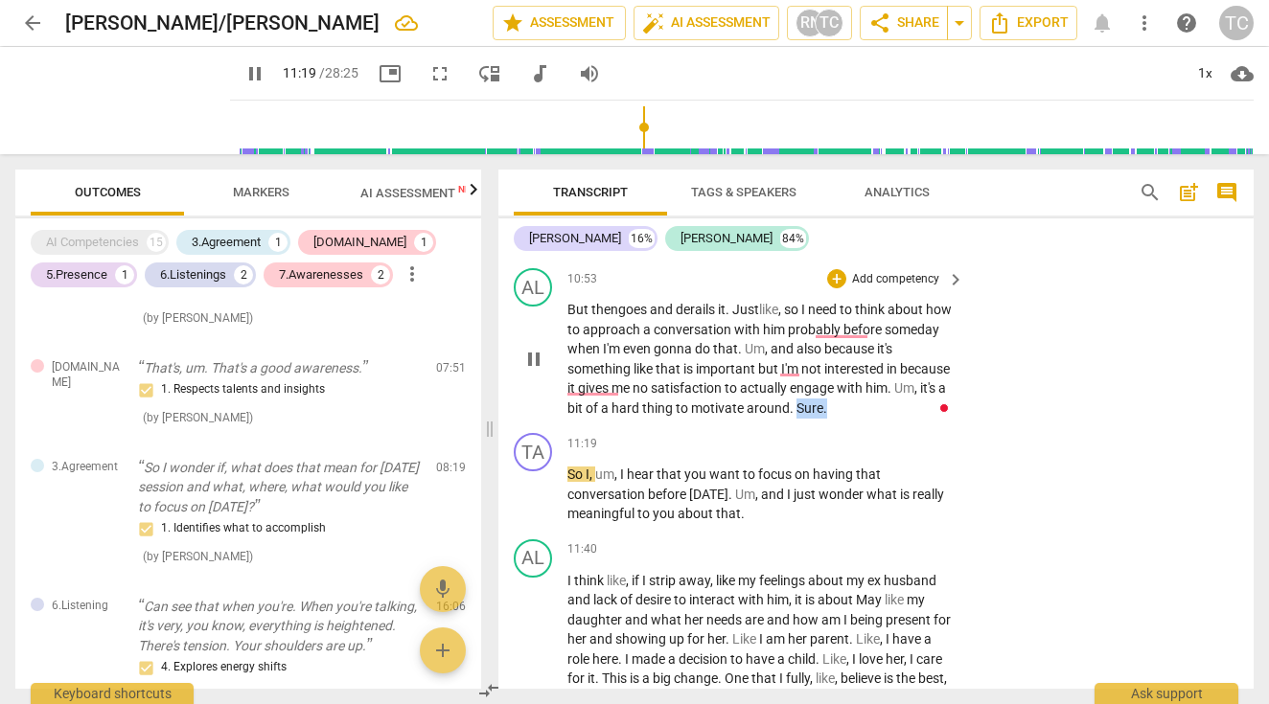
drag, startPoint x: 883, startPoint y: 387, endPoint x: 850, endPoint y: 386, distance: 33.6
click at [850, 387] on p "But then goes and derails it. Just like , so I need to think about how to appro…" at bounding box center [760, 359] width 387 height 118
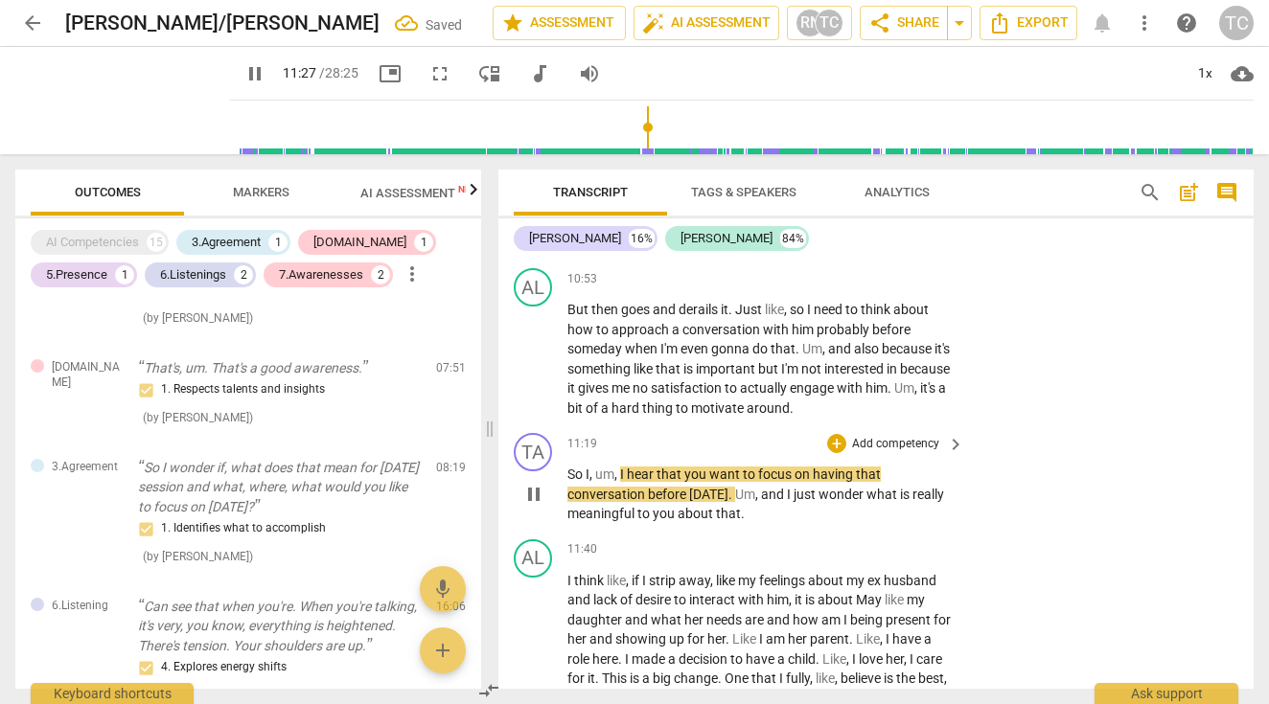
click at [905, 436] on p "Add competency" at bounding box center [895, 444] width 91 height 17
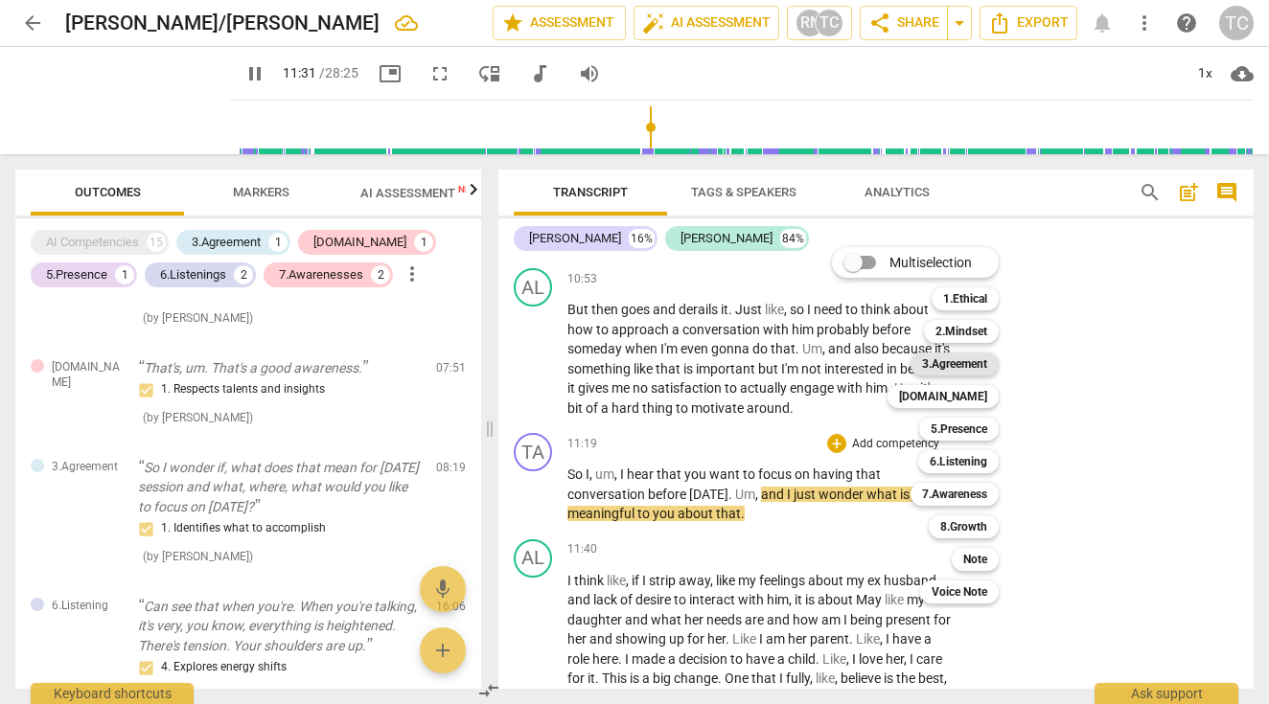
click at [952, 359] on b "3.Agreement" at bounding box center [954, 364] width 65 height 23
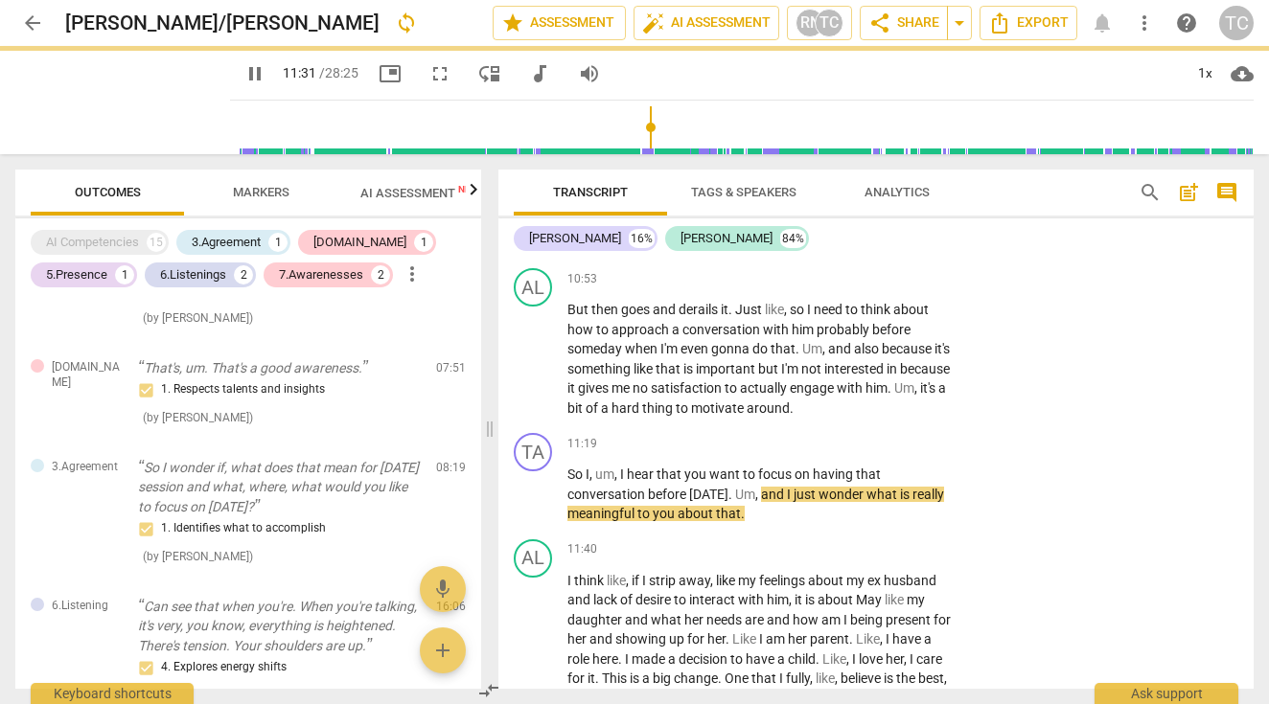
type input "692"
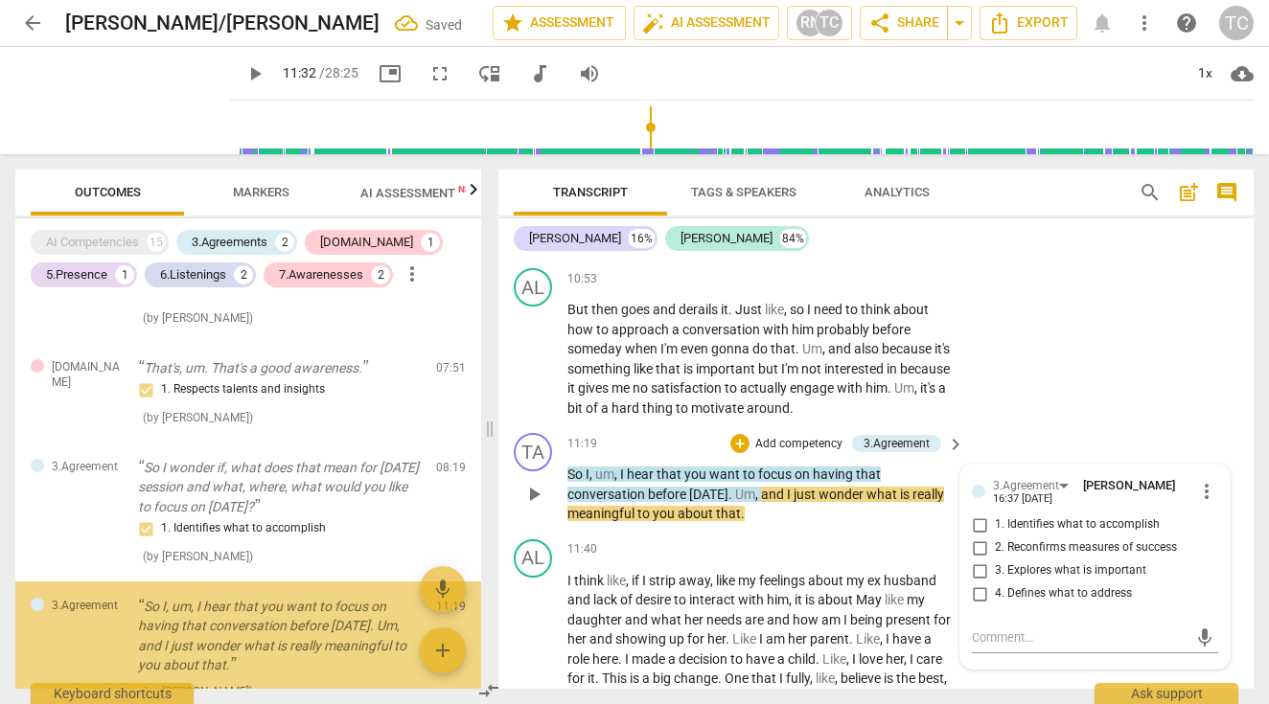
scroll to position [544, 0]
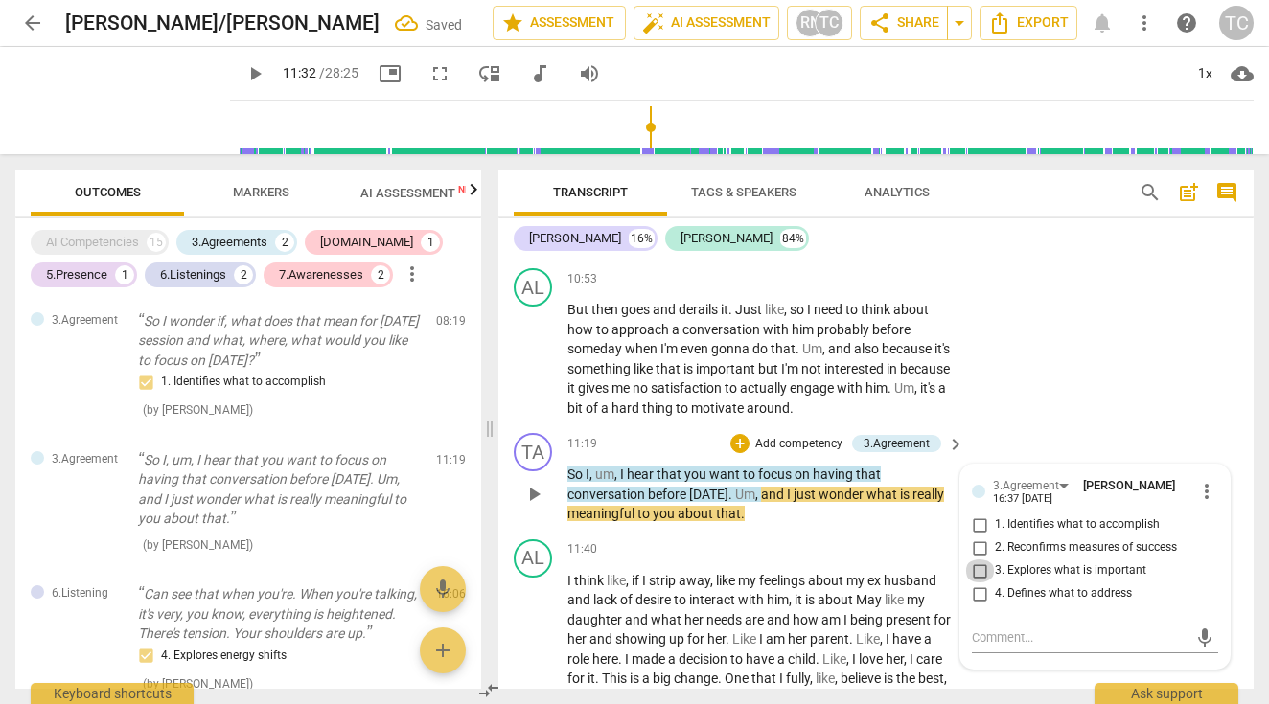
click at [976, 560] on input "3. Explores what is important" at bounding box center [979, 571] width 31 height 23
checkbox input "true"
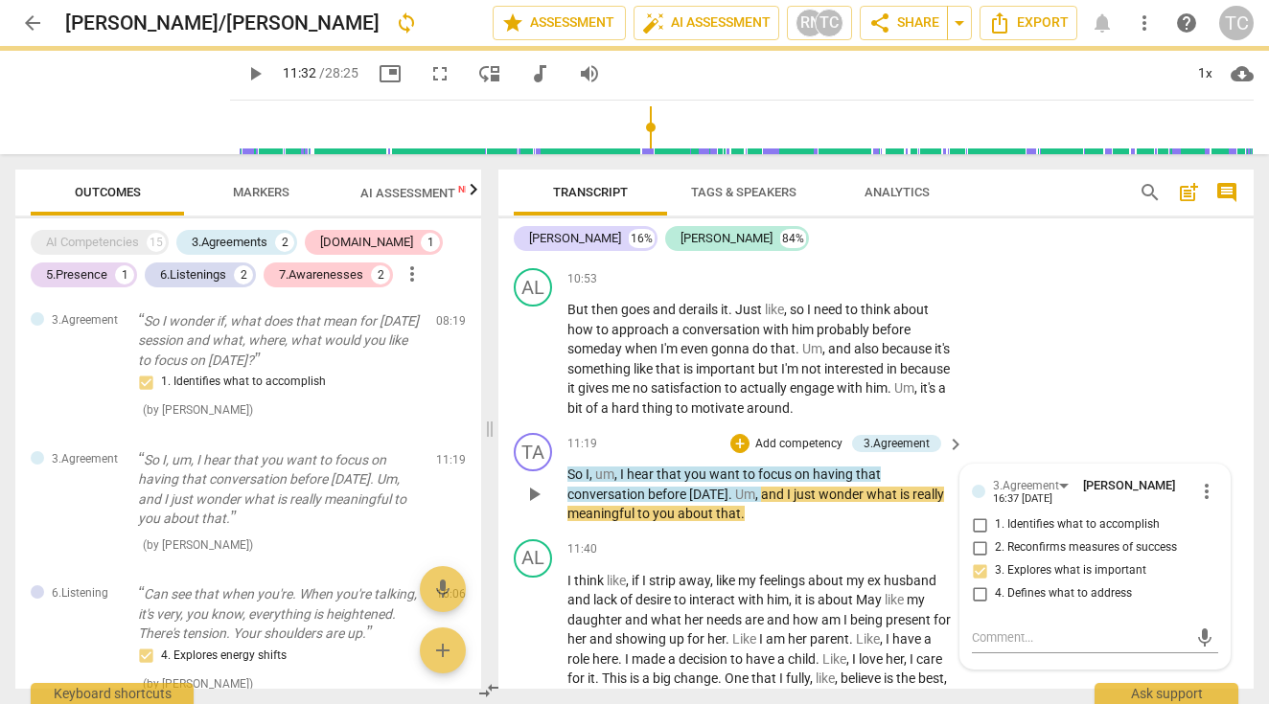
click at [709, 506] on span "about" at bounding box center [696, 513] width 38 height 15
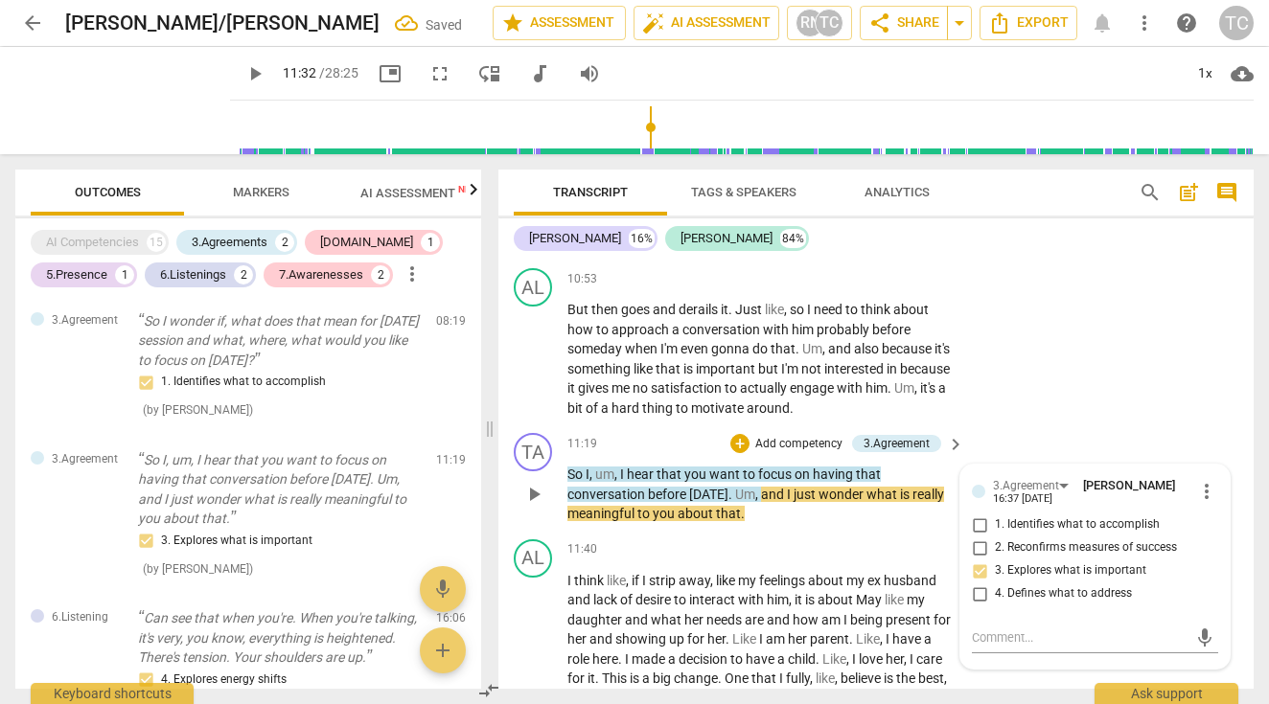
click at [709, 506] on span "about" at bounding box center [696, 513] width 38 height 15
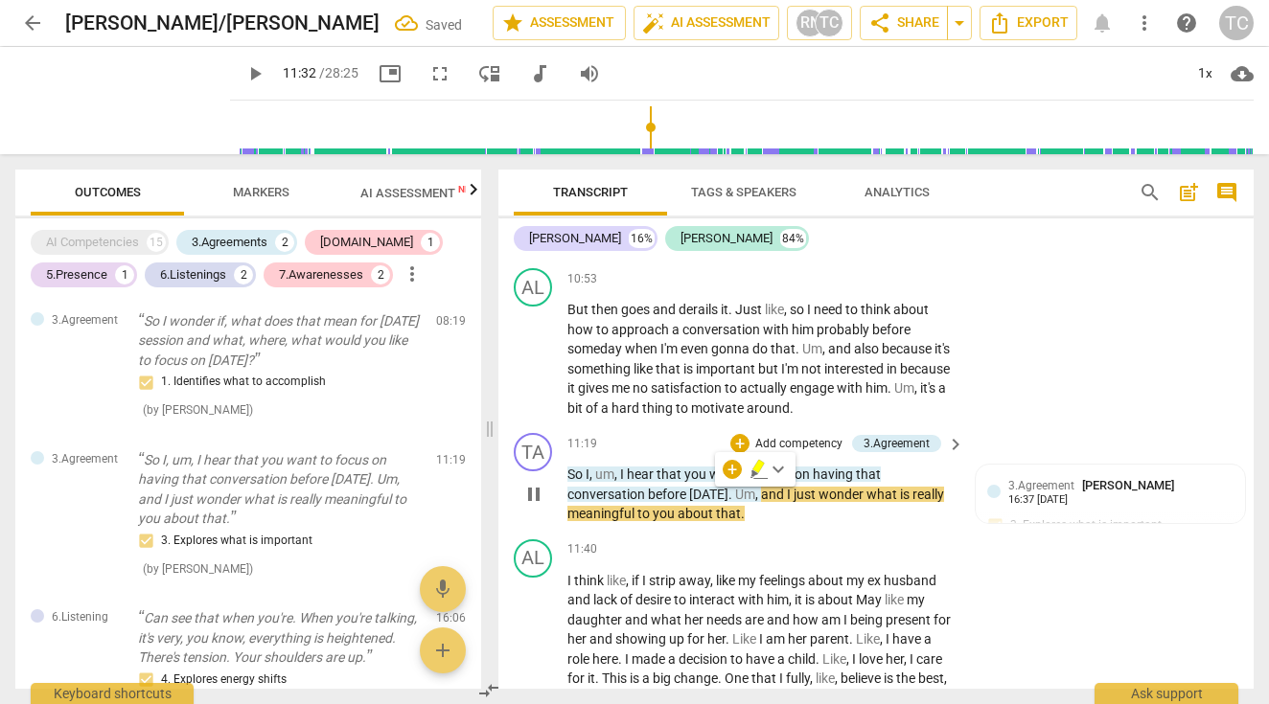
click at [769, 472] on span "keyboard_arrow_down" at bounding box center [778, 469] width 23 height 23
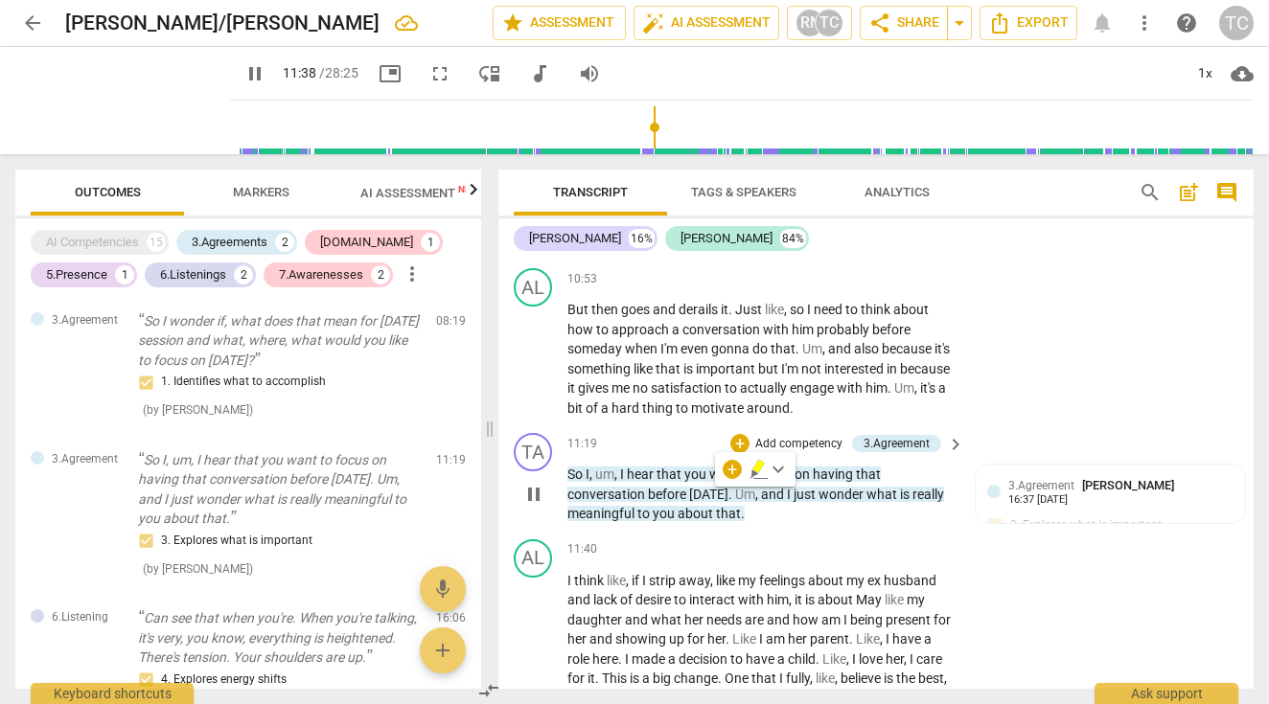
click at [794, 508] on div "TA play_arrow pause 11:19 + Add competency 3.Agreement keyboard_arrow_right So …" at bounding box center [875, 478] width 755 height 106
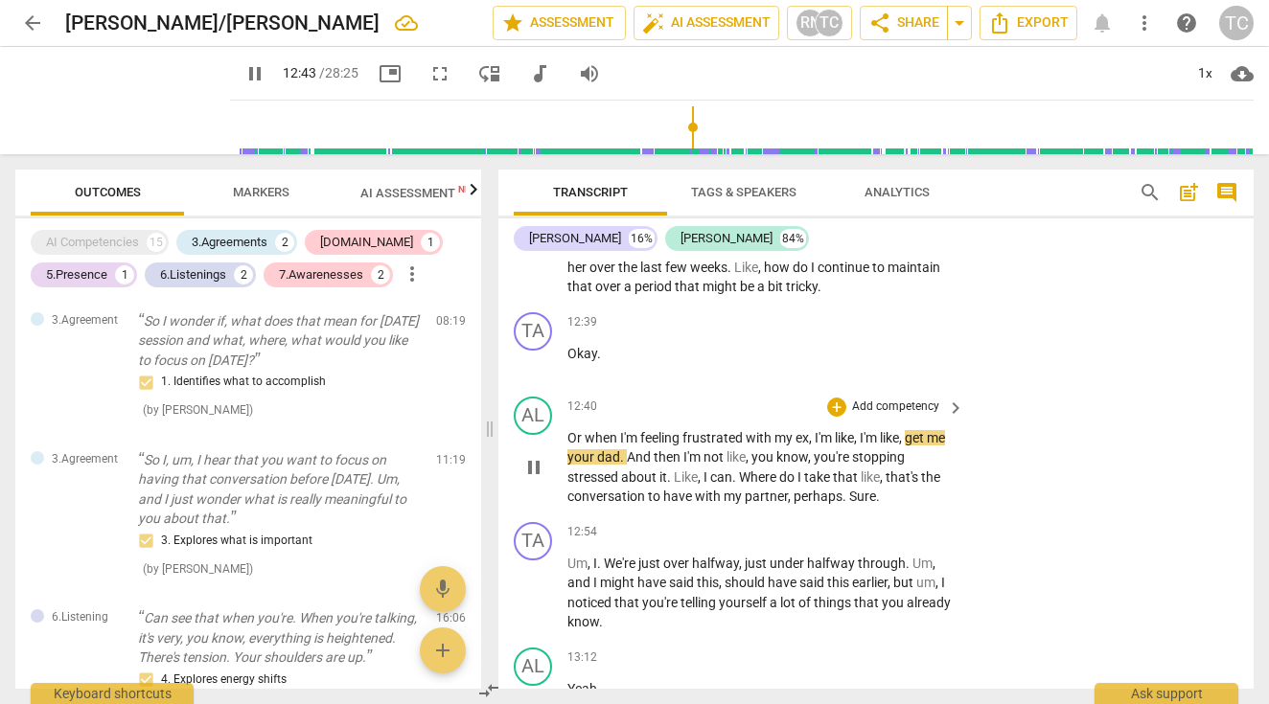
scroll to position [5474, 0]
click at [865, 429] on span "I'm" at bounding box center [870, 436] width 20 height 15
click at [905, 448] on span "stopping" at bounding box center [878, 455] width 53 height 15
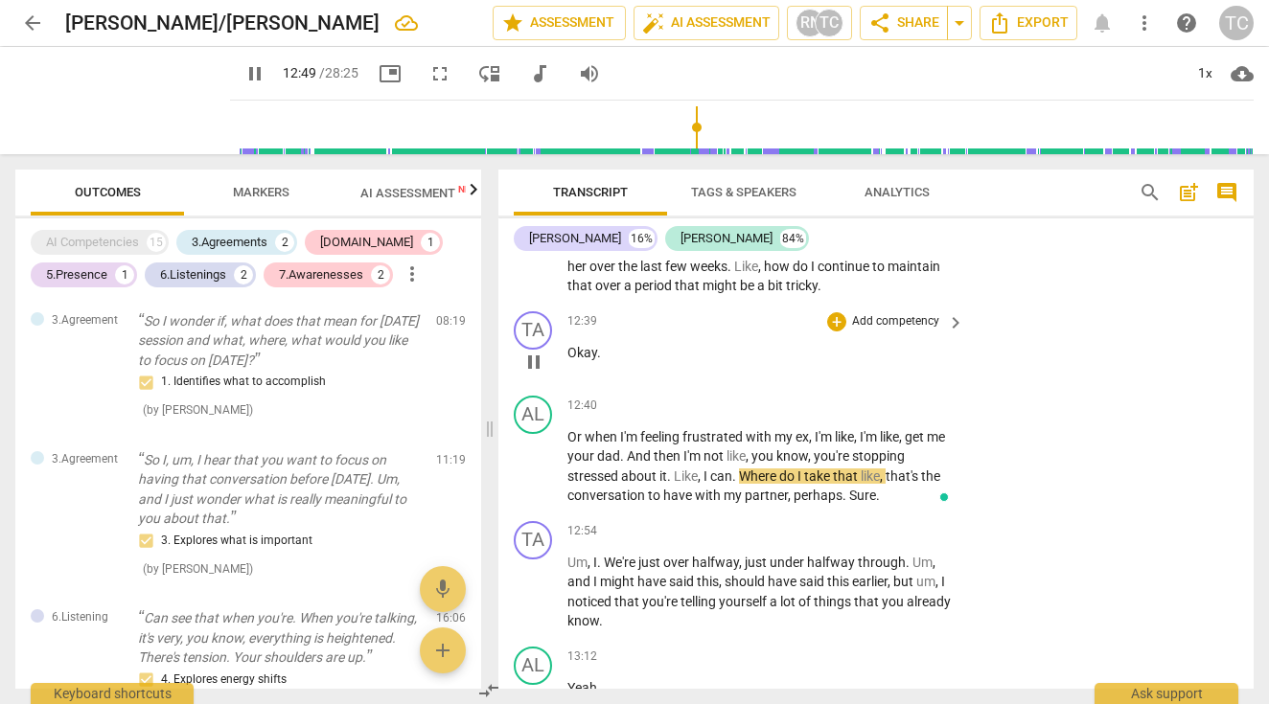
type input "770"
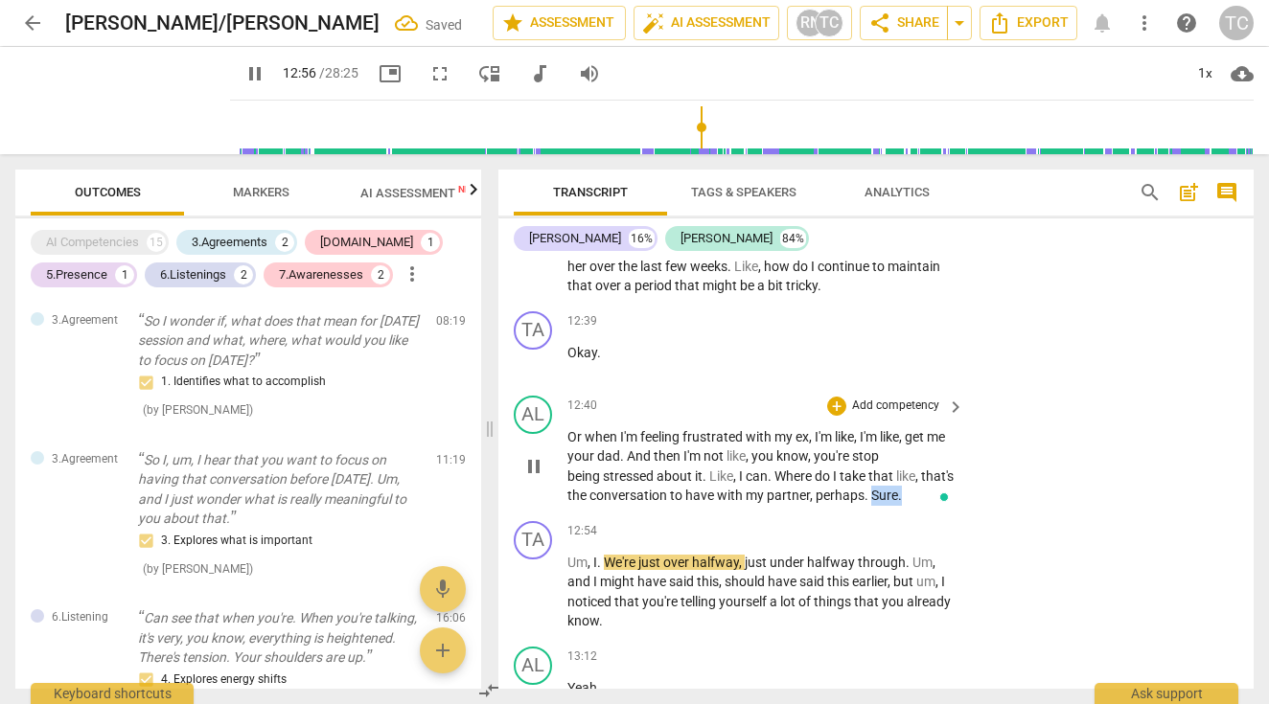
drag, startPoint x: 881, startPoint y: 470, endPoint x: 847, endPoint y: 468, distance: 33.6
click at [847, 469] on p "Or when I'm feeling frustrated with my ex , I'm like , I'm like , get me your d…" at bounding box center [760, 466] width 387 height 79
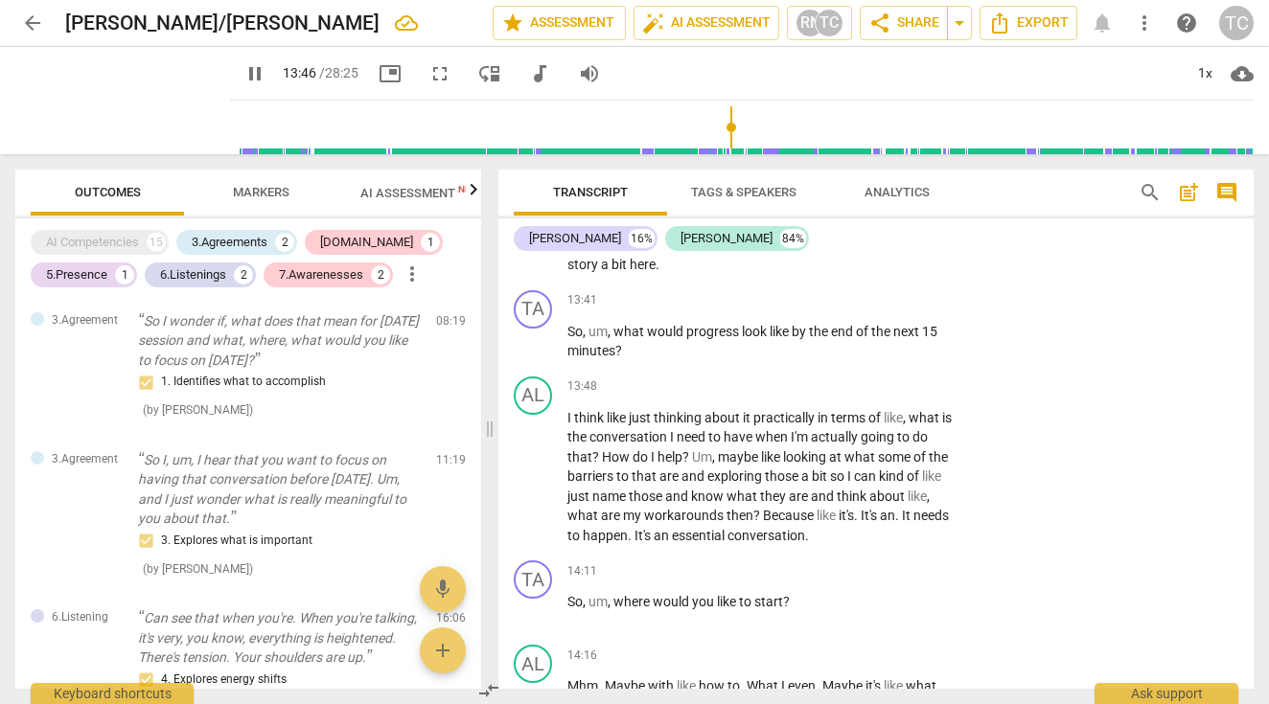
scroll to position [6253, 0]
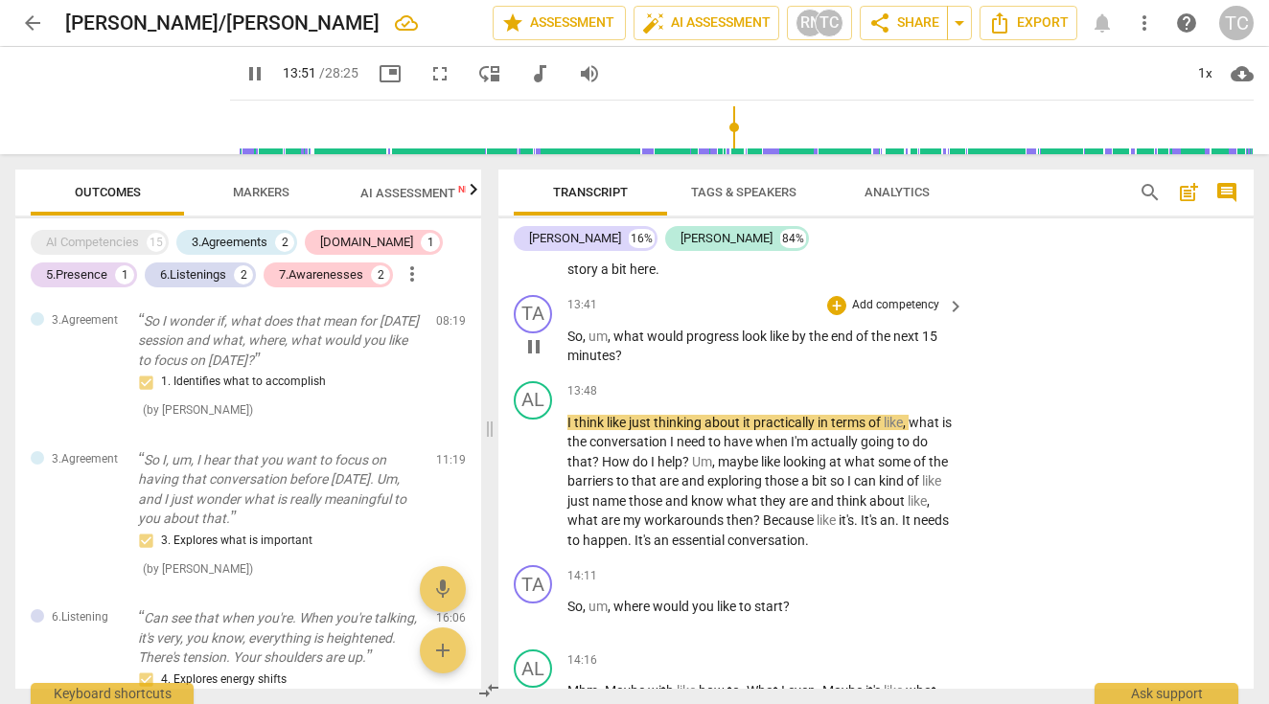
click at [887, 297] on p "Add competency" at bounding box center [895, 305] width 91 height 17
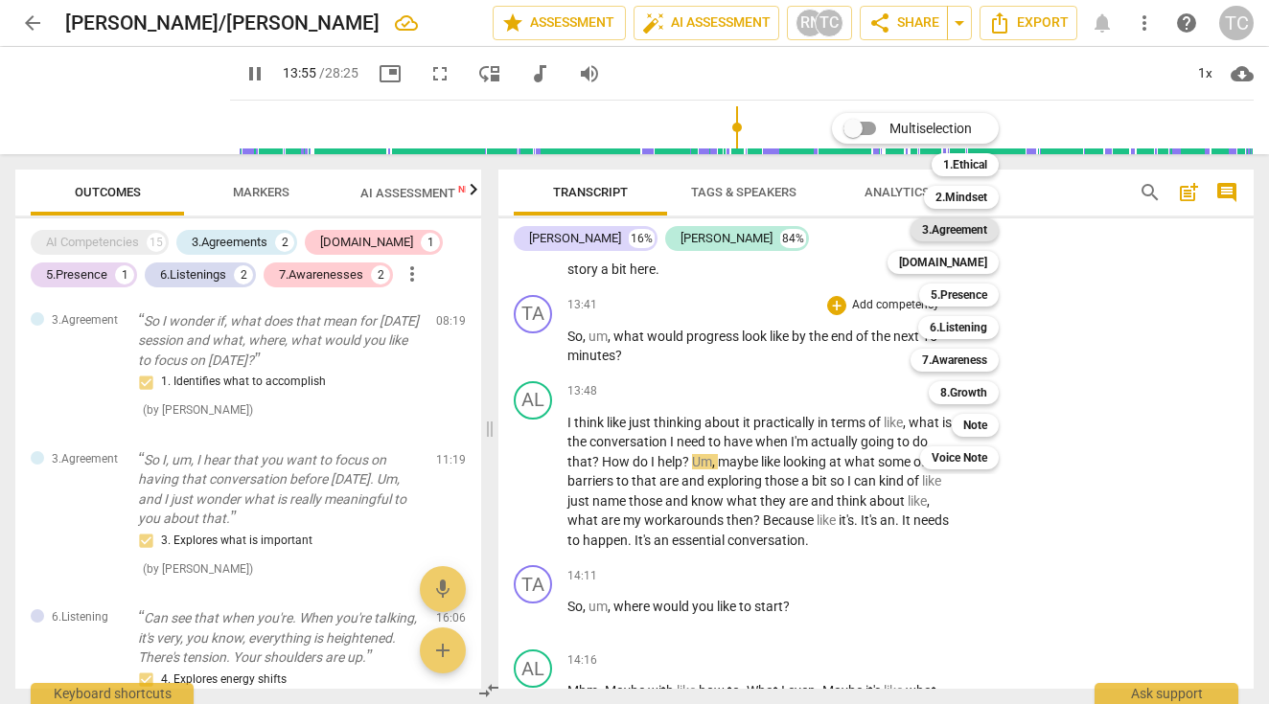
click at [972, 225] on b "3.Agreement" at bounding box center [954, 229] width 65 height 23
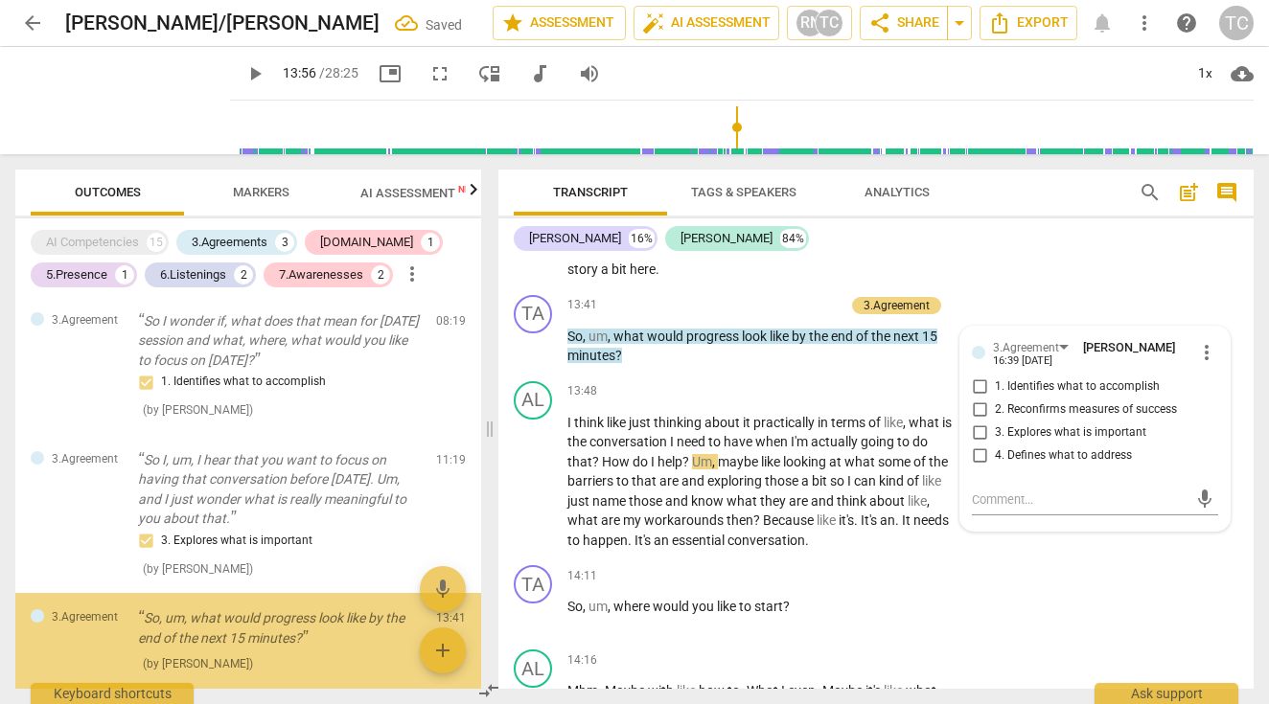
type input "837"
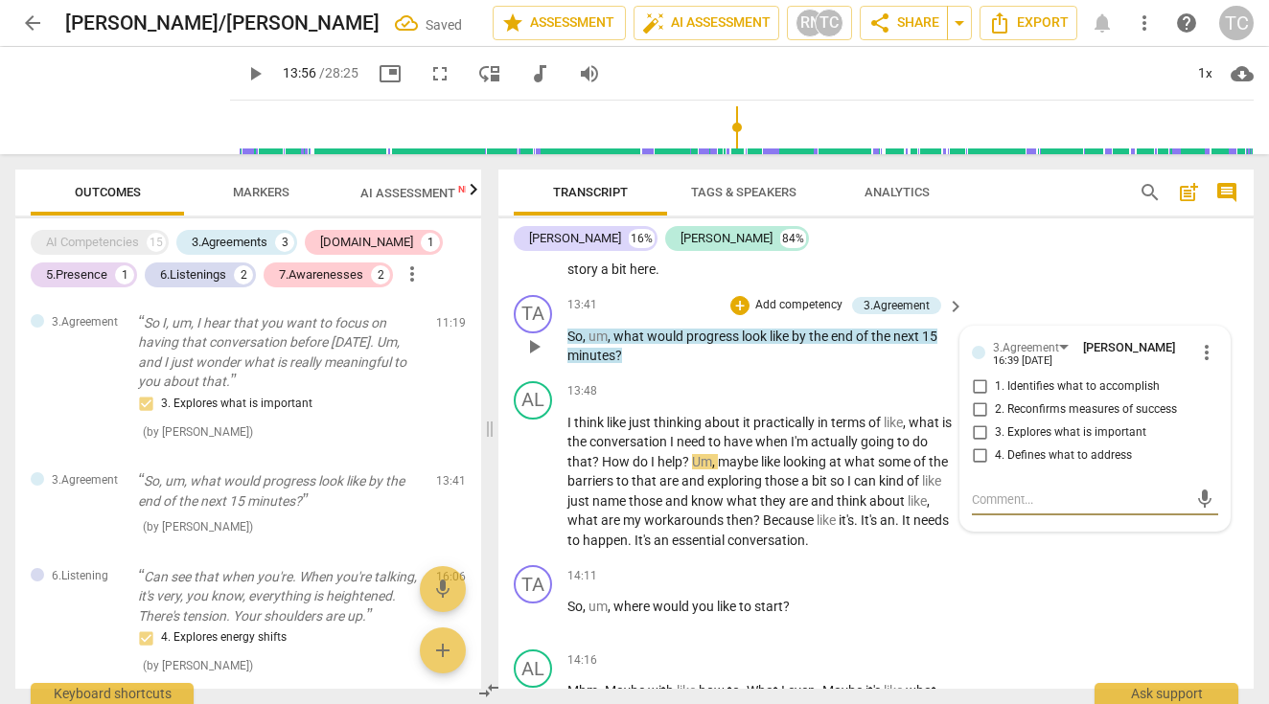
click at [976, 399] on input "2. Reconfirms measures of success" at bounding box center [979, 410] width 31 height 23
checkbox input "true"
click at [1017, 558] on div "TA play_arrow pause 14:11 + Add competency keyboard_arrow_right So , um , where…" at bounding box center [875, 600] width 755 height 84
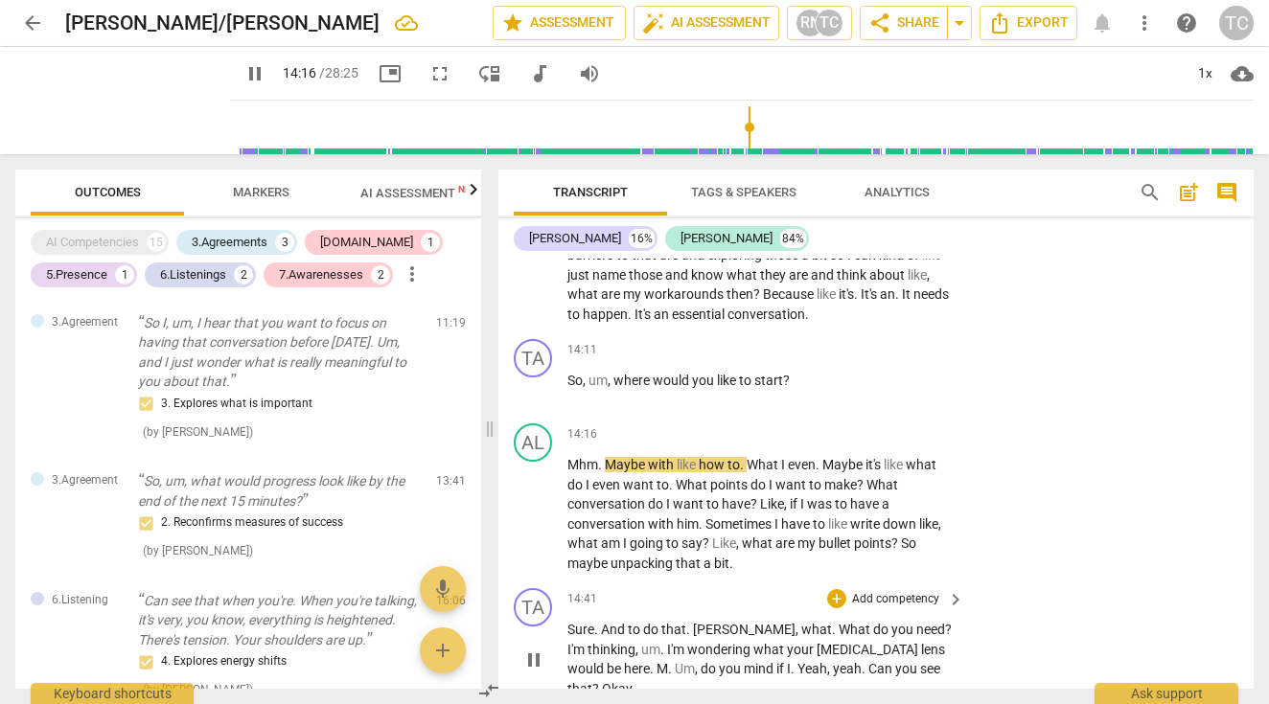
scroll to position [6469, 0]
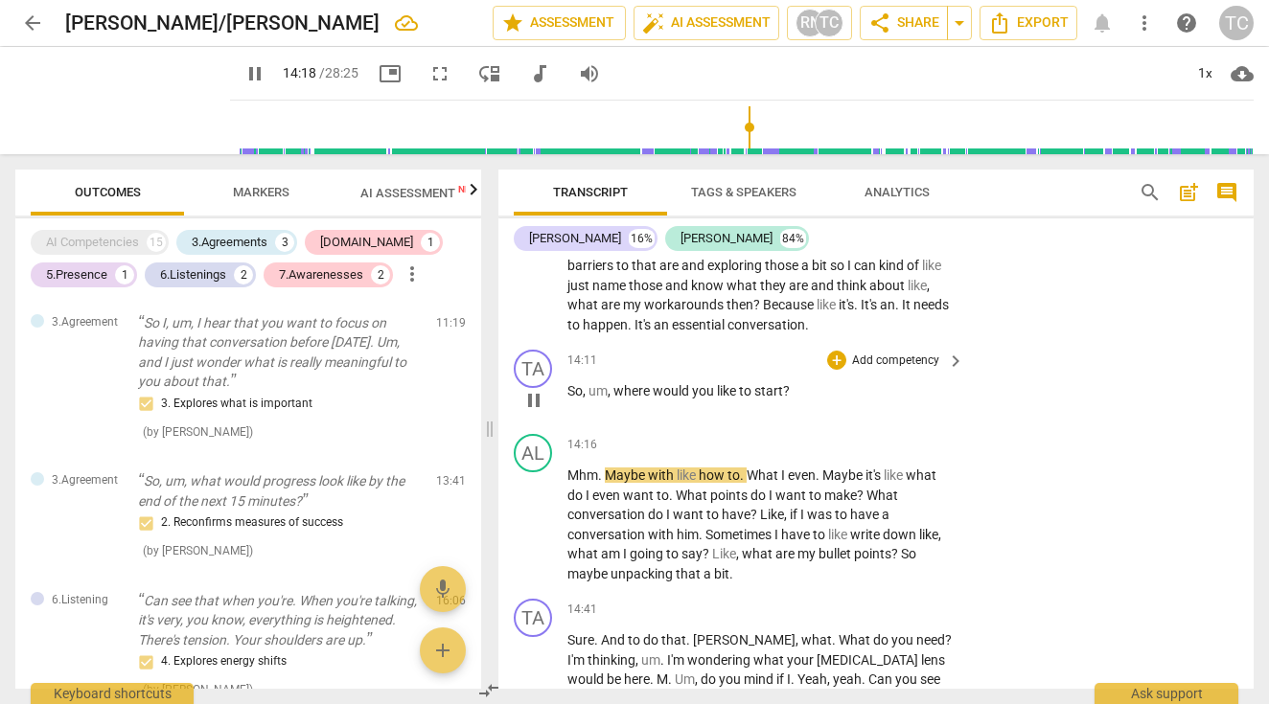
click at [860, 353] on p "Add competency" at bounding box center [895, 361] width 91 height 17
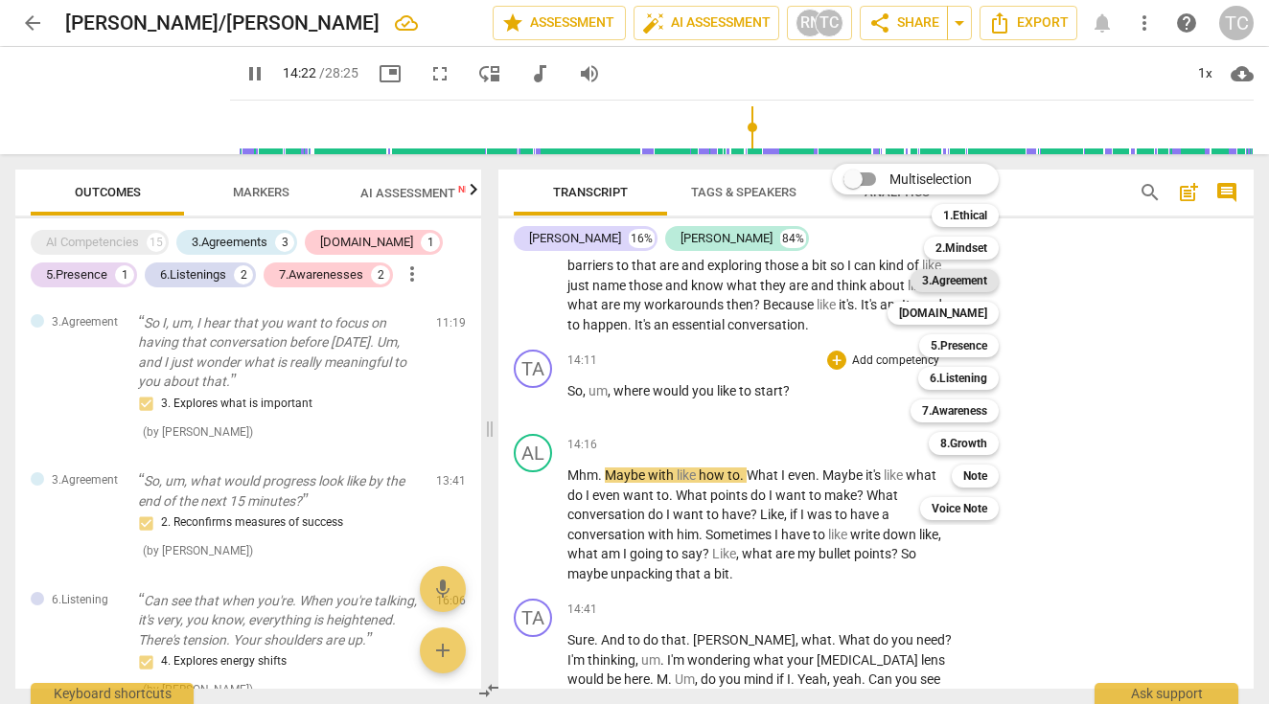
click at [962, 282] on b "3.Agreement" at bounding box center [954, 280] width 65 height 23
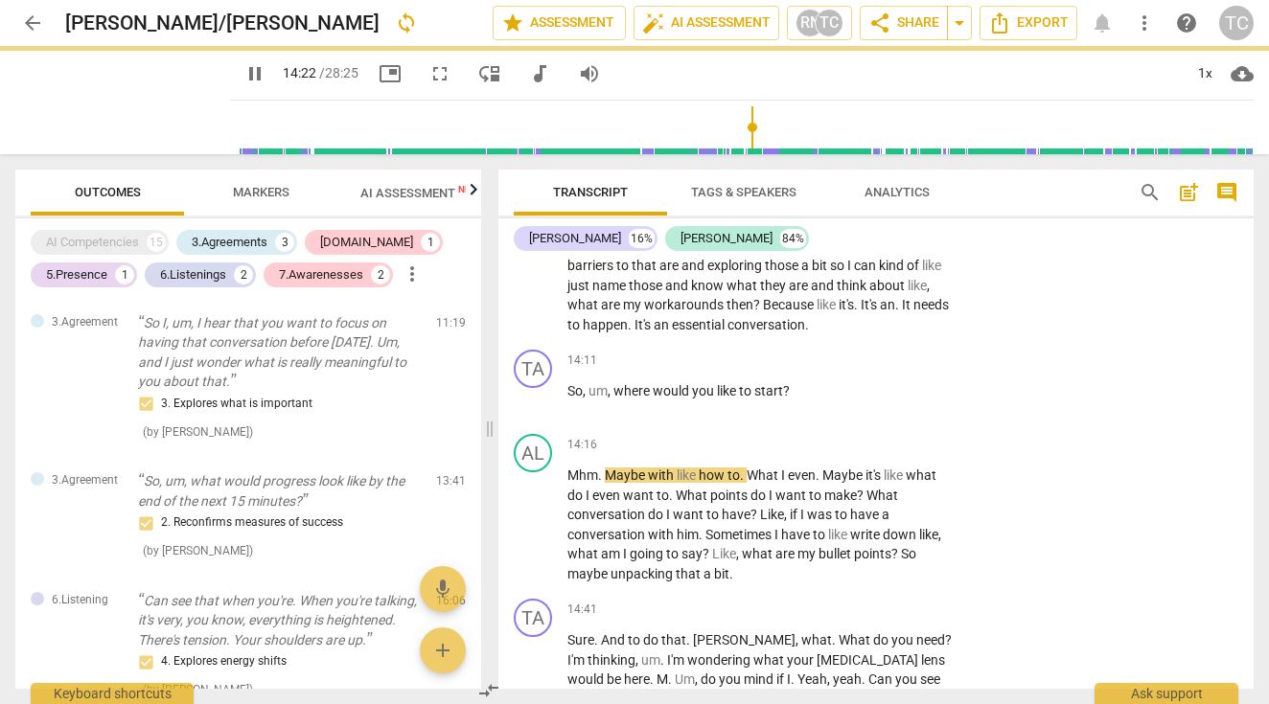
type input "863"
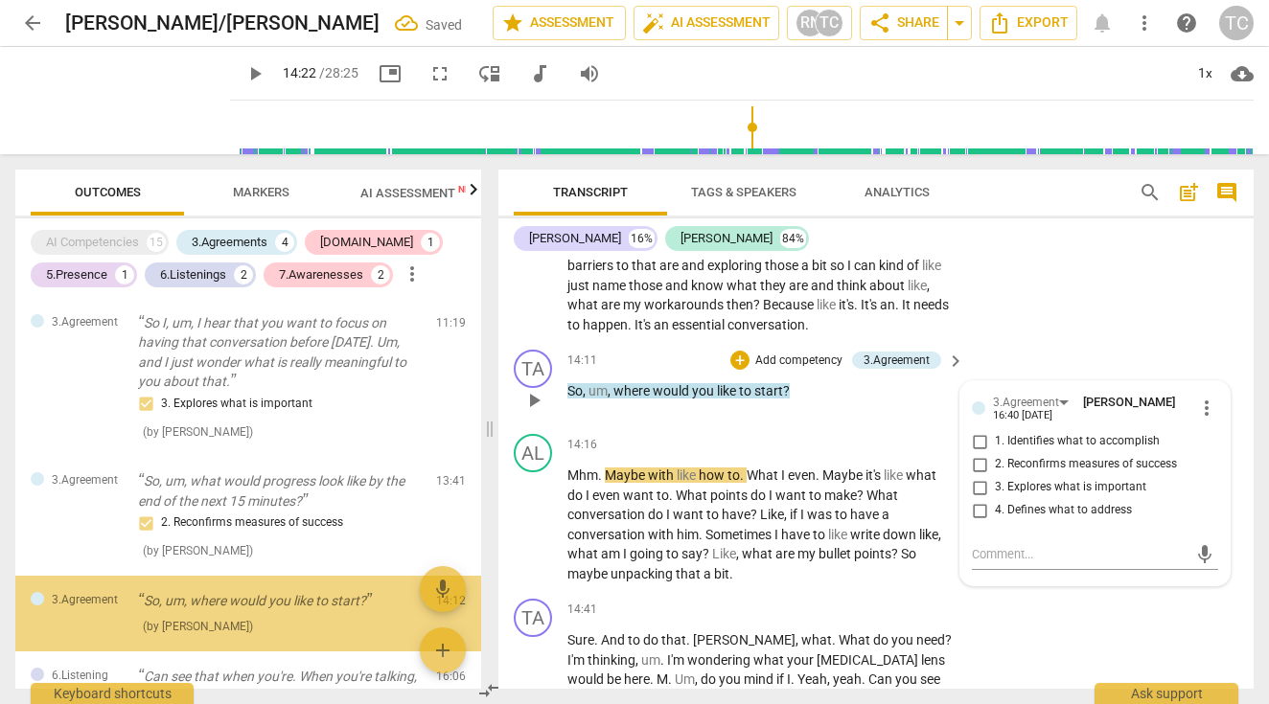
scroll to position [790, 0]
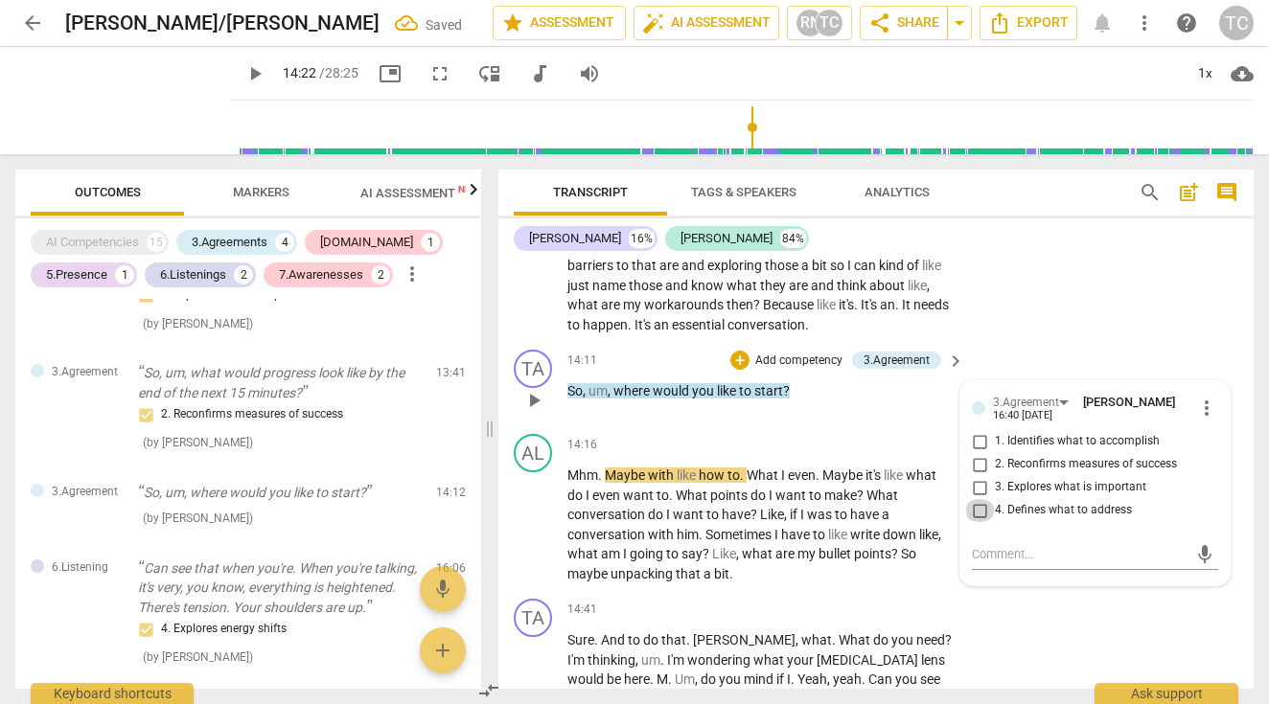
click at [976, 499] on input "4. Defines what to address" at bounding box center [979, 510] width 31 height 23
checkbox input "true"
click at [1013, 591] on div "TA play_arrow pause 14:41 + Add competency keyboard_arrow_right Sure . And to d…" at bounding box center [875, 654] width 755 height 126
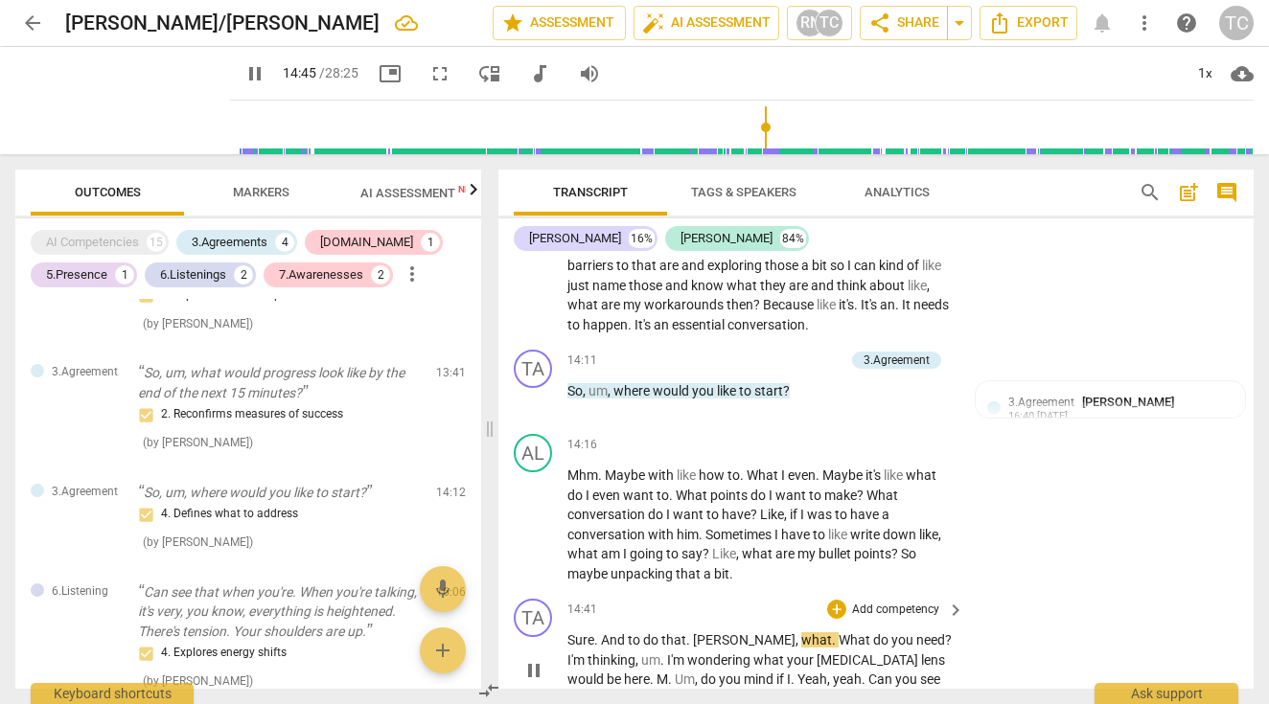
click at [881, 602] on p "Add competency" at bounding box center [895, 610] width 91 height 17
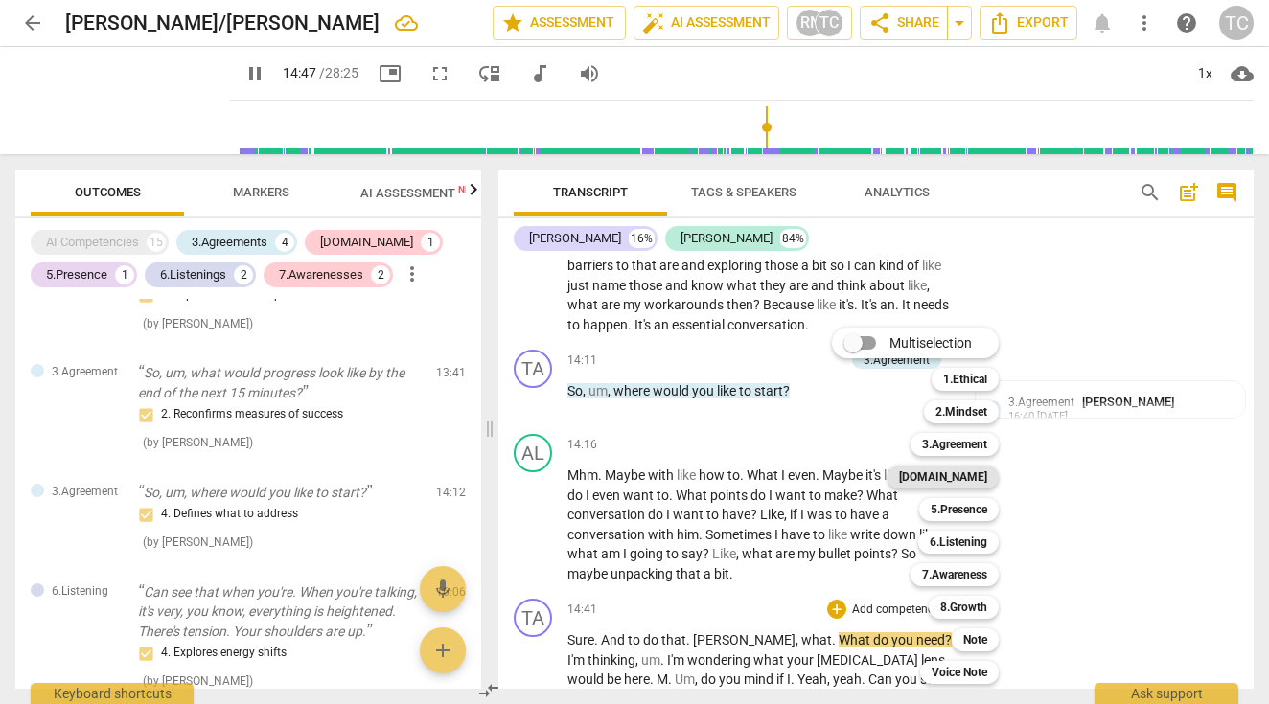
click at [980, 476] on b "[DOMAIN_NAME]" at bounding box center [943, 477] width 88 height 23
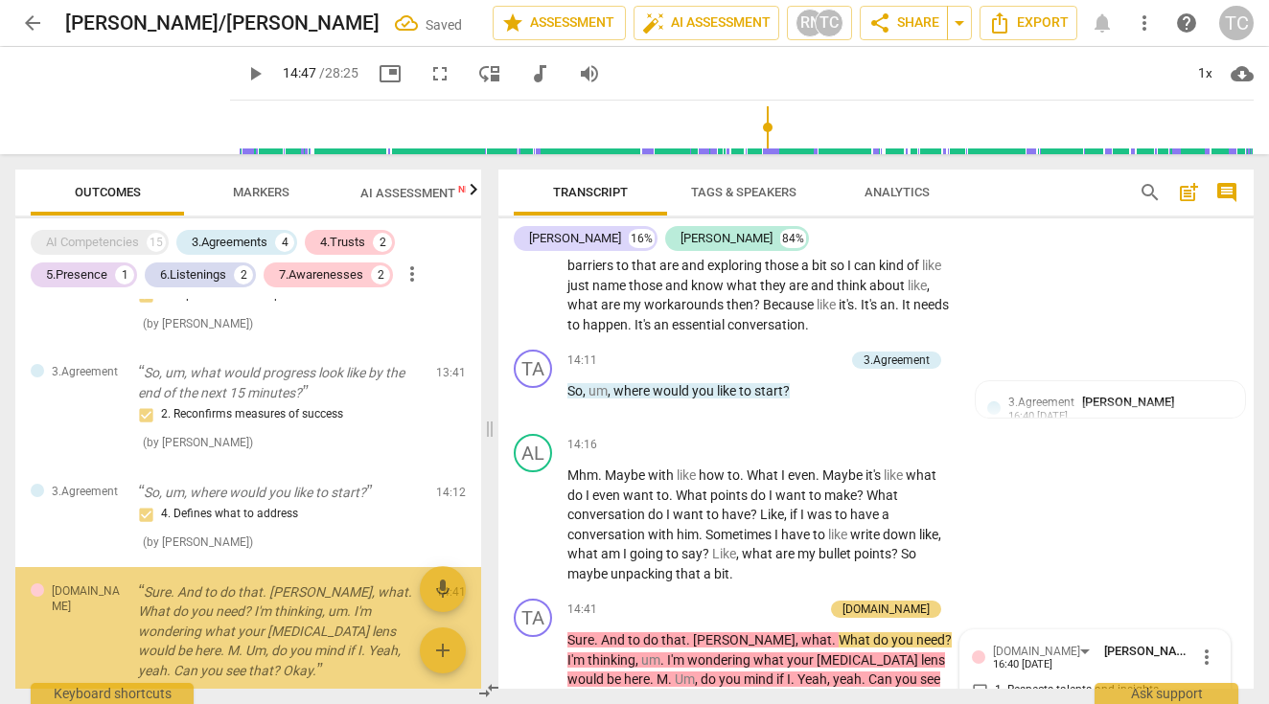
type input "888"
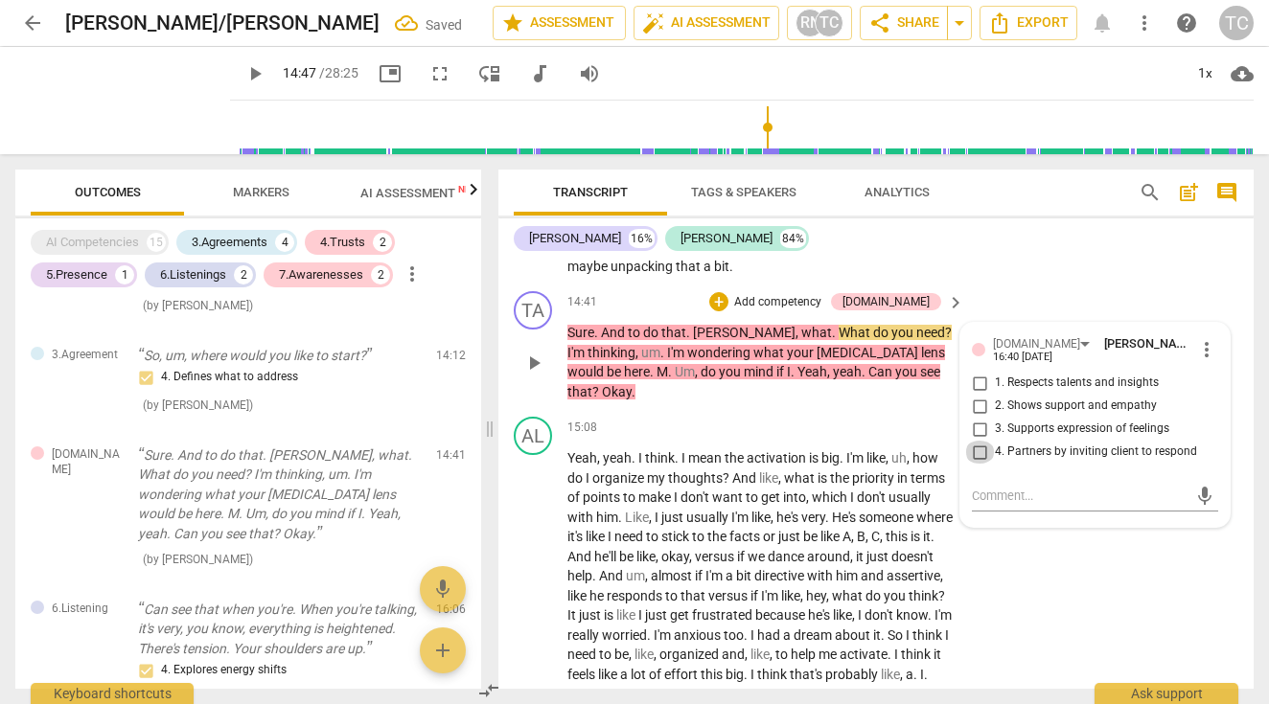
click at [975, 441] on input "4. Partners by inviting client to respond" at bounding box center [979, 452] width 31 height 23
checkbox input "true"
click at [1036, 546] on div "AL play_arrow pause 15:08 + Add competency keyboard_arrow_right Yeah , yeah . I…" at bounding box center [875, 550] width 755 height 283
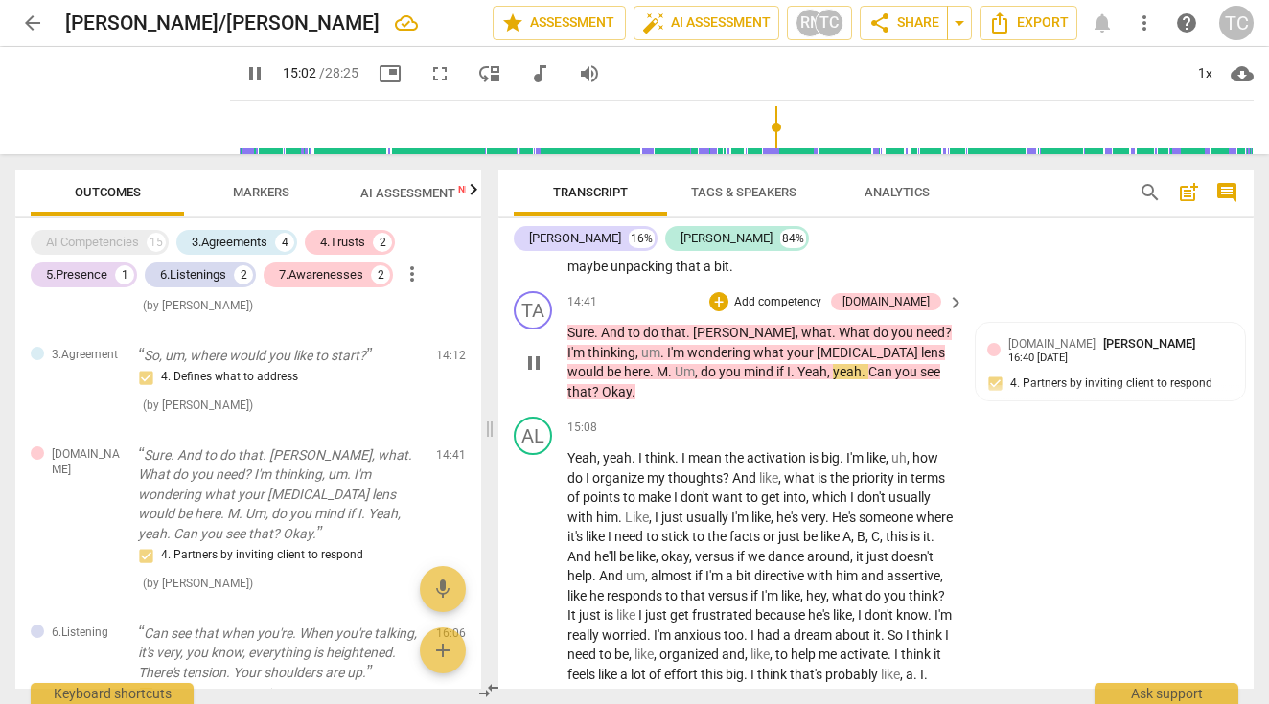
click at [861, 364] on span "." at bounding box center [864, 371] width 7 height 15
click at [833, 364] on span "yea" at bounding box center [843, 371] width 21 height 15
click at [854, 364] on span "." at bounding box center [857, 371] width 7 height 15
click at [738, 409] on div "AL play_arrow pause 15:08 + Add competency keyboard_arrow_right Yeah , yeah . I…" at bounding box center [875, 550] width 755 height 283
click at [854, 364] on span "." at bounding box center [857, 371] width 7 height 15
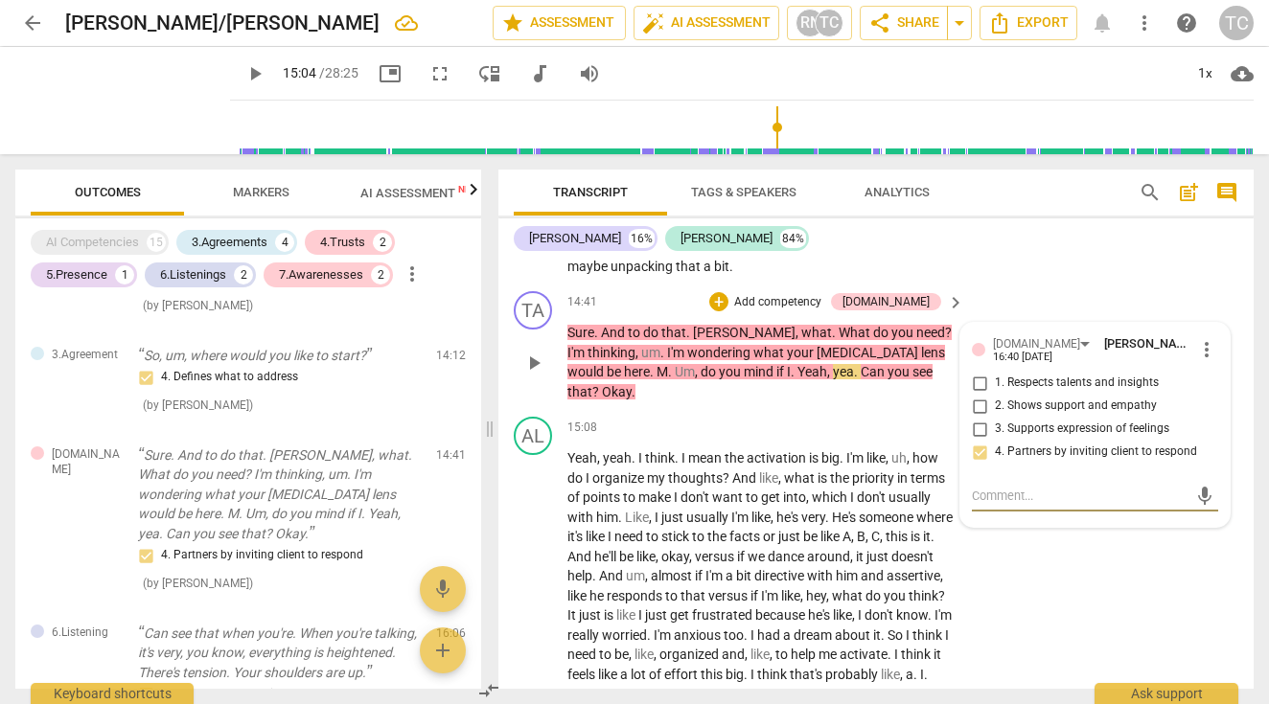
click at [996, 284] on div "TA play_arrow pause 14:41 + Add competency [DOMAIN_NAME] keyboard_arrow_right S…" at bounding box center [875, 347] width 755 height 126
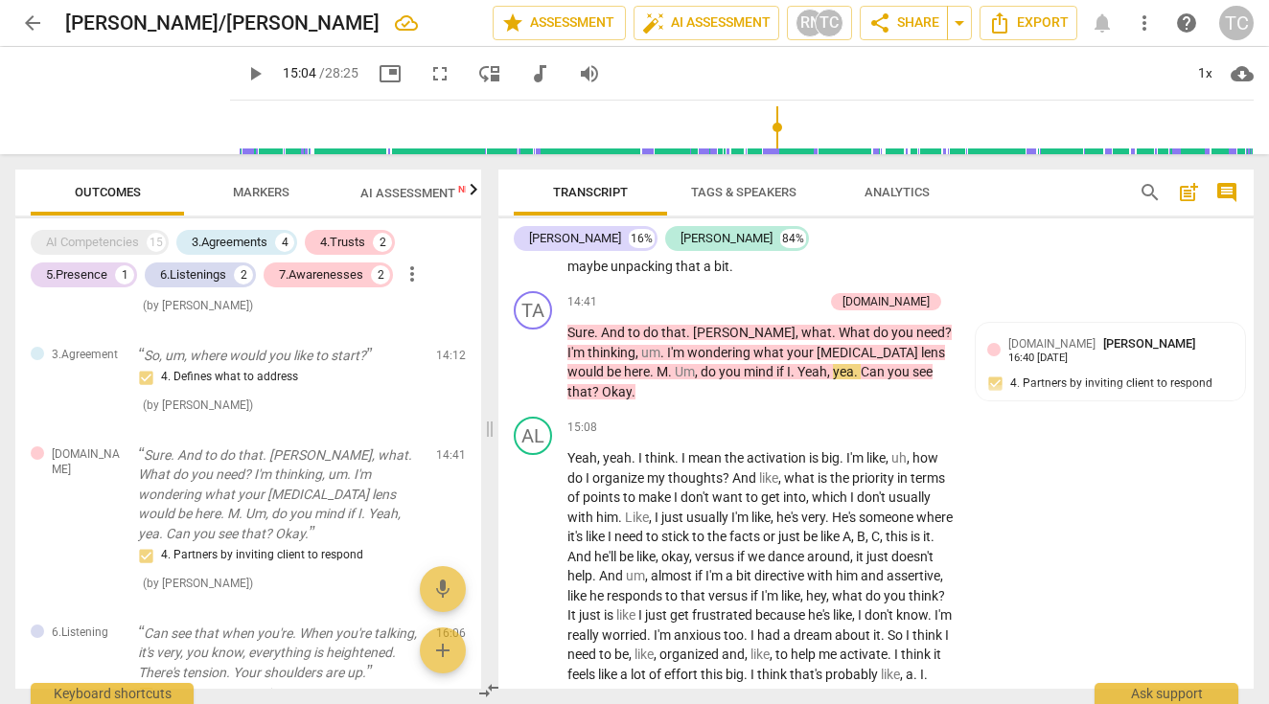
click at [833, 364] on span "yea" at bounding box center [843, 371] width 21 height 15
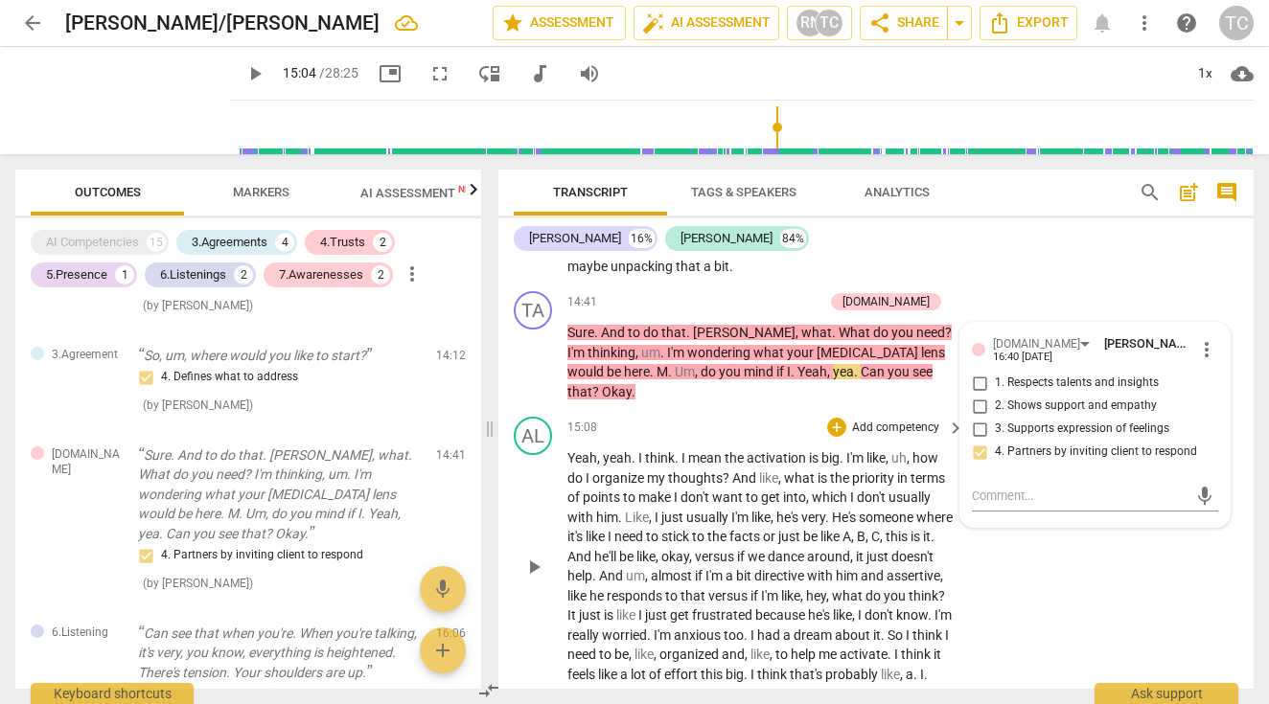
click at [732, 417] on div "15:08 + Add competency keyboard_arrow_right Yeah , yeah . I think . I mean the …" at bounding box center [766, 550] width 399 height 267
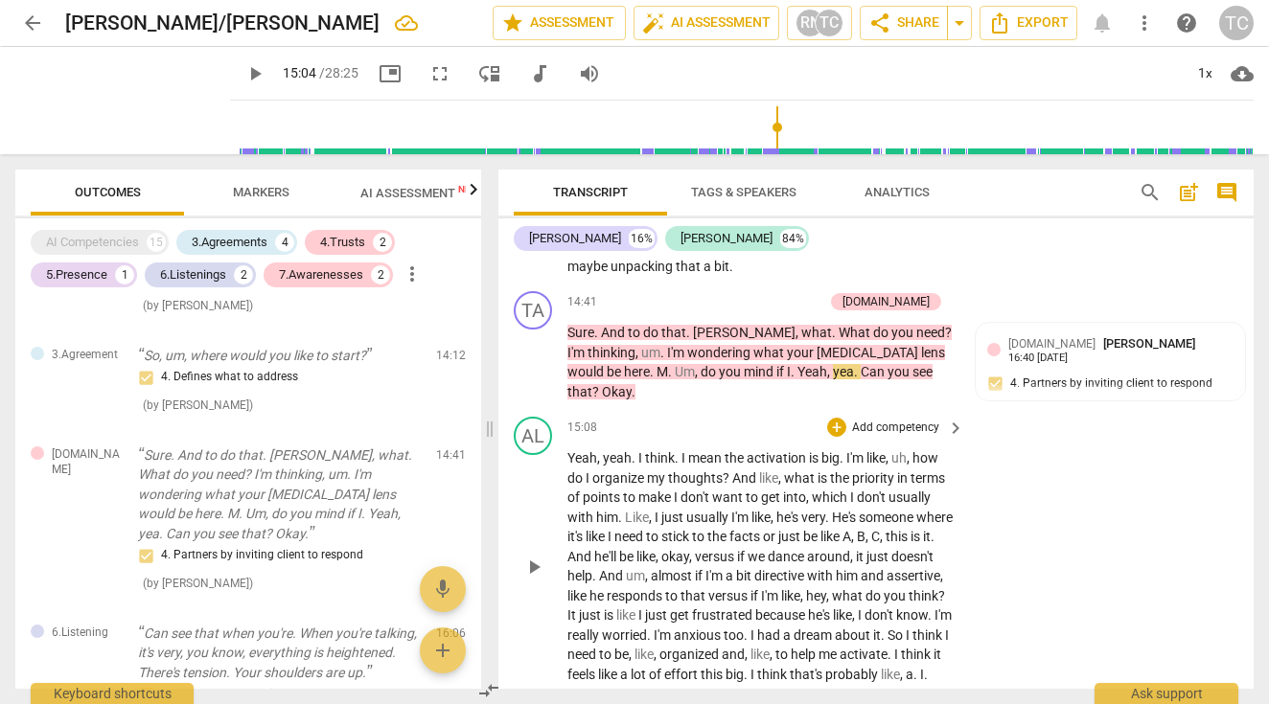
click at [535, 556] on span "play_arrow" at bounding box center [533, 567] width 23 height 23
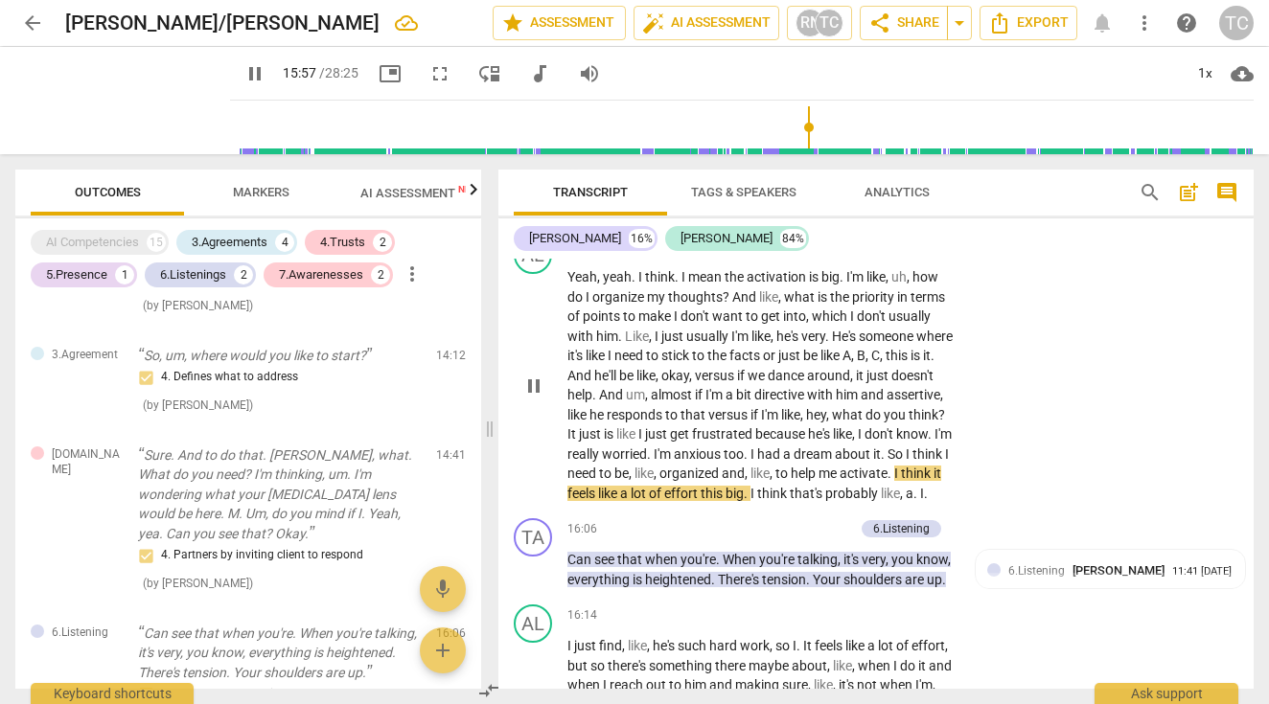
scroll to position [6974, 0]
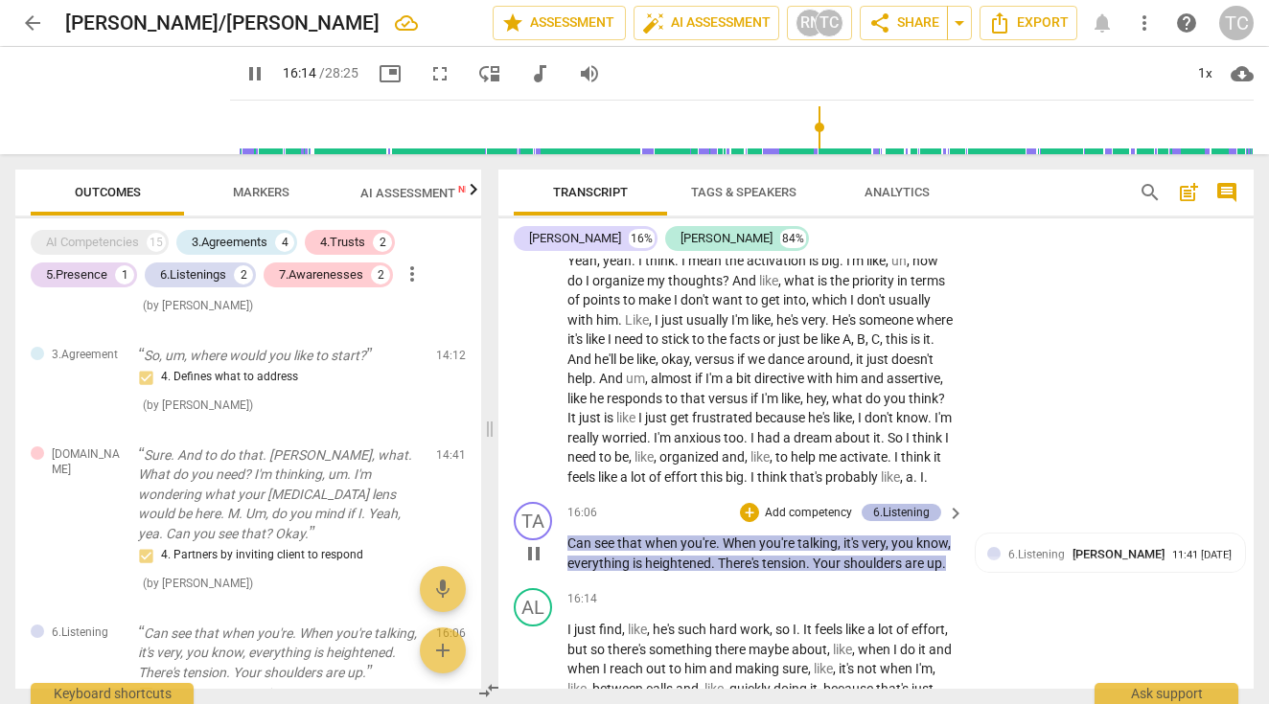
click at [895, 504] on div "6.Listening" at bounding box center [901, 512] width 57 height 17
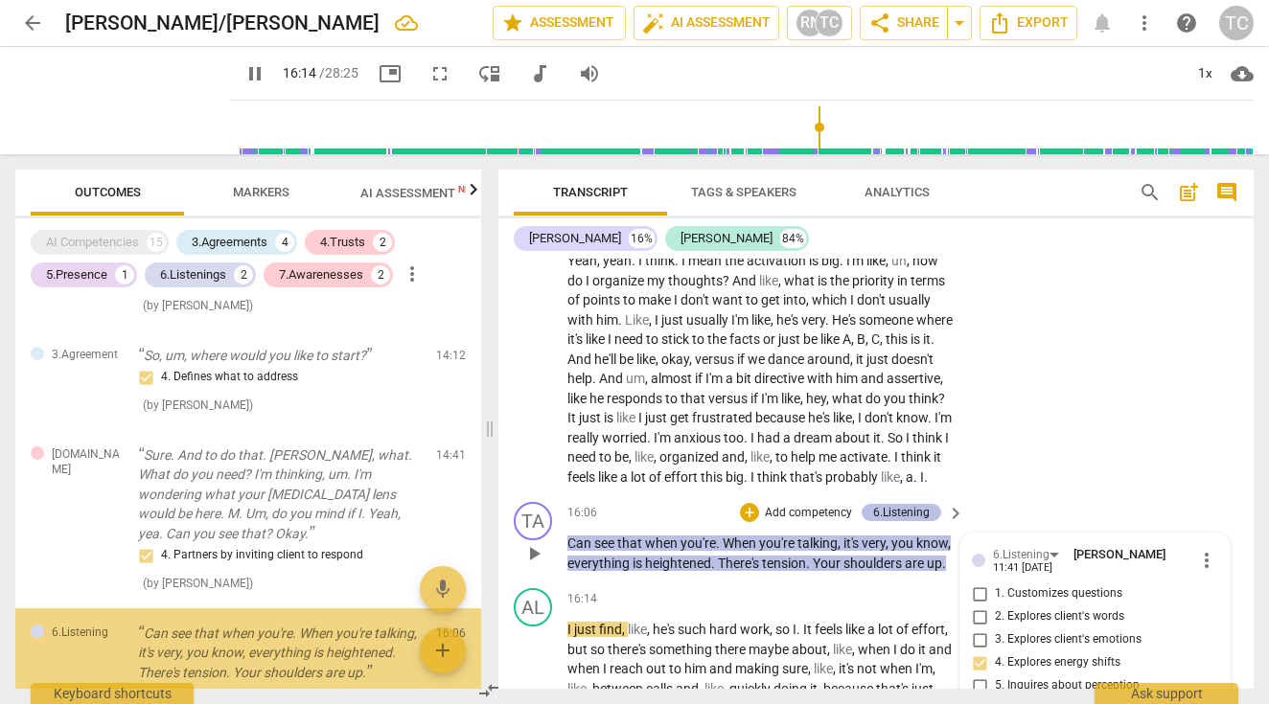
scroll to position [1083, 0]
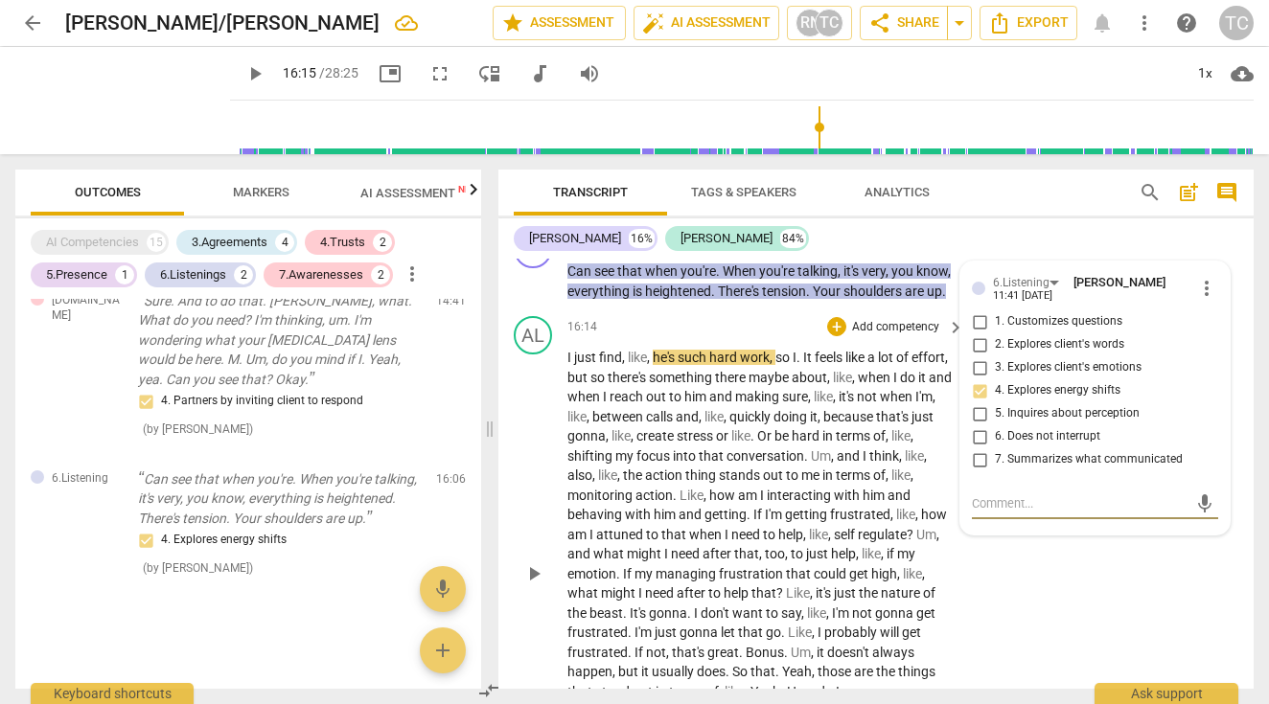
click at [535, 562] on span "play_arrow" at bounding box center [533, 573] width 23 height 23
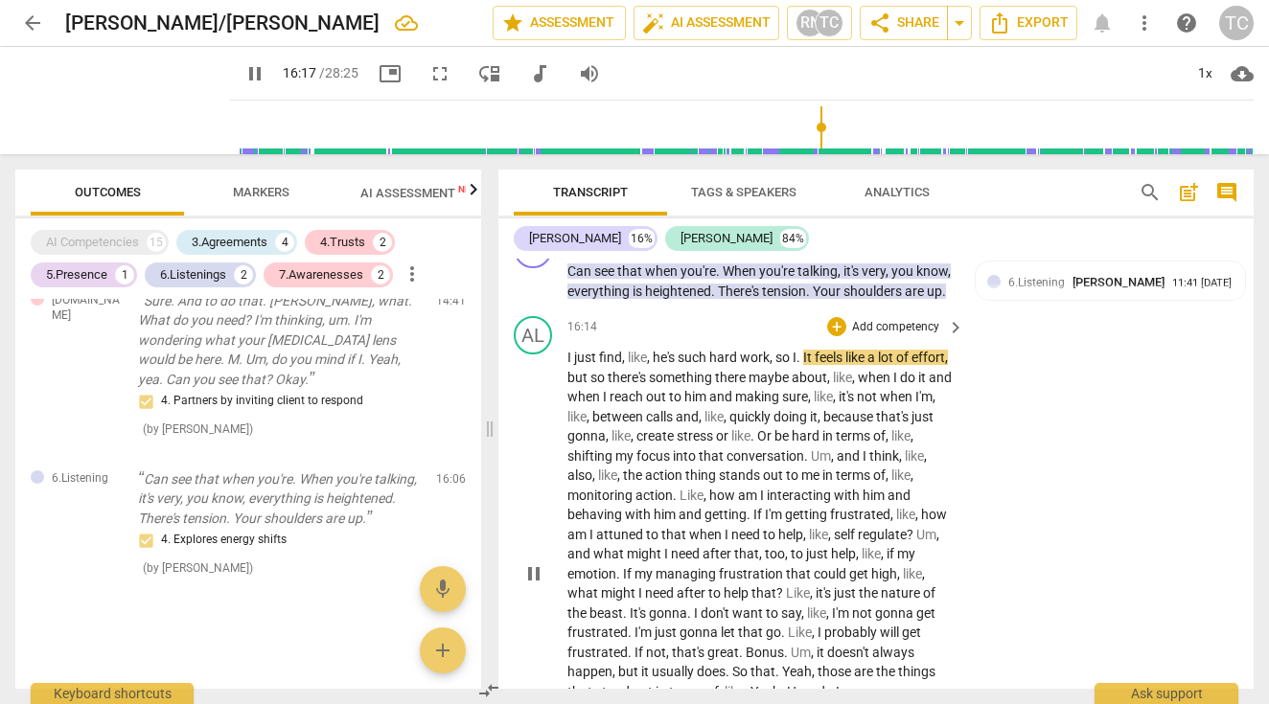
click at [533, 562] on span "pause" at bounding box center [533, 573] width 23 height 23
type input "978"
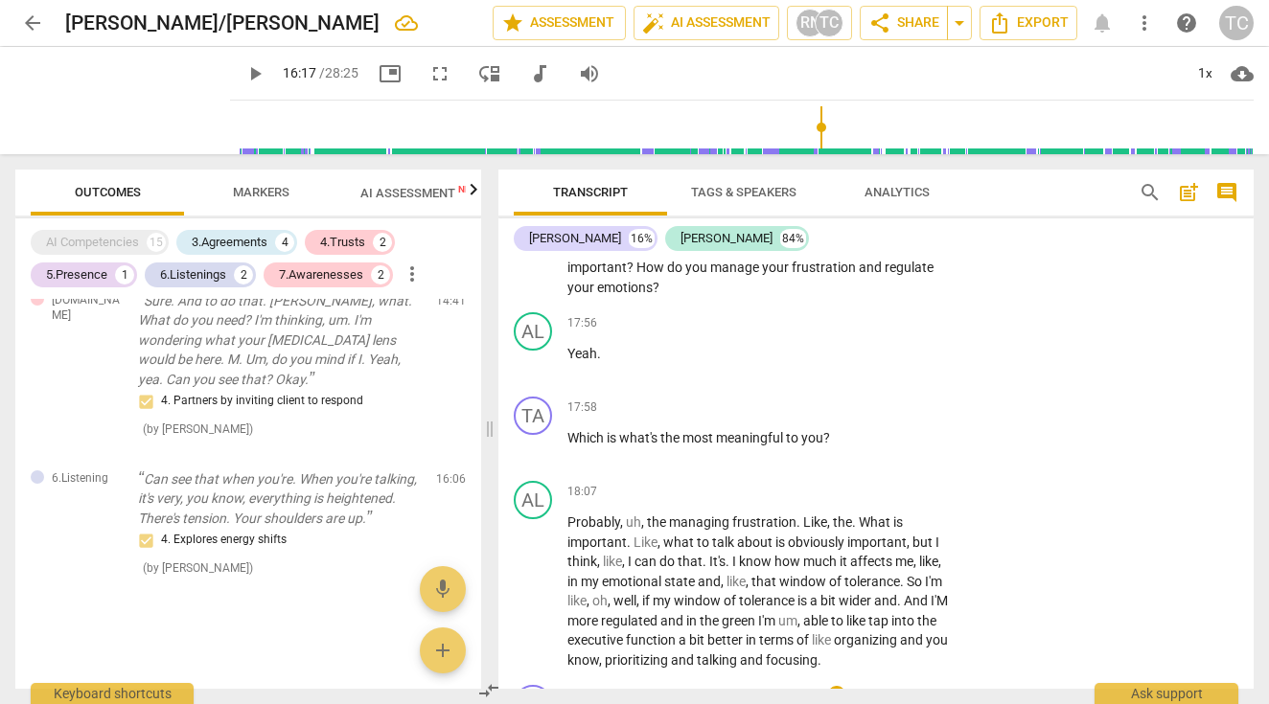
scroll to position [7854, 0]
